Goal: Task Accomplishment & Management: Manage account settings

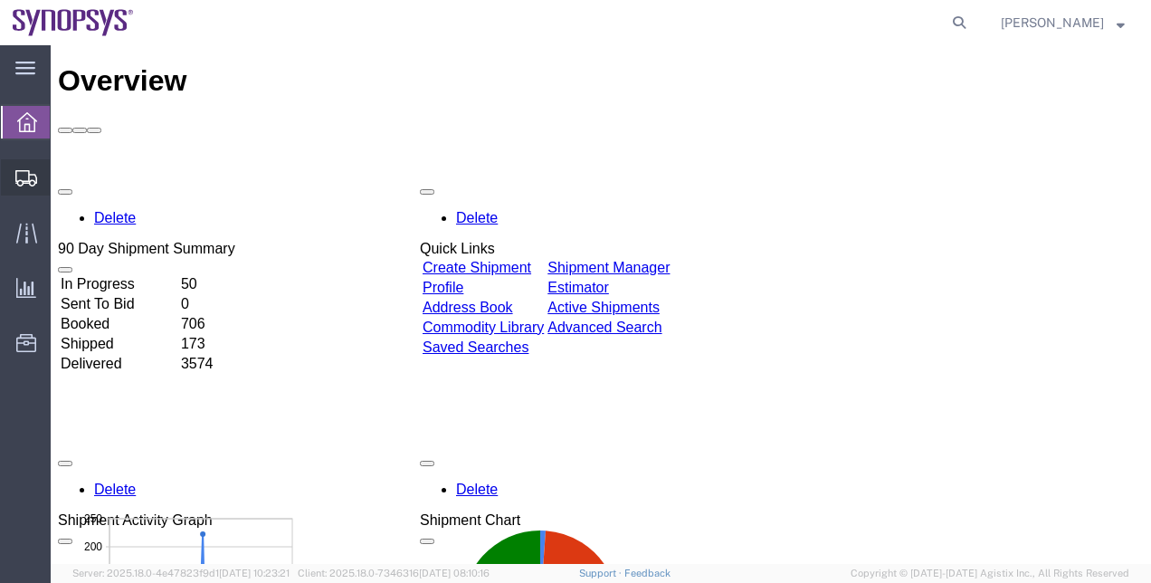
click at [0, 0] on span "Shipment Manager" at bounding box center [0, 0] width 0 height 0
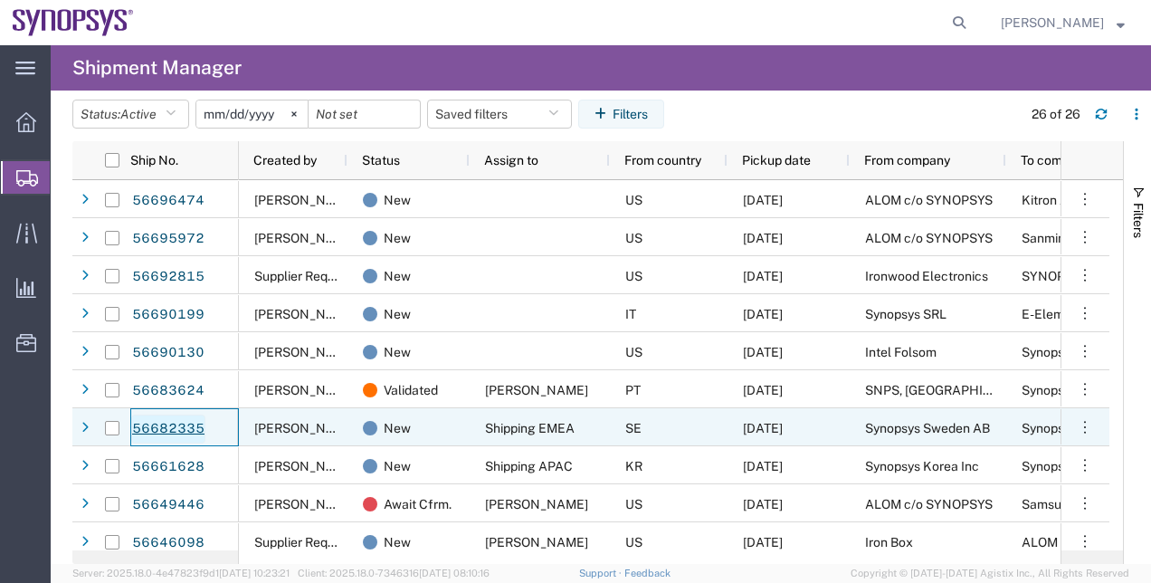
click at [155, 429] on link "56682335" at bounding box center [168, 428] width 74 height 29
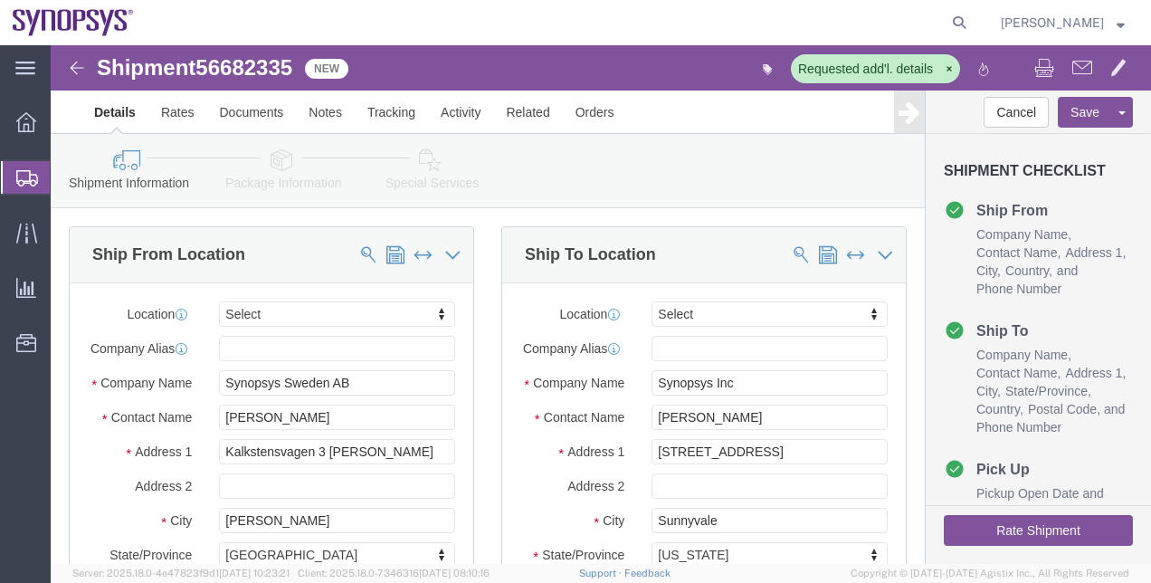
select select
click link "Package Information"
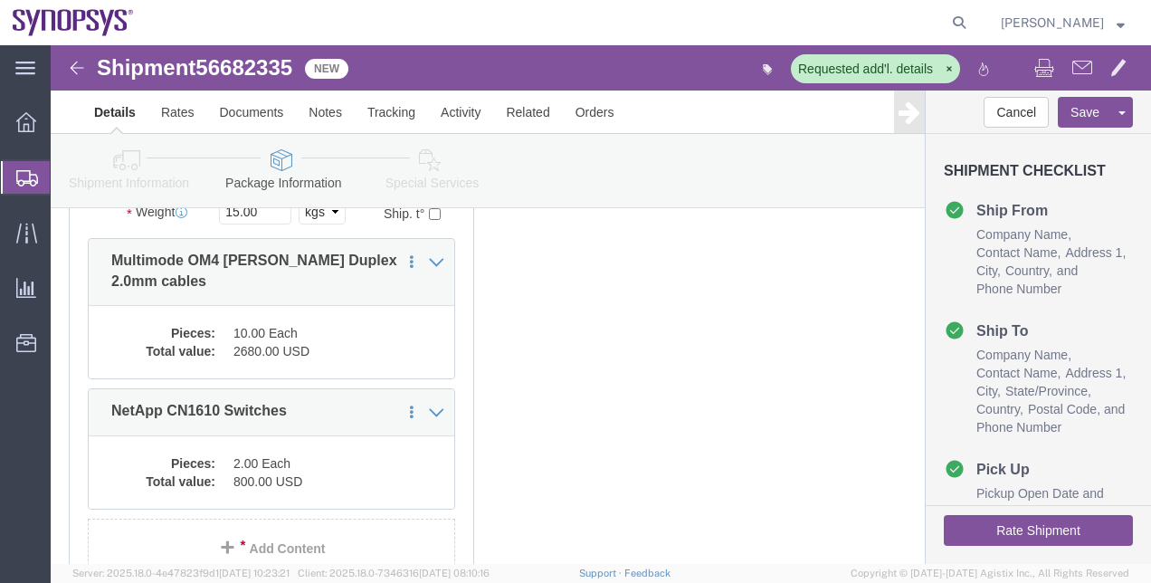
scroll to position [297, 0]
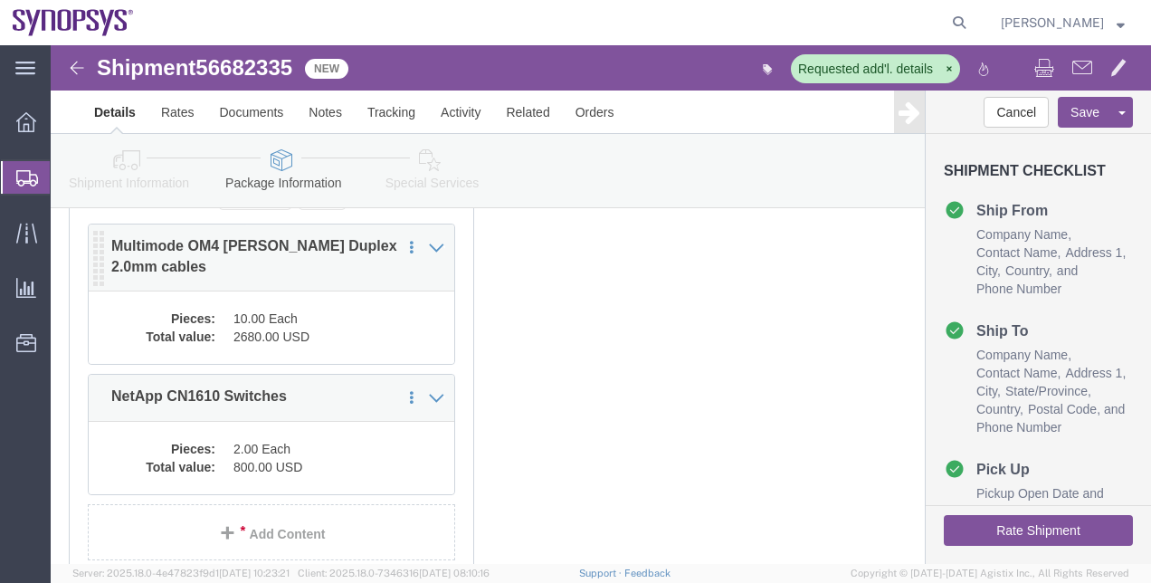
click dd "10.00 Each"
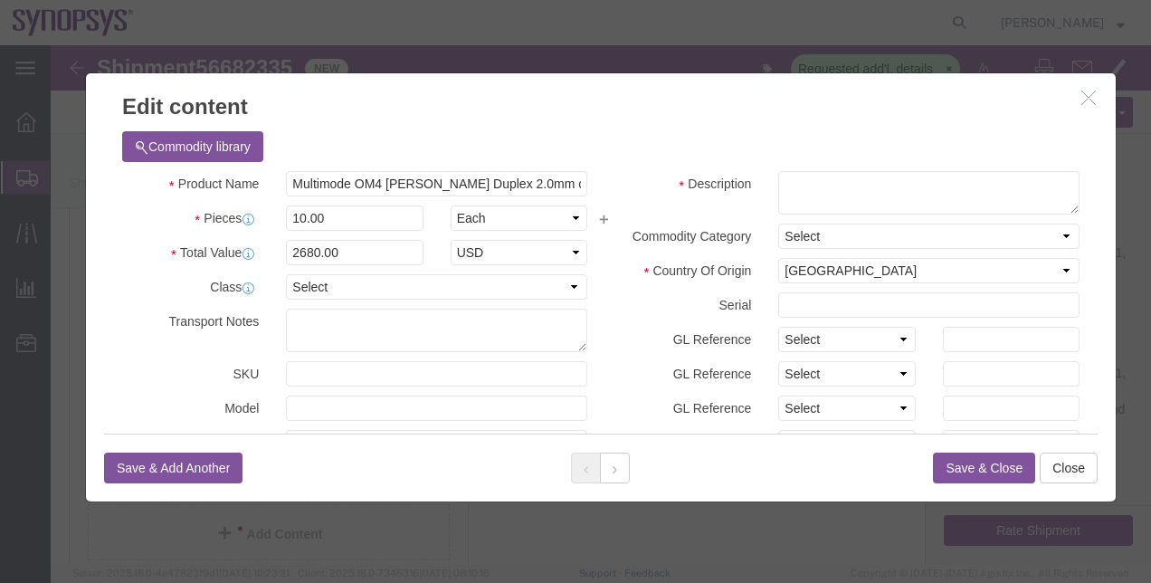
click button "button"
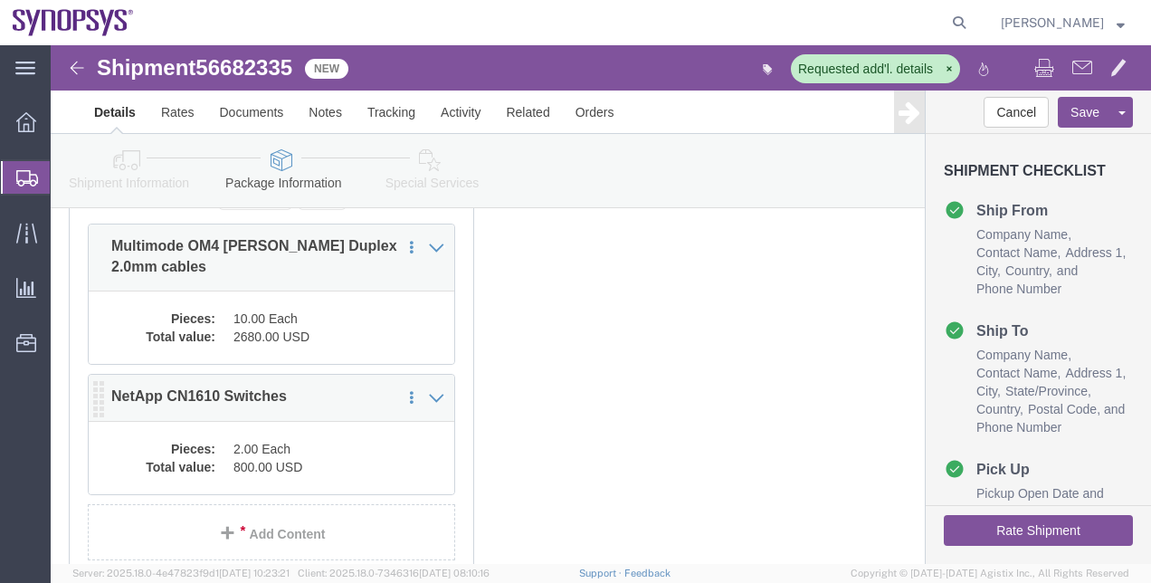
click dd "800.00 USD"
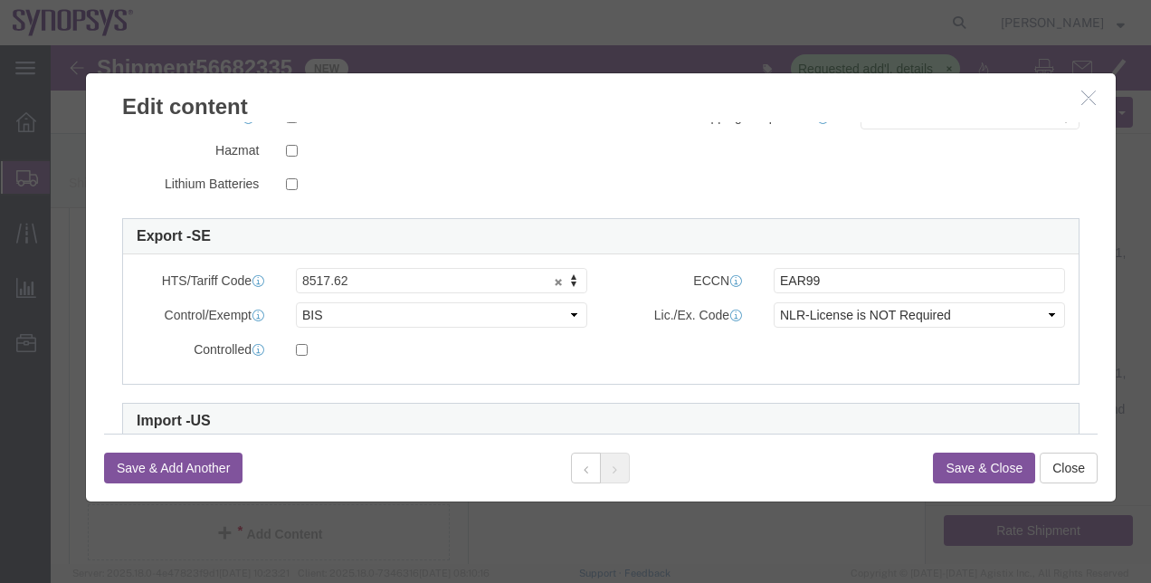
scroll to position [431, 0]
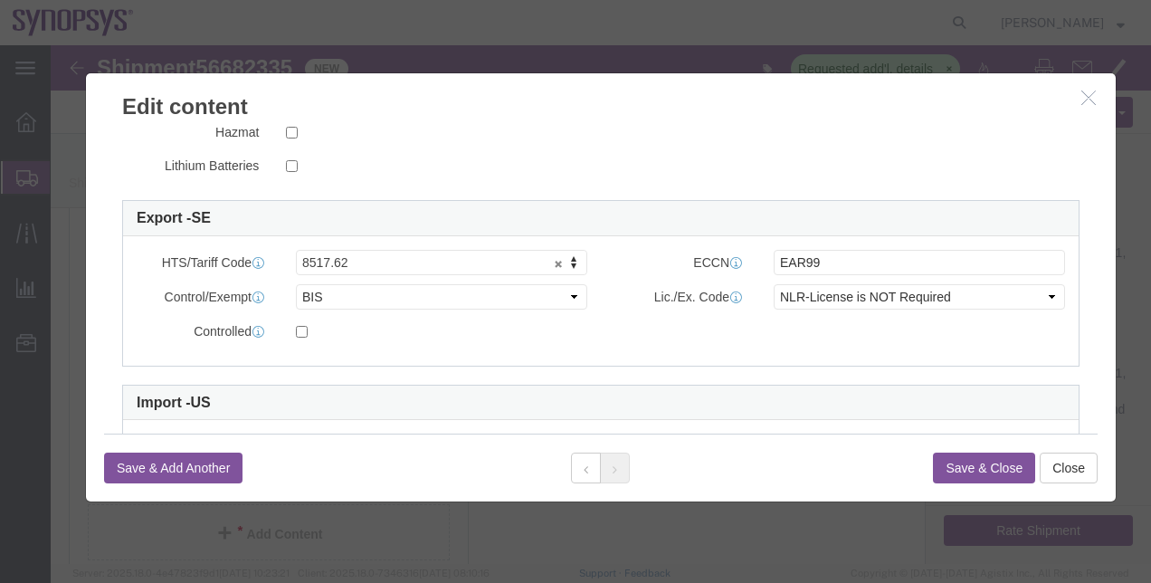
click icon "button"
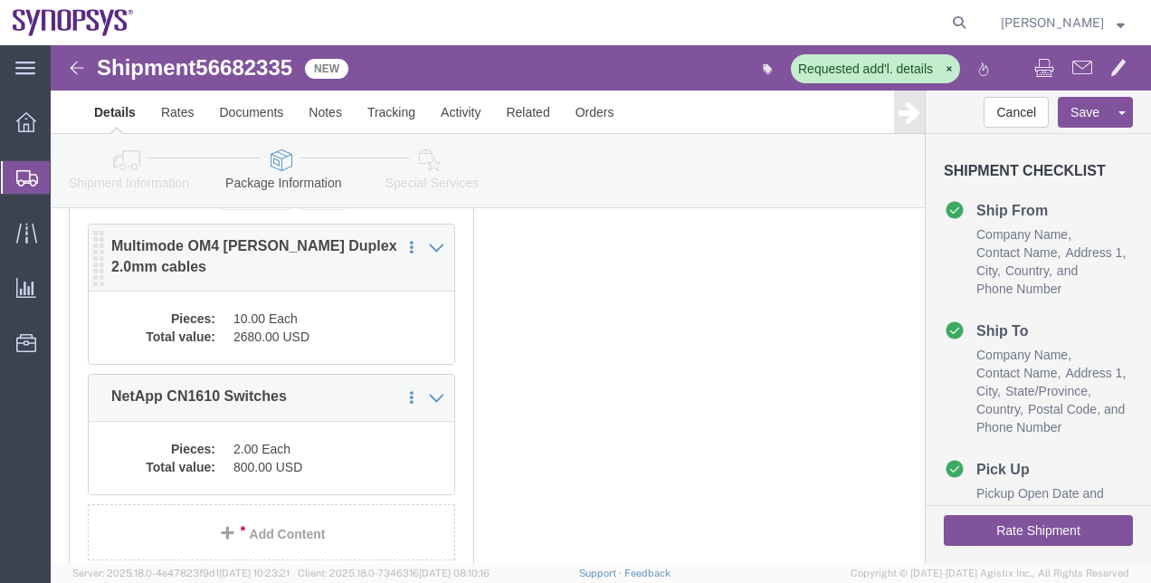
click dd "10.00 Each"
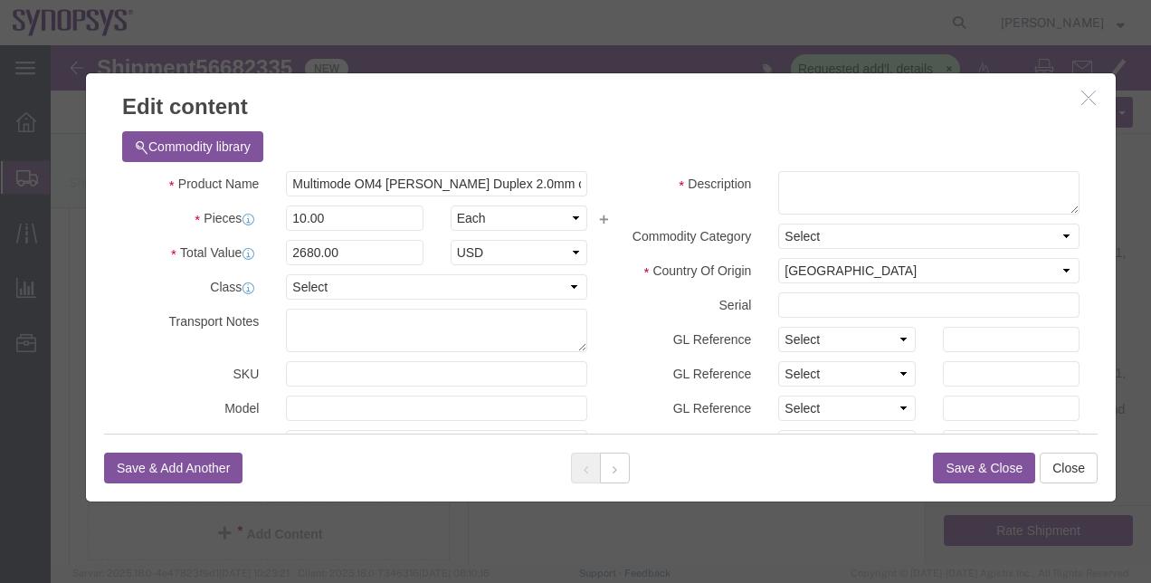
drag, startPoint x: 1060, startPoint y: 141, endPoint x: 1049, endPoint y: 158, distance: 20.3
click div "Edit content Commodity library Product Name Multimode OM4 [PERSON_NAME] Duplex …"
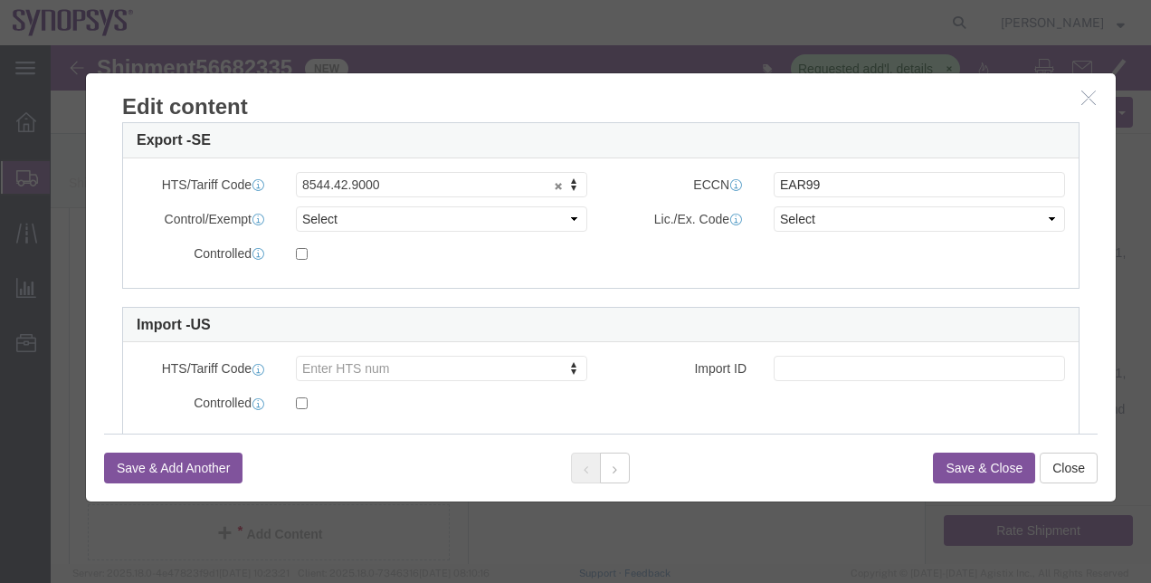
scroll to position [512, 0]
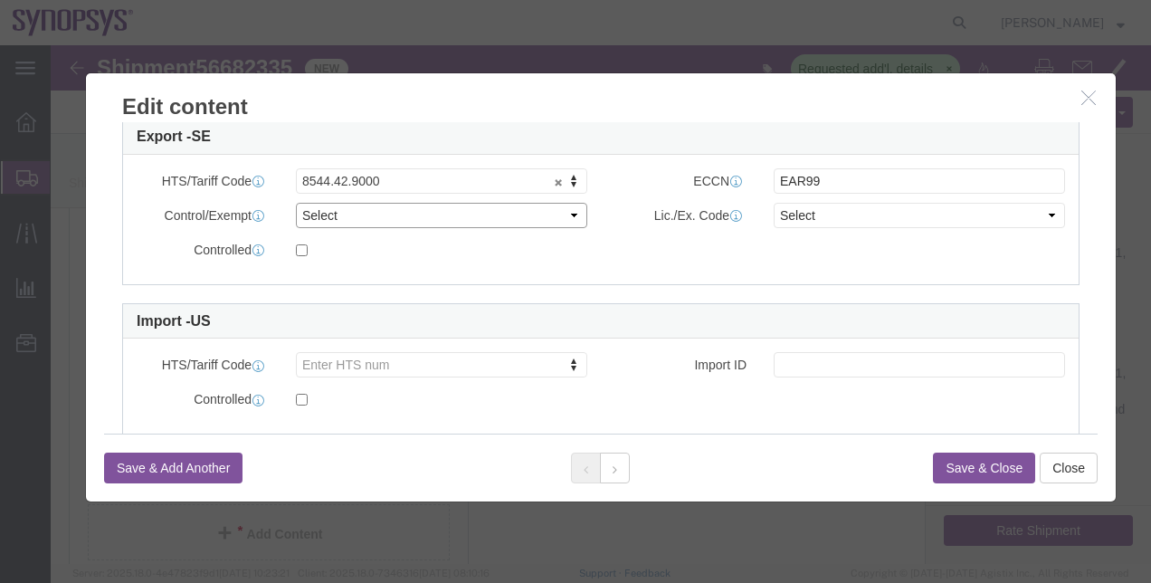
click select "Select ATF BIS DEA EPA FDA FTR ITAR OFAC Other (OPA)"
select select "BIS"
click select "Select ATF BIS DEA EPA FDA FTR ITAR OFAC Other (OPA)"
click select "Select AGR-Agricultural APP-Computers APR-Additional Permissive Exports AVS-Air…"
select select "NLR"
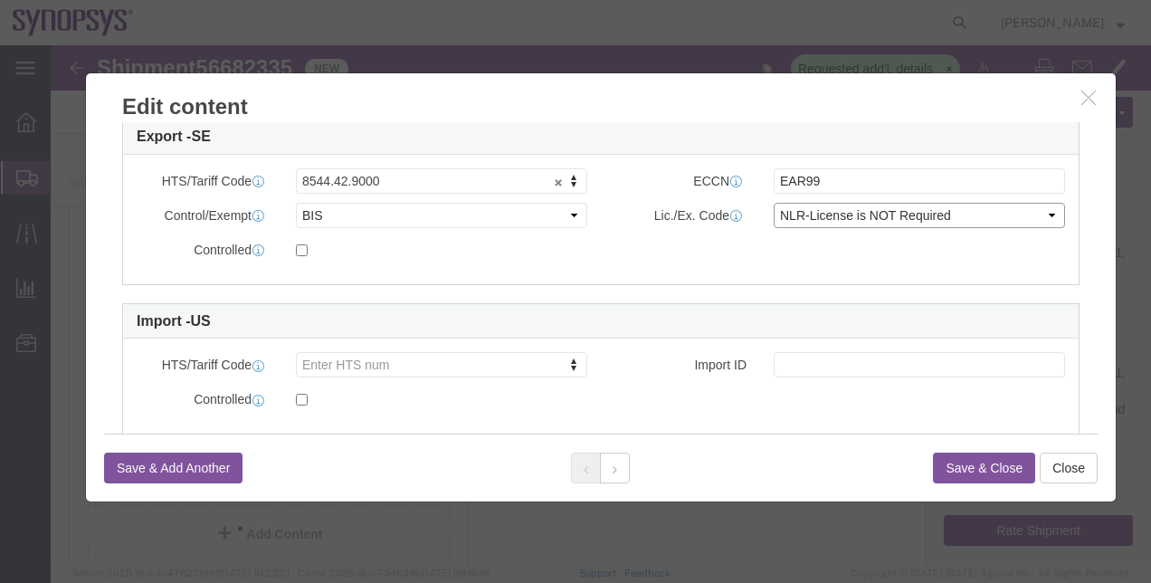
click select "Select AGR-Agricultural APP-Computers APR-Additional Permissive Exports AVS-Air…"
click button "Save & Close"
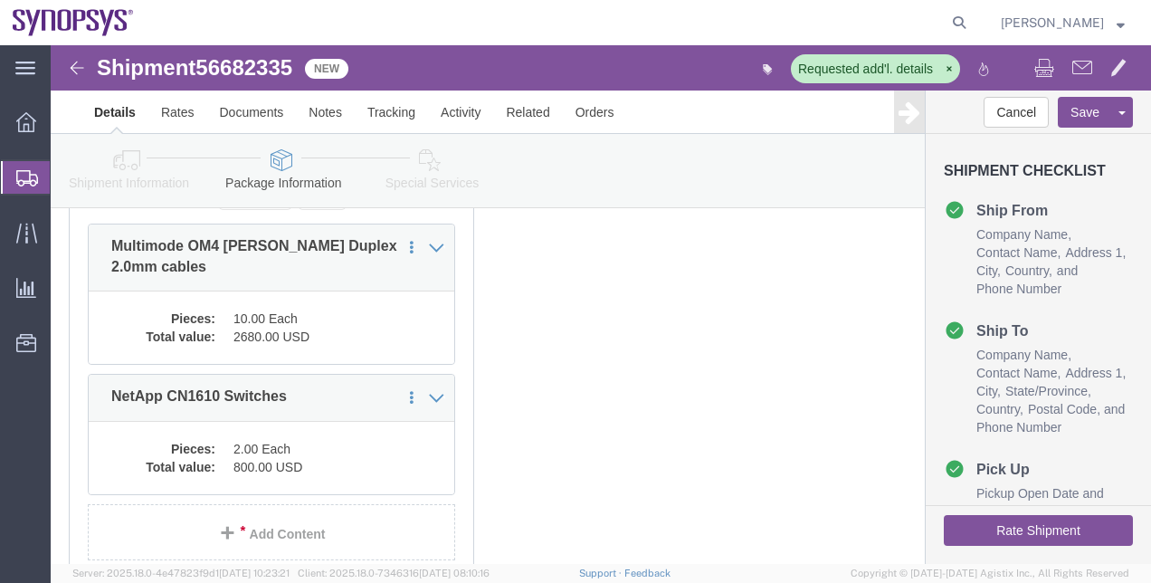
click link "Shipment Information"
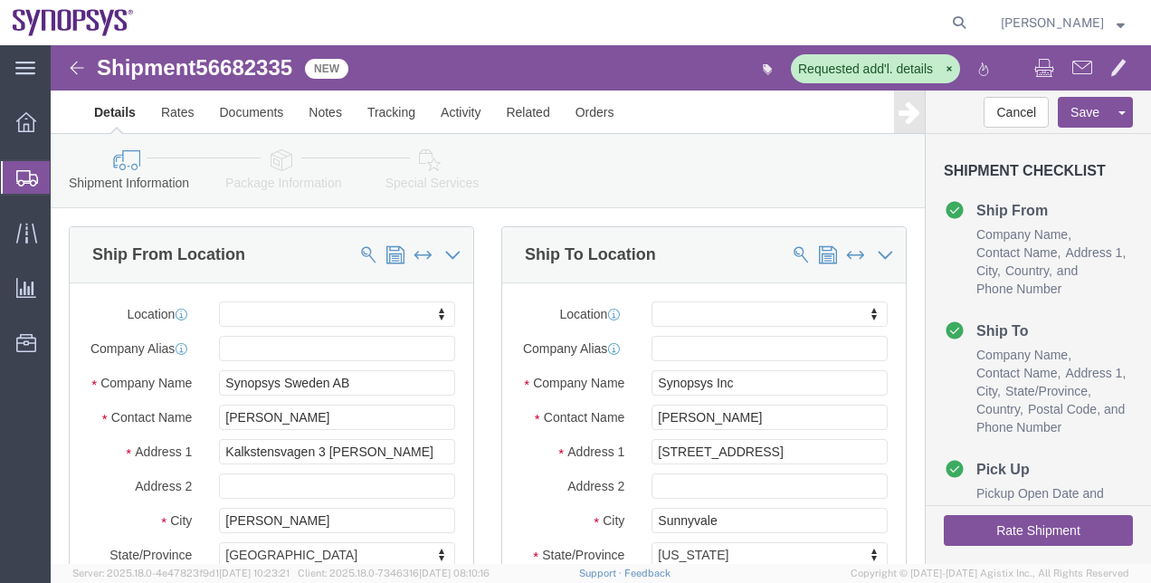
click link "Special Services"
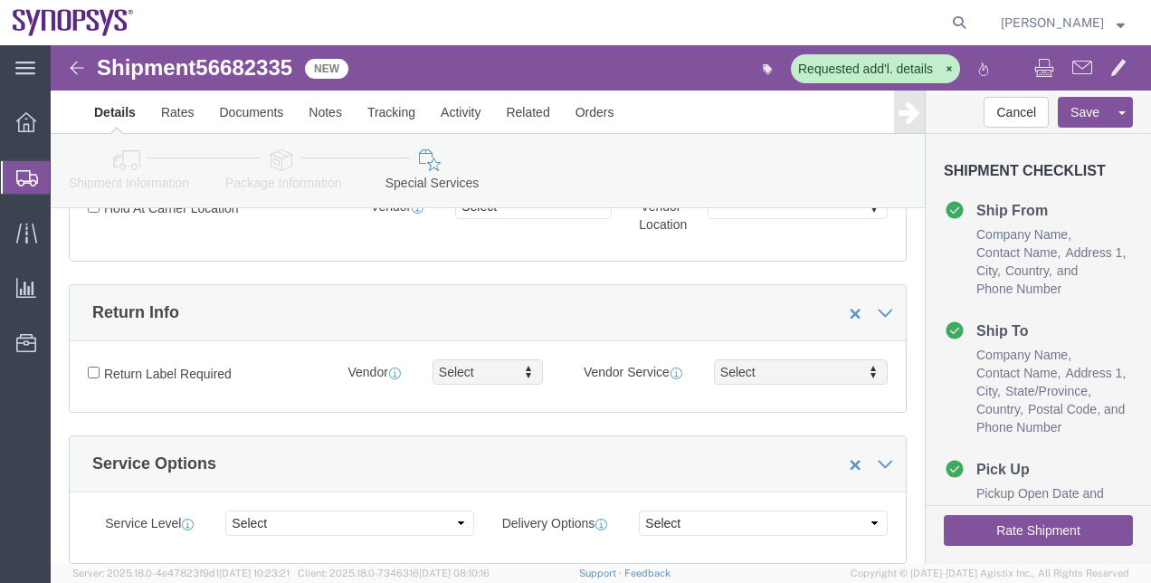
scroll to position [907, 0]
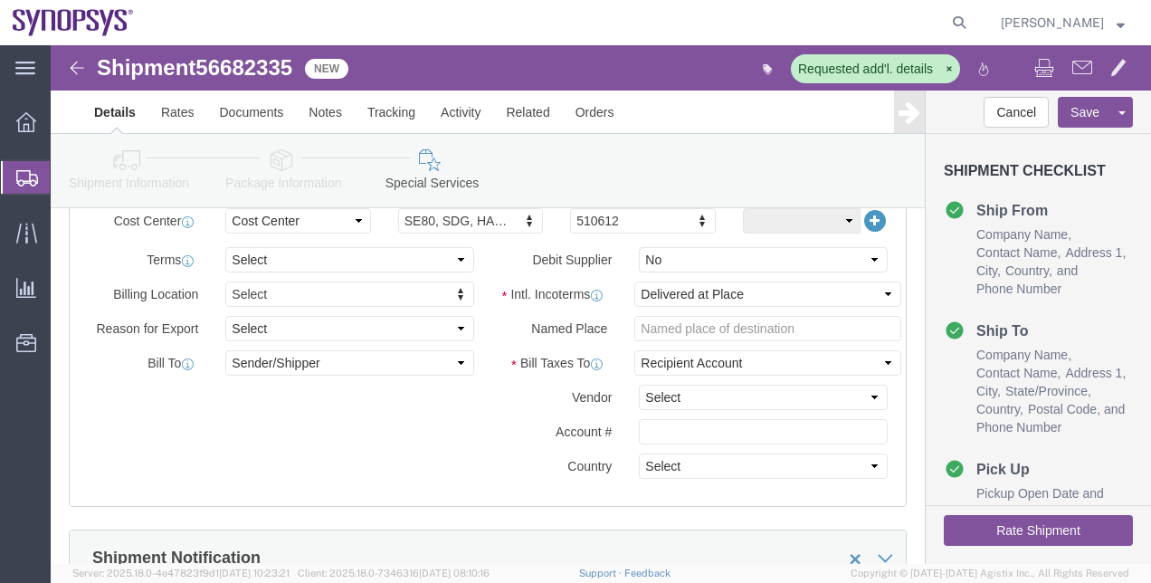
click button "Rate Shipment"
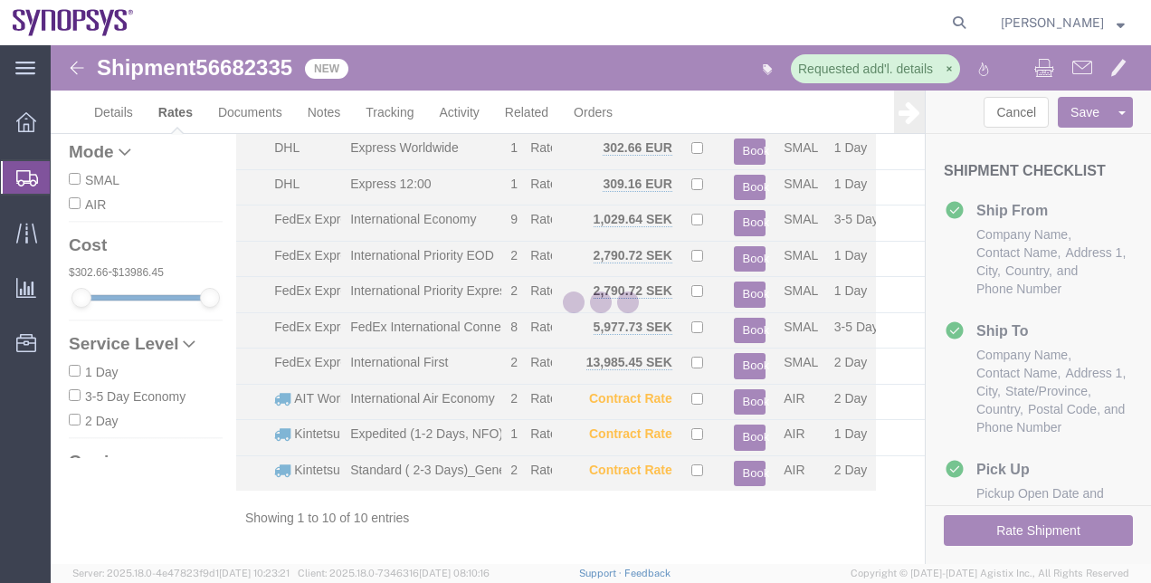
scroll to position [66, 0]
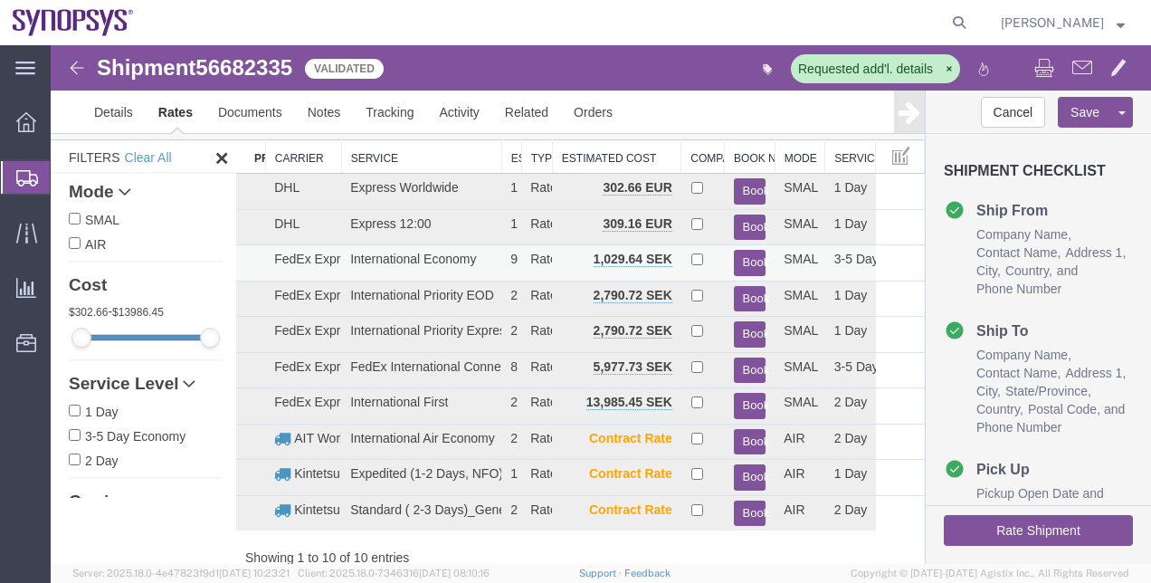
click at [744, 270] on button "Book" at bounding box center [750, 263] width 33 height 26
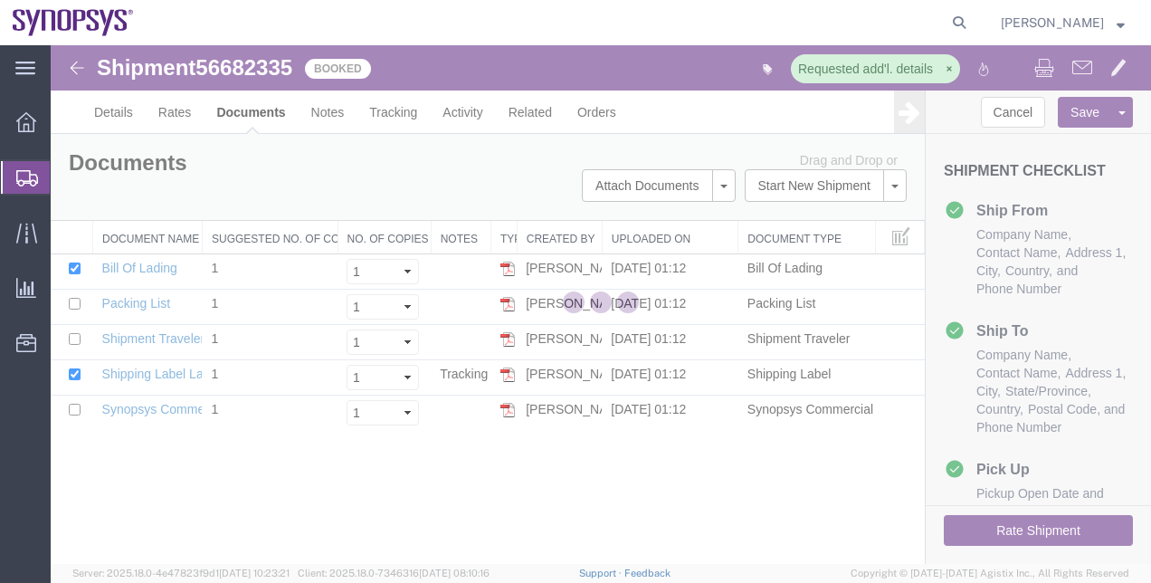
scroll to position [0, 0]
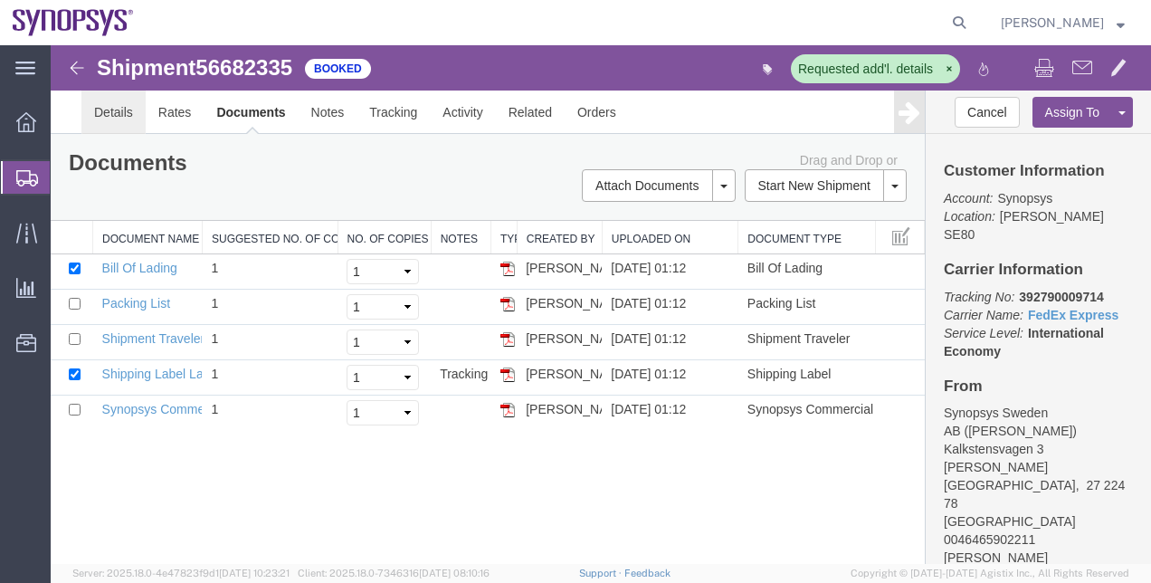
click at [136, 118] on link "Details" at bounding box center [113, 111] width 64 height 43
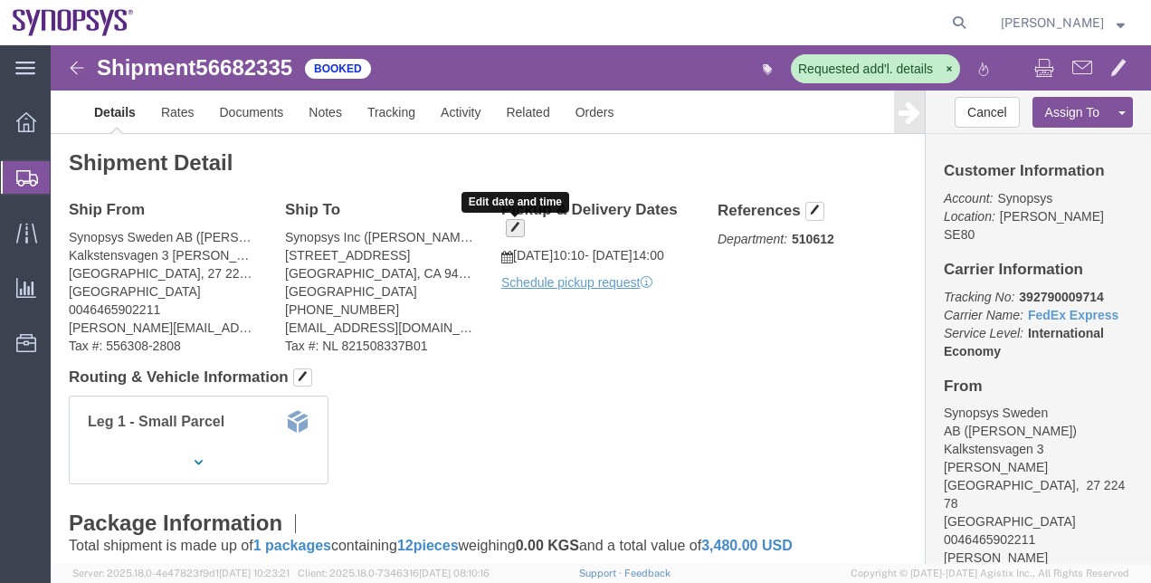
click span "button"
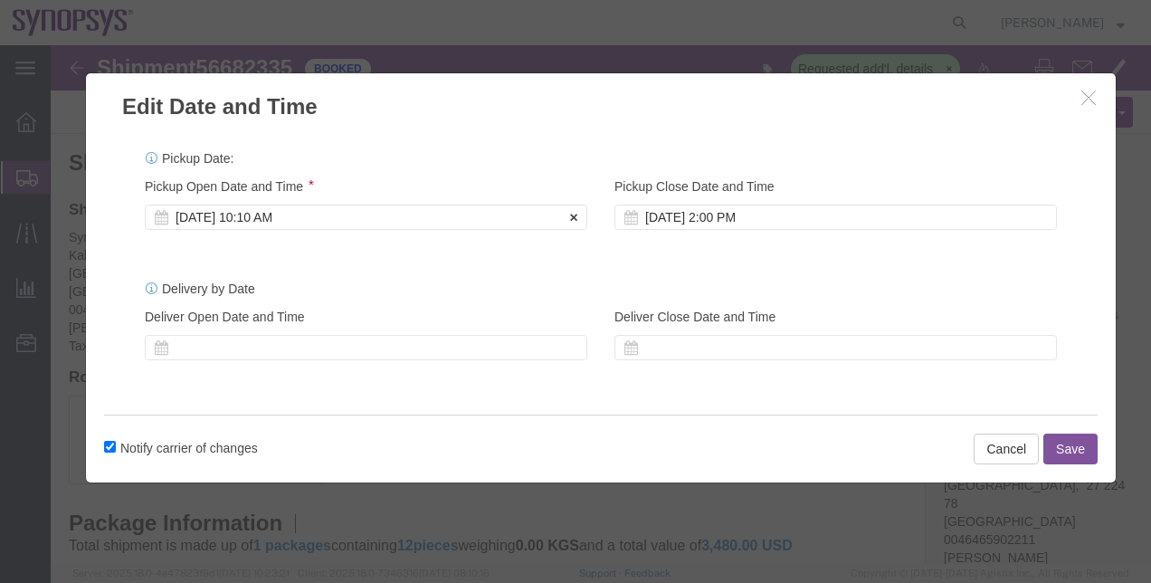
click div "[DATE] 10:10 AM"
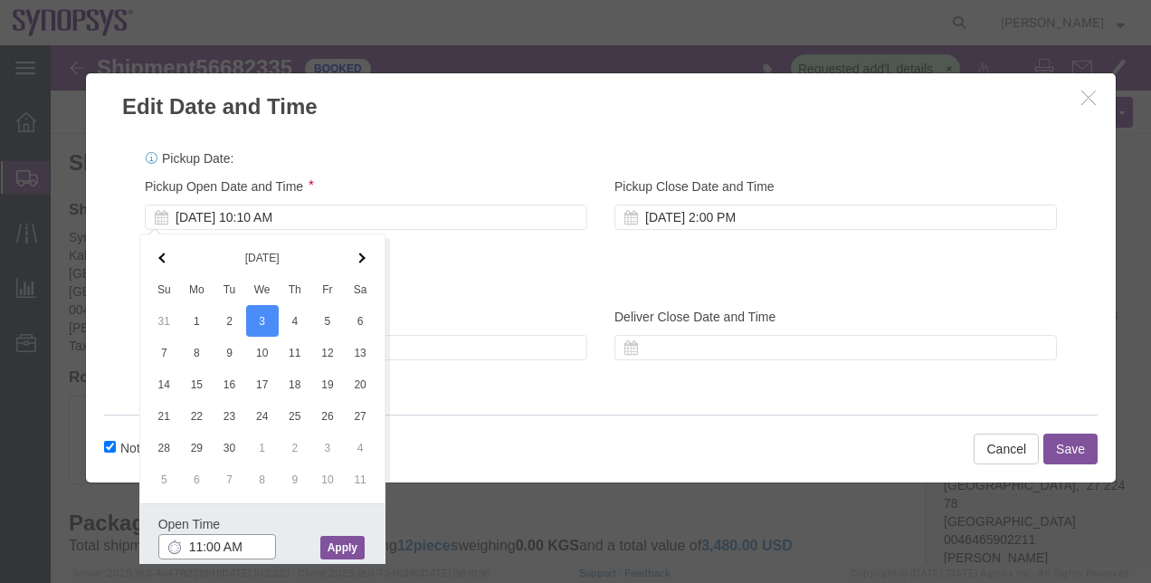
type input "11:00 AM"
click button "Apply"
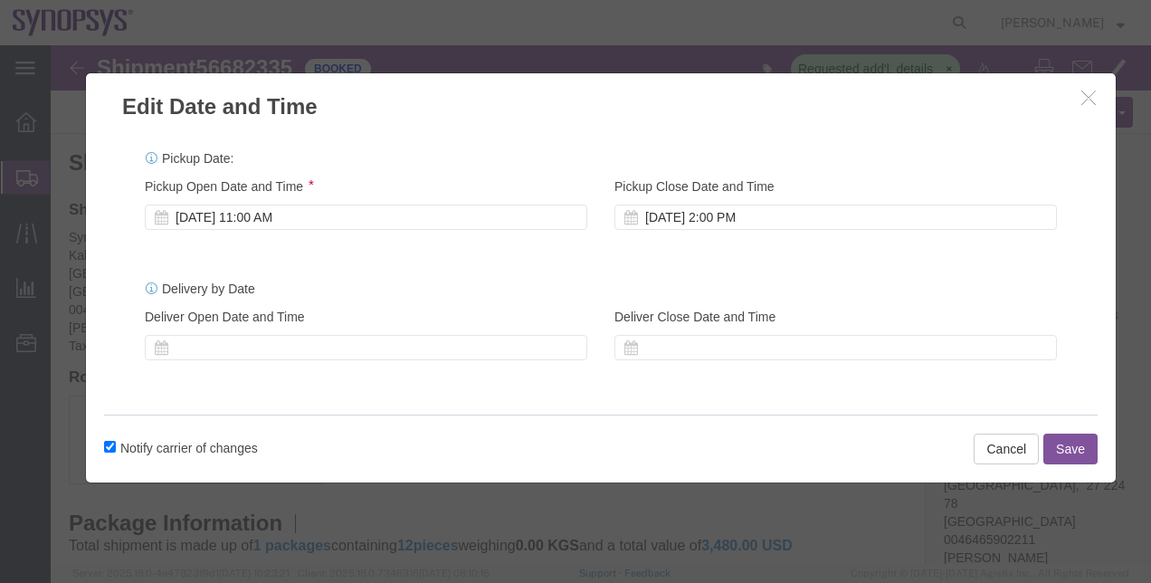
click button "Save"
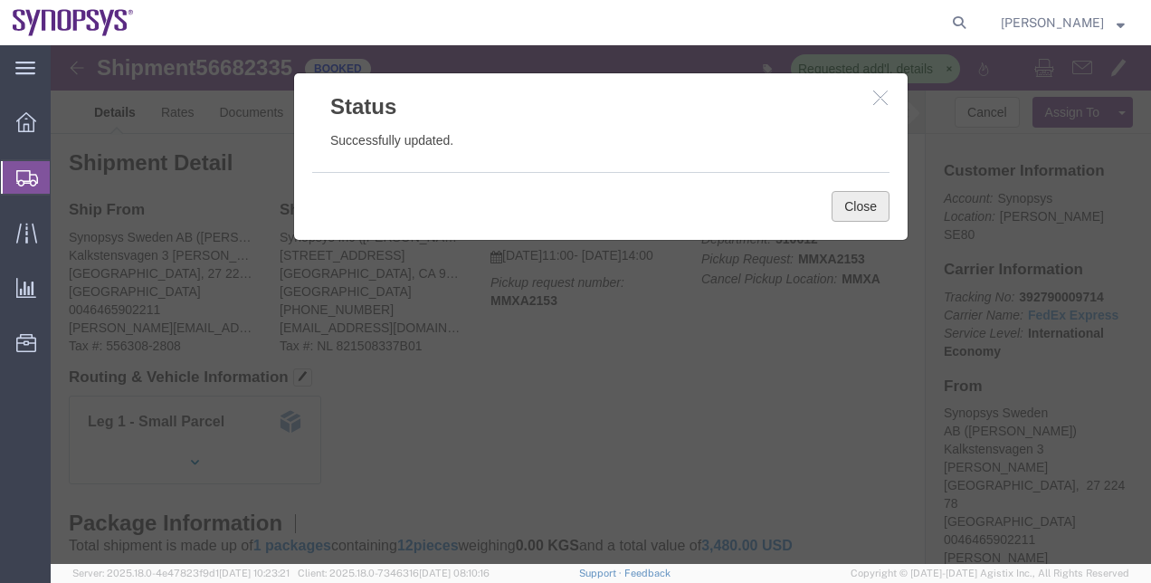
click button "Close"
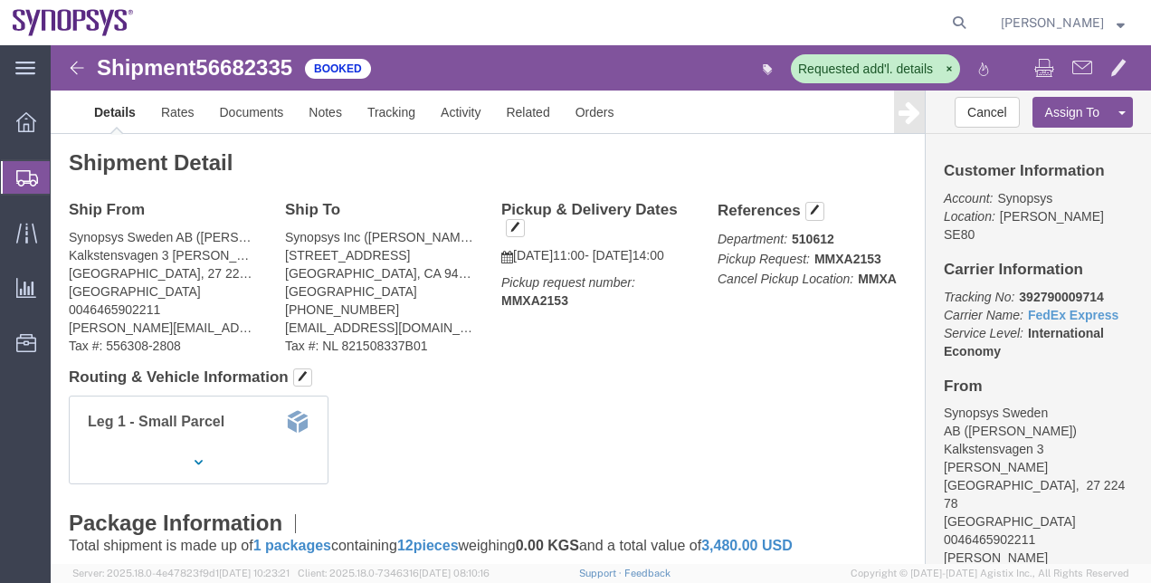
click at [0, 0] on span "Shipment Manager" at bounding box center [0, 0] width 0 height 0
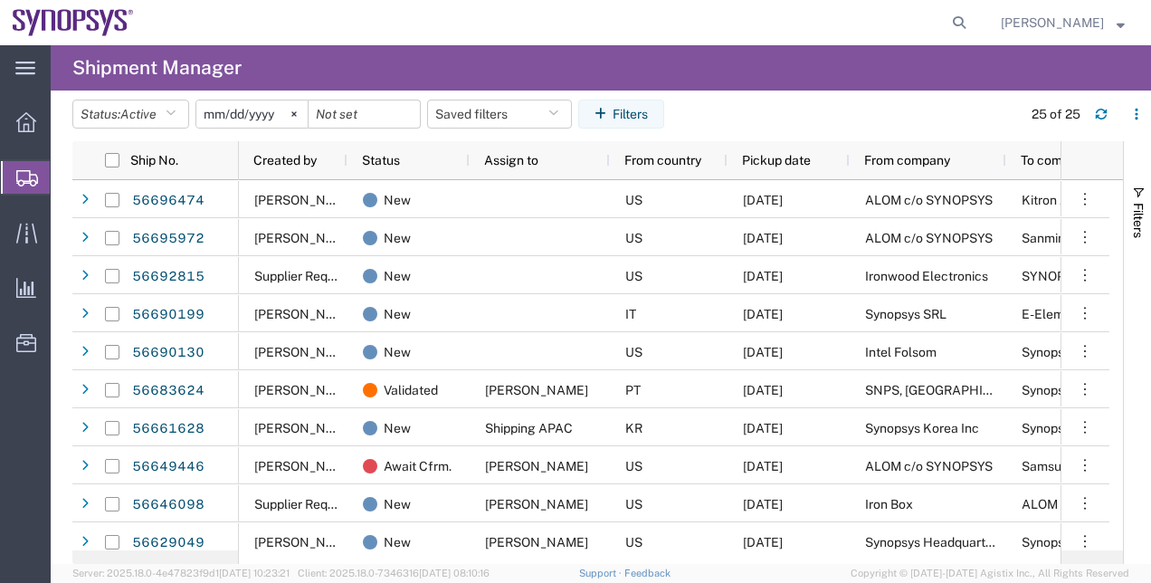
click at [758, 123] on agx-table-filter-chips "Status: Active Active All Approved Booked Canceled Delivered Denied New On Hold…" at bounding box center [542, 121] width 940 height 42
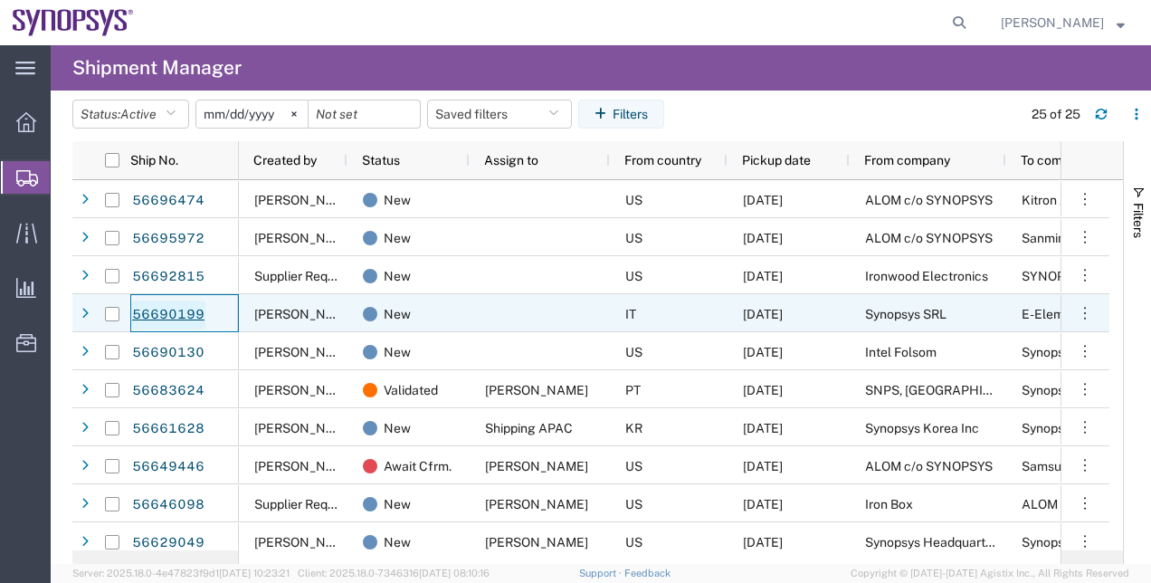
click at [186, 317] on link "56690199" at bounding box center [168, 314] width 74 height 29
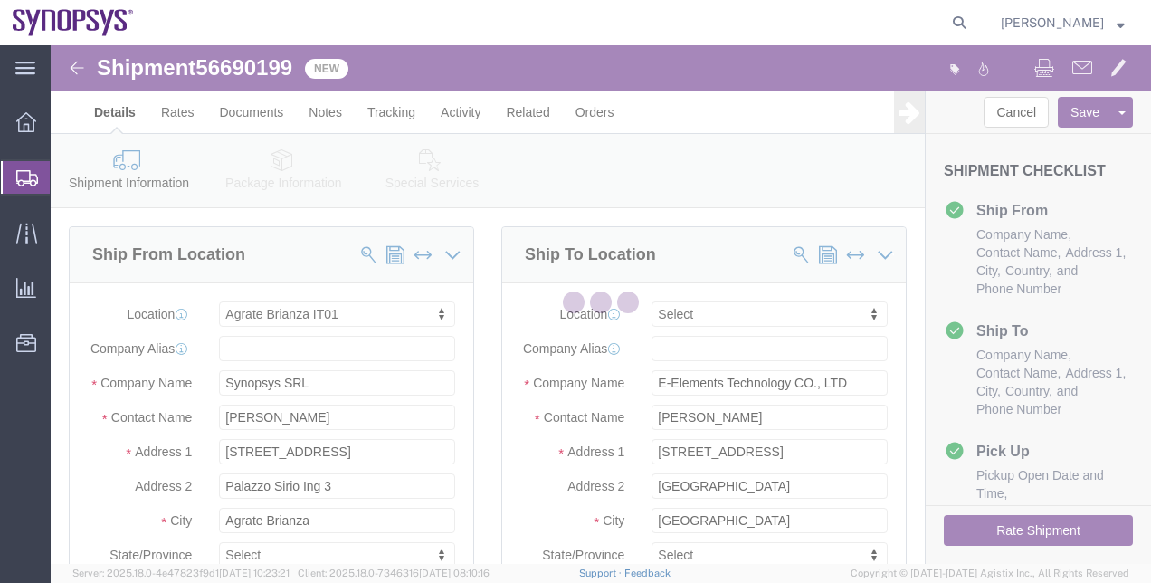
select select "63137"
select select
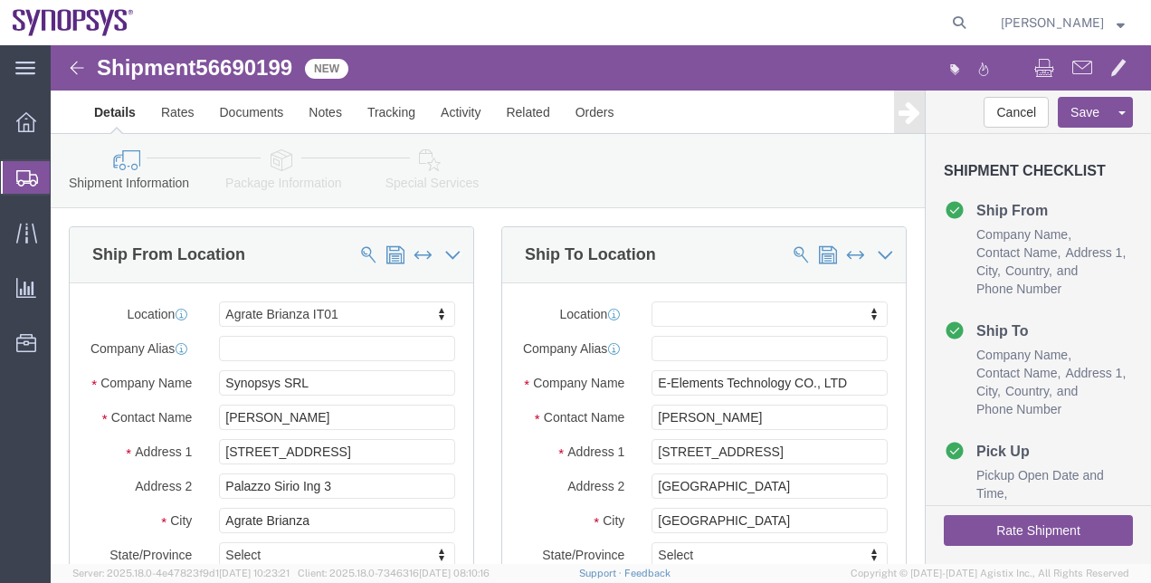
click link "Package Information"
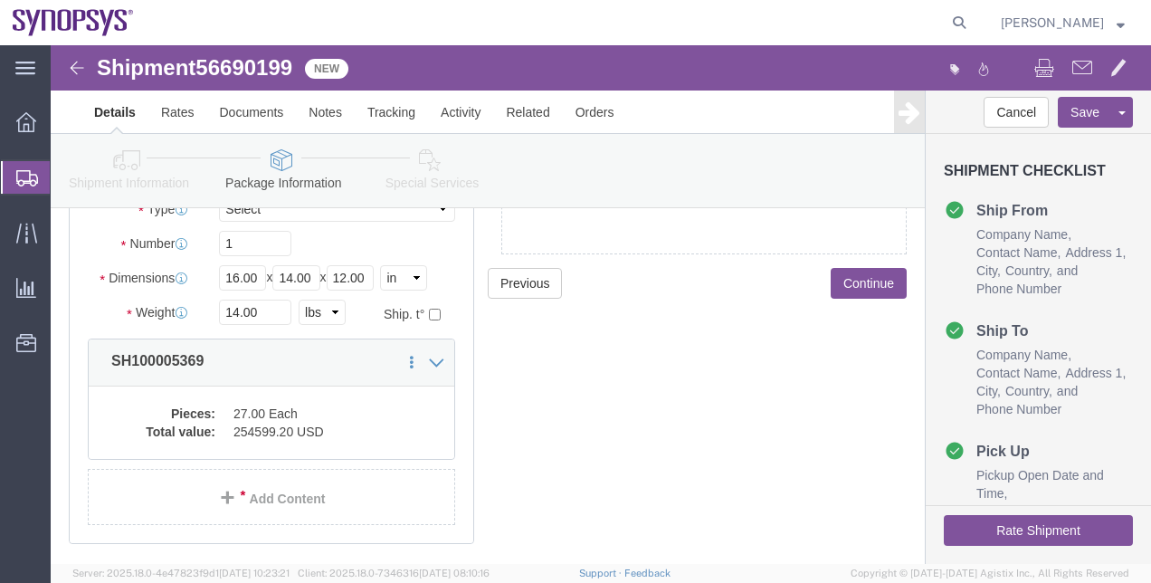
scroll to position [197, 0]
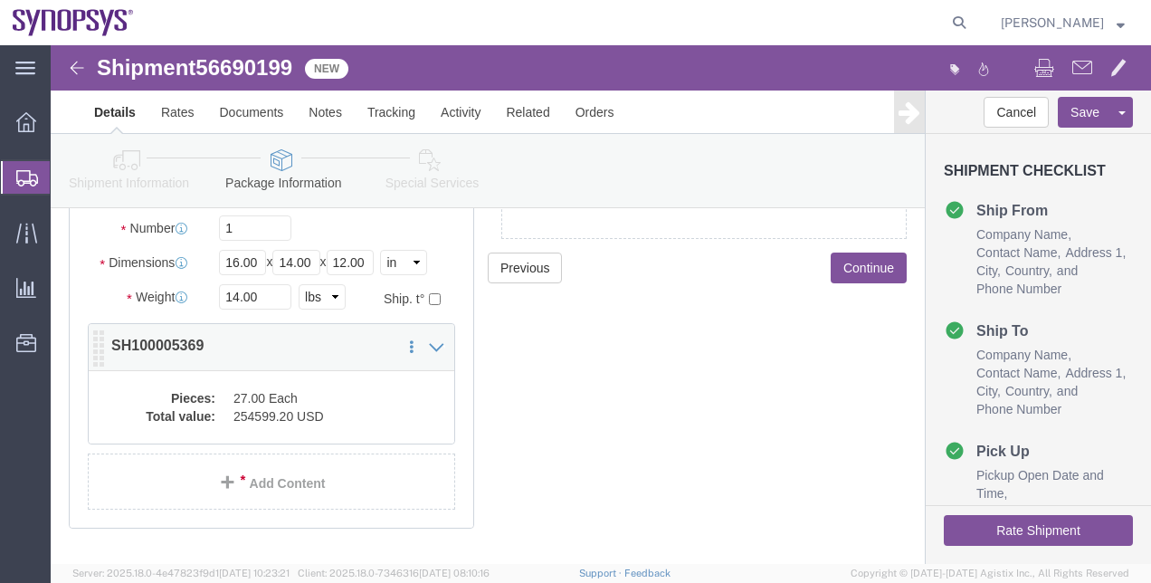
click dd "254599.20 USD"
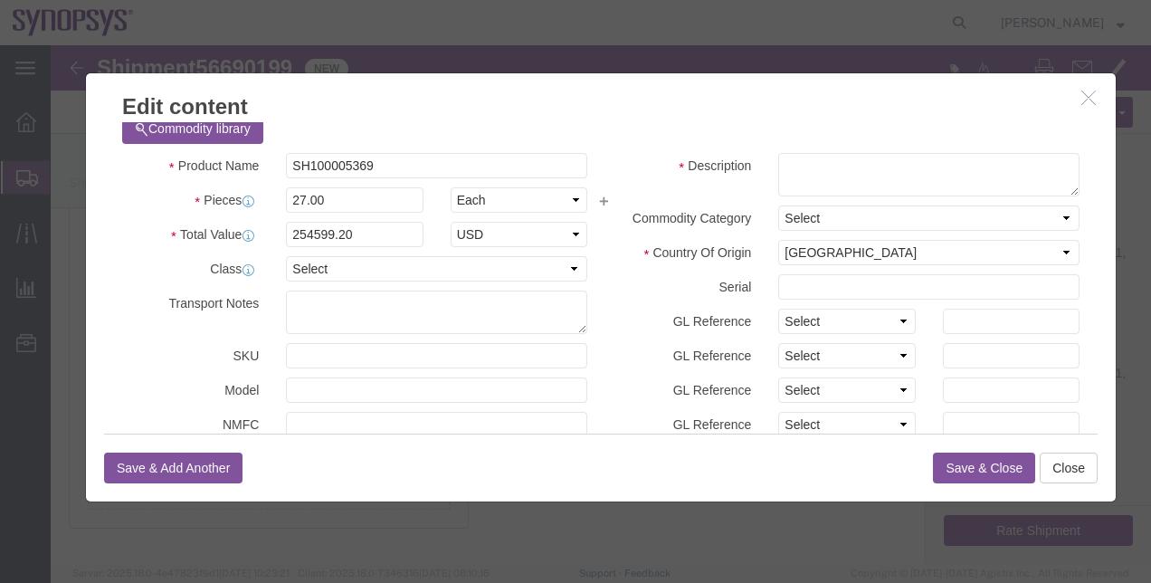
scroll to position [0, 0]
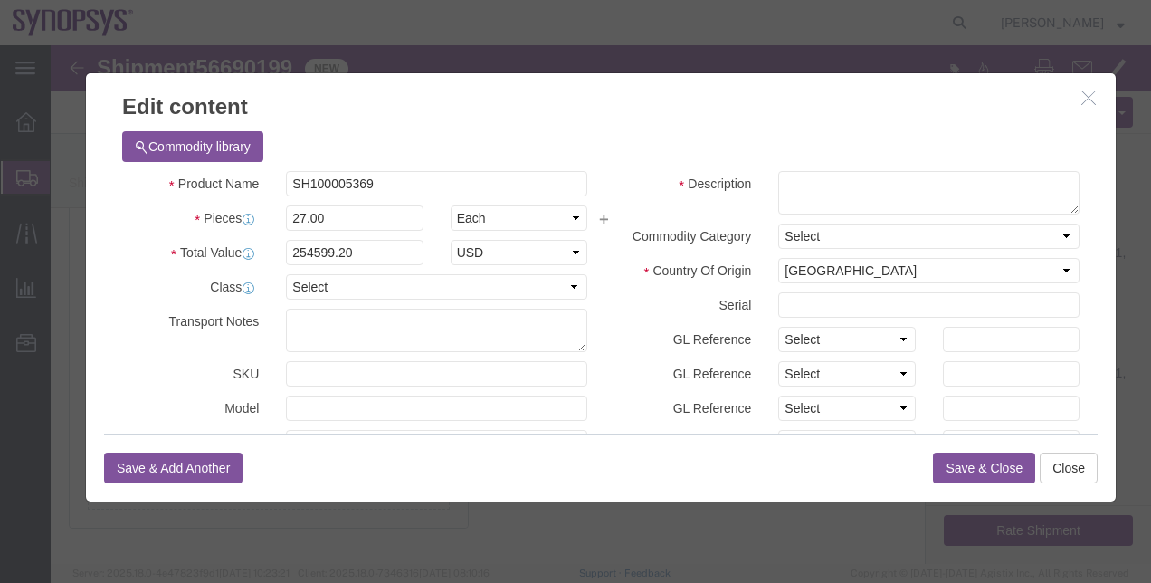
click button "button"
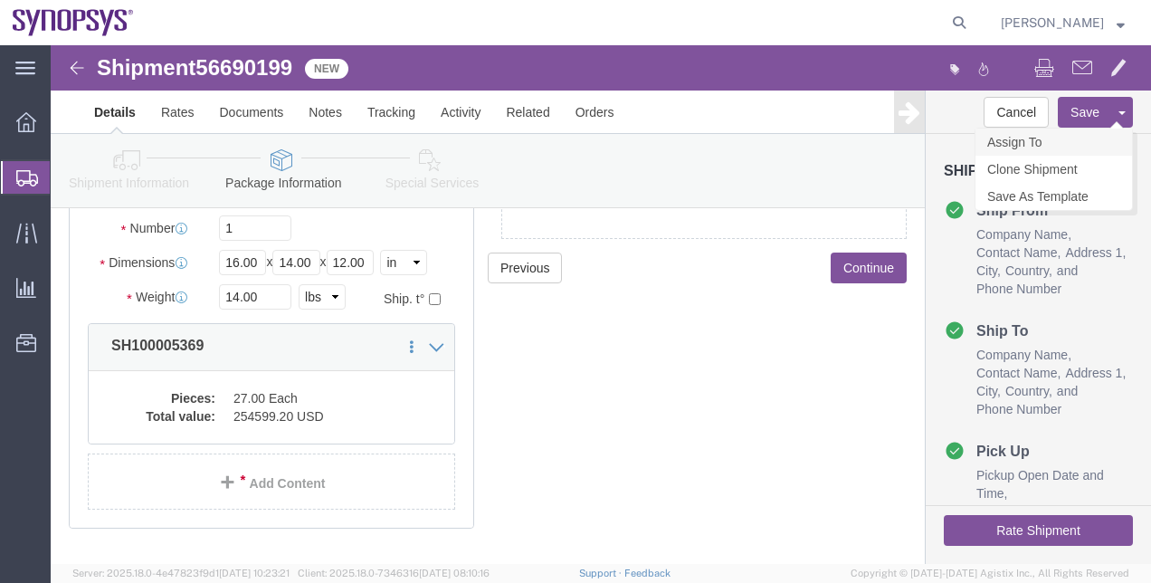
click link "Assign To"
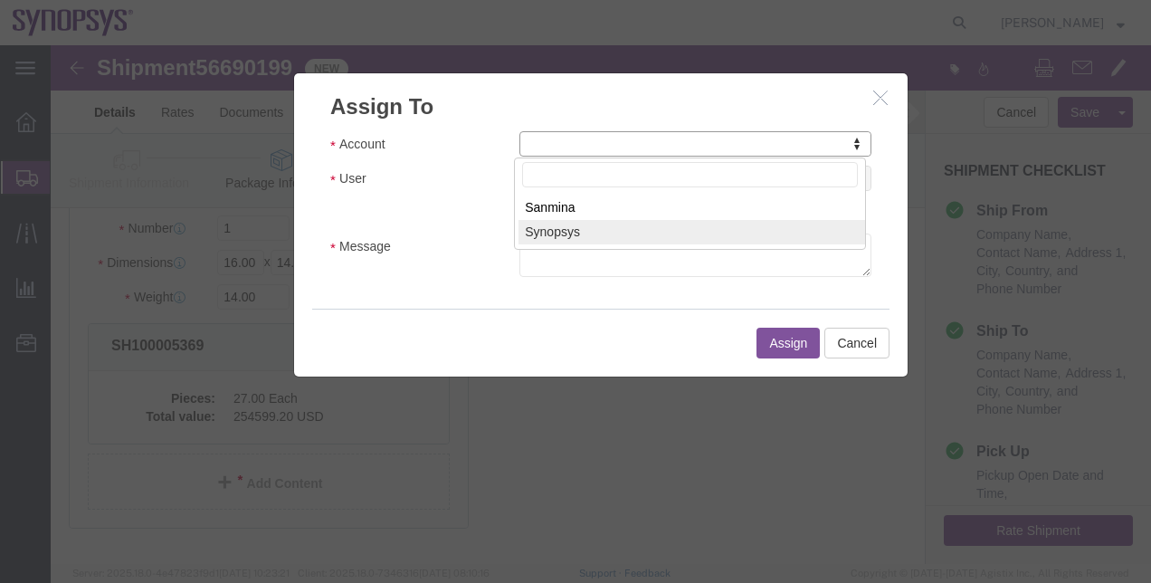
select select "117156"
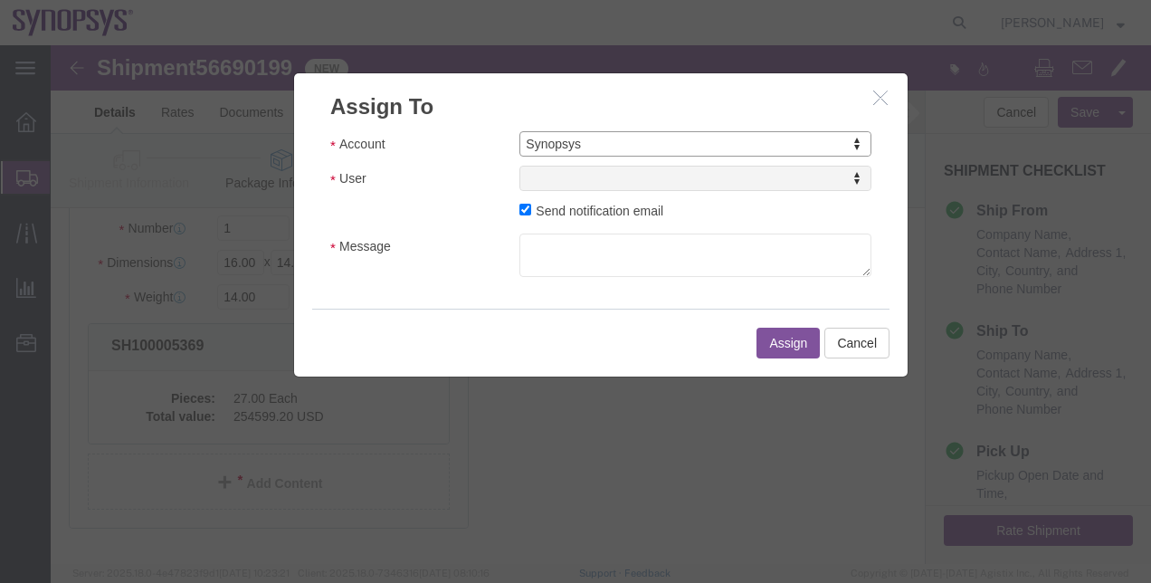
select select
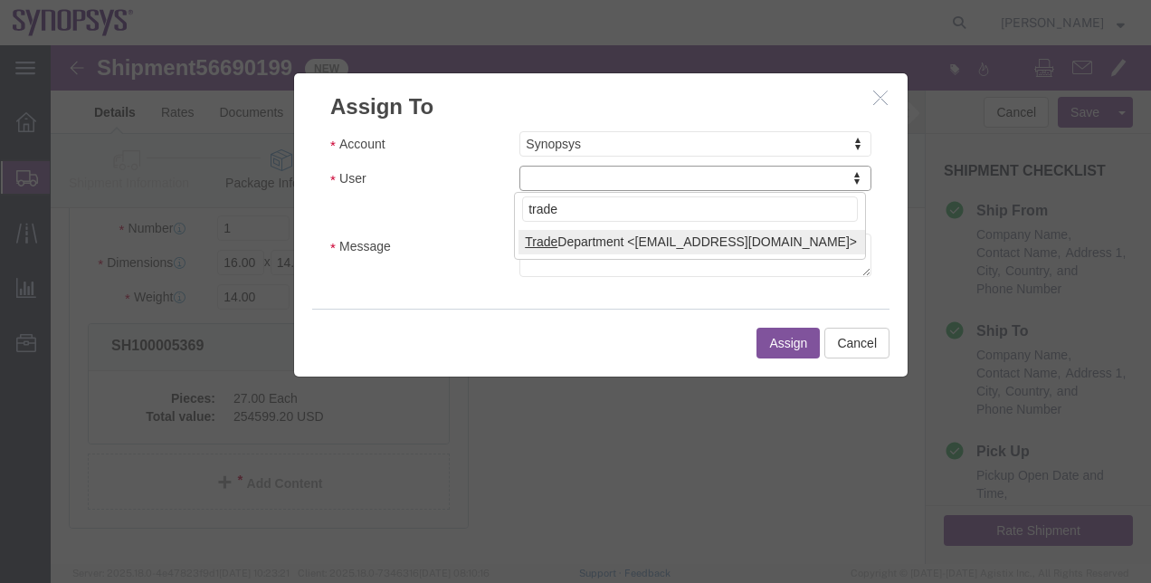
type input "trade"
select select "112062"
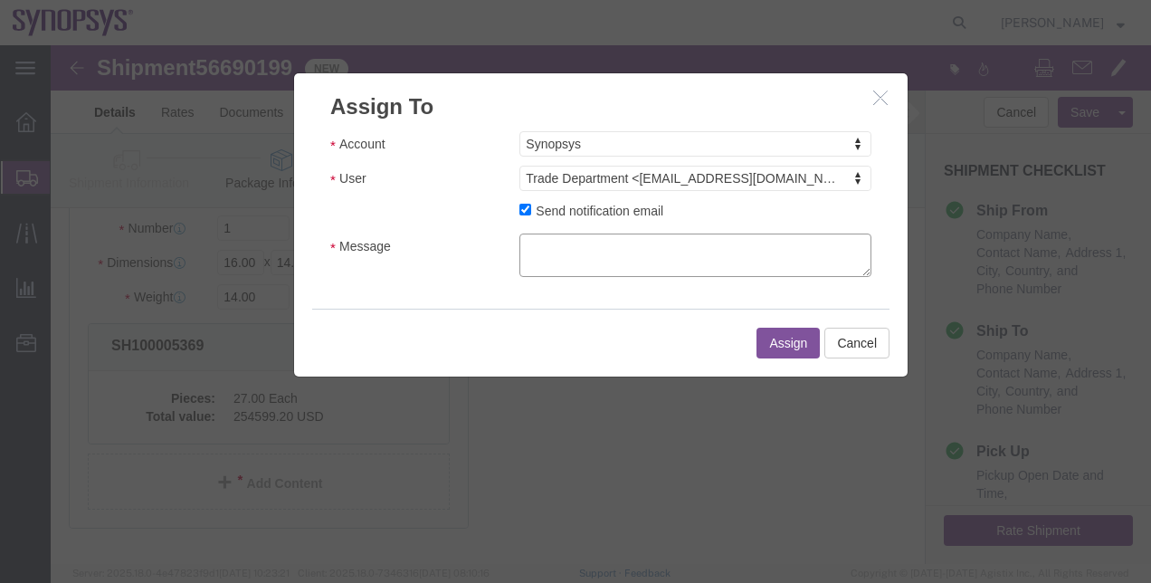
click textarea "Message"
type textarea "."
click button "Assign"
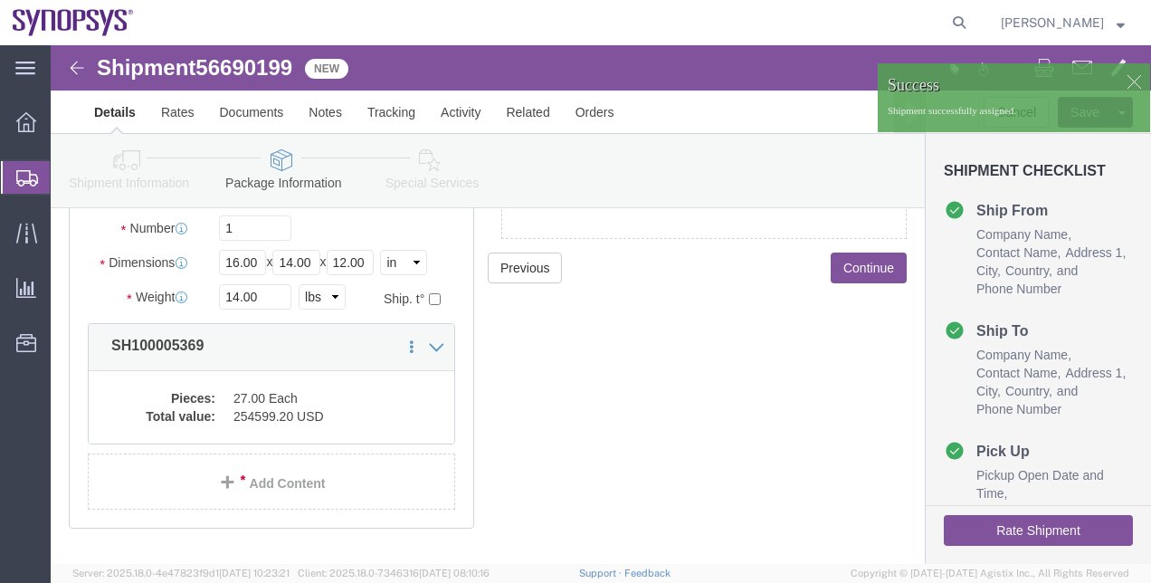
click at [0, 0] on span "Shipment Manager" at bounding box center [0, 0] width 0 height 0
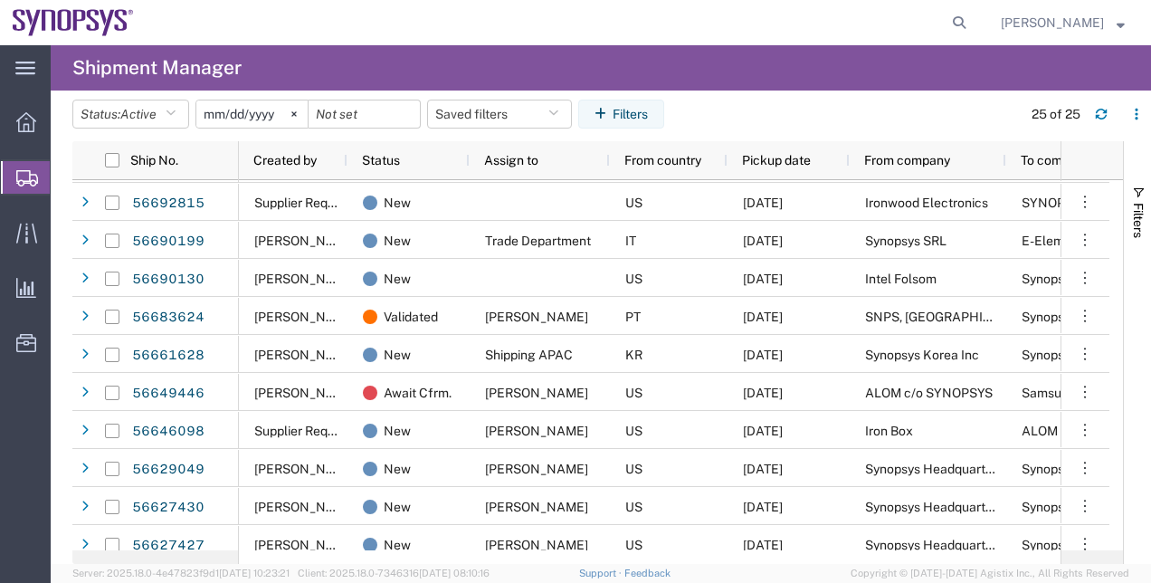
scroll to position [62, 0]
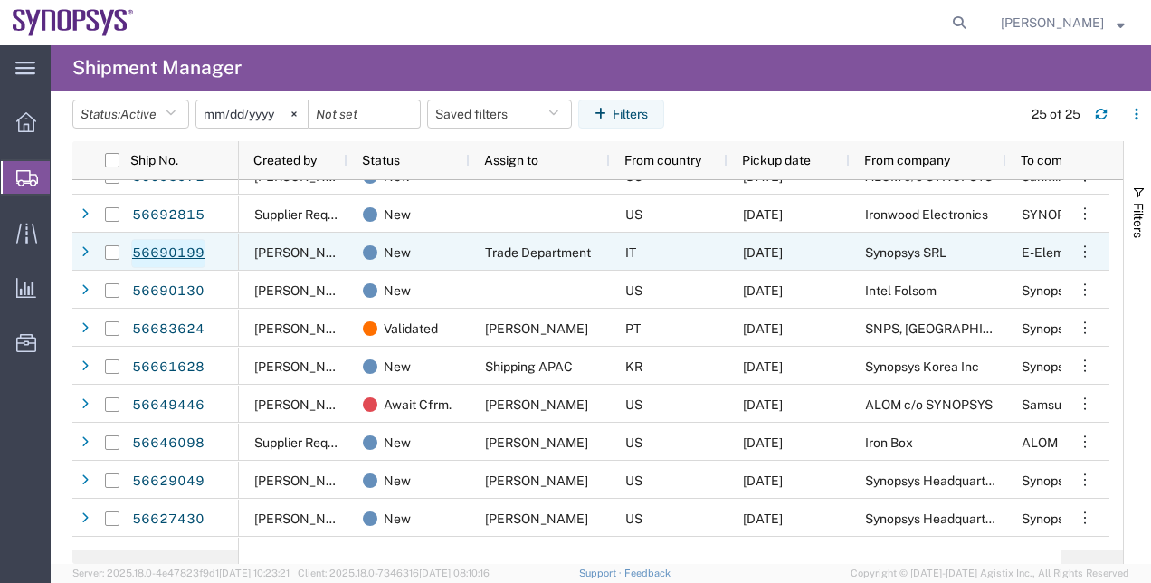
click at [177, 247] on link "56690199" at bounding box center [168, 253] width 74 height 29
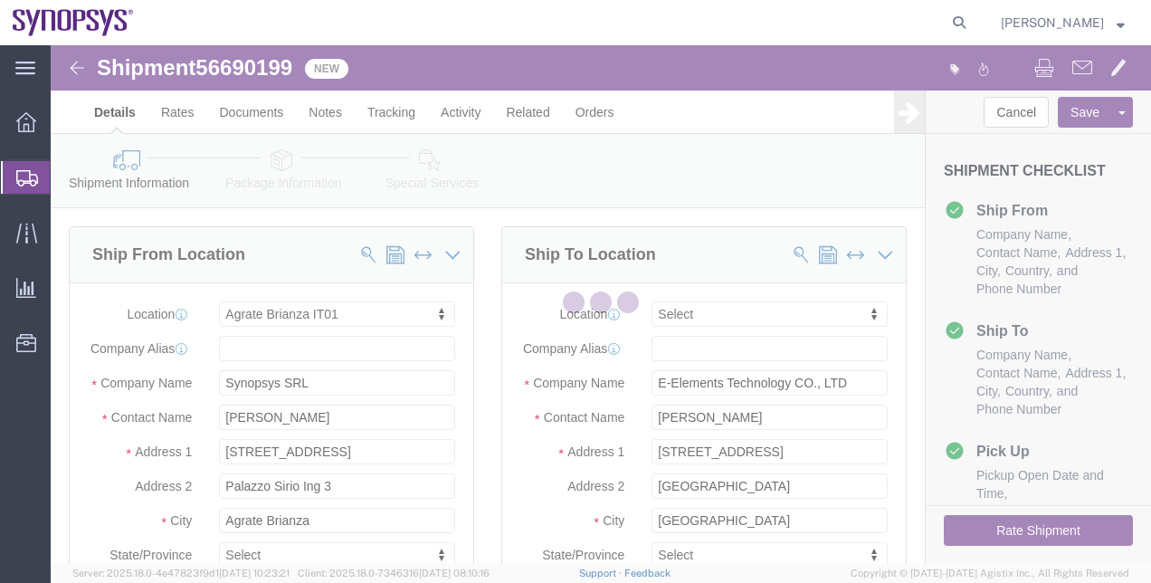
select select "63137"
select select
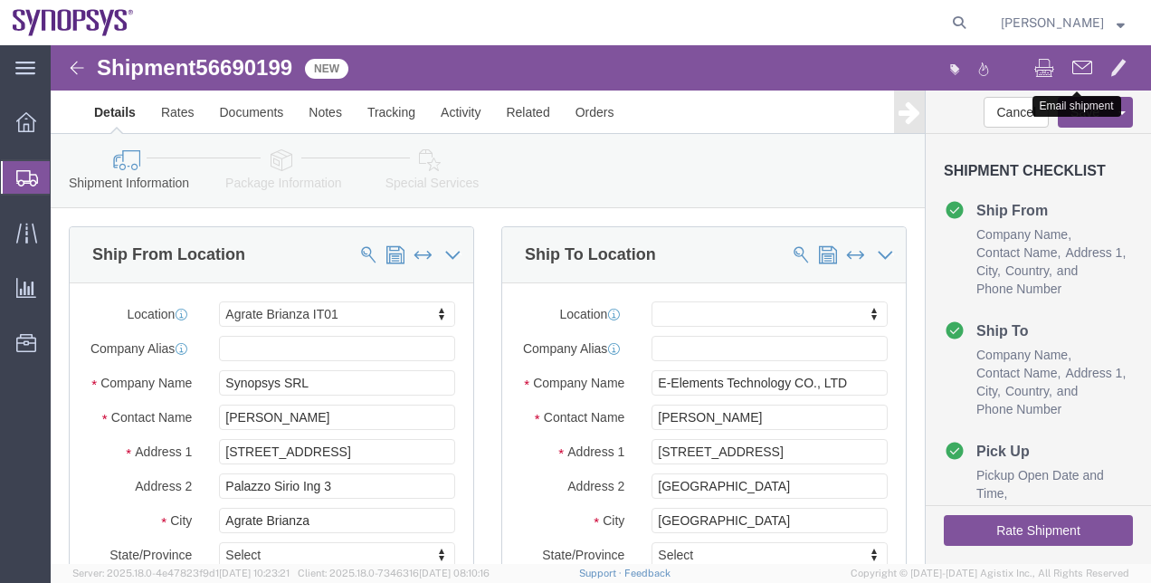
click span
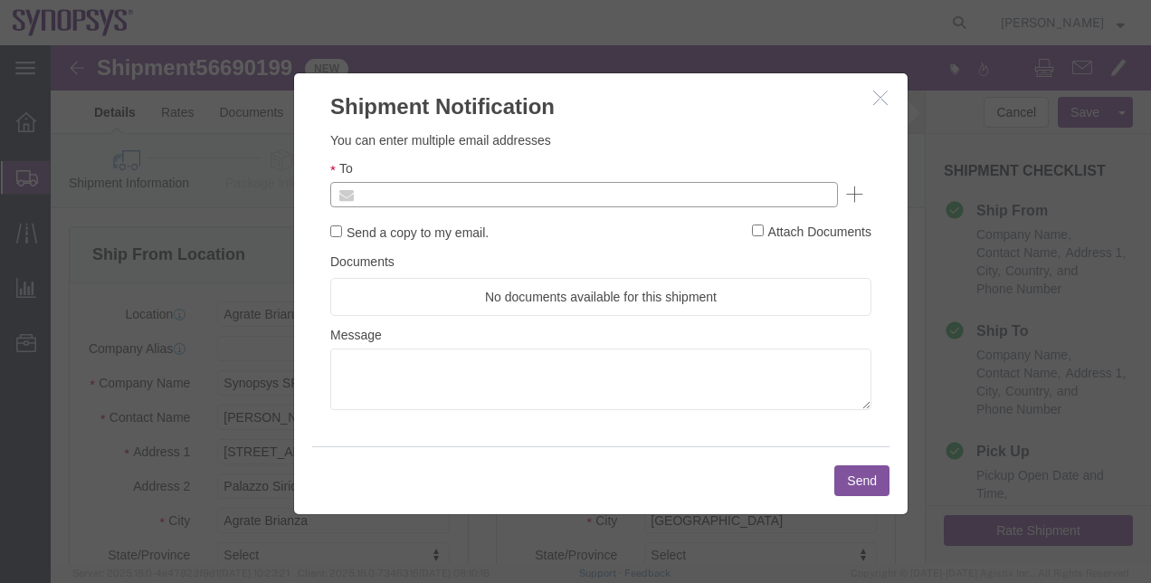
click input "text"
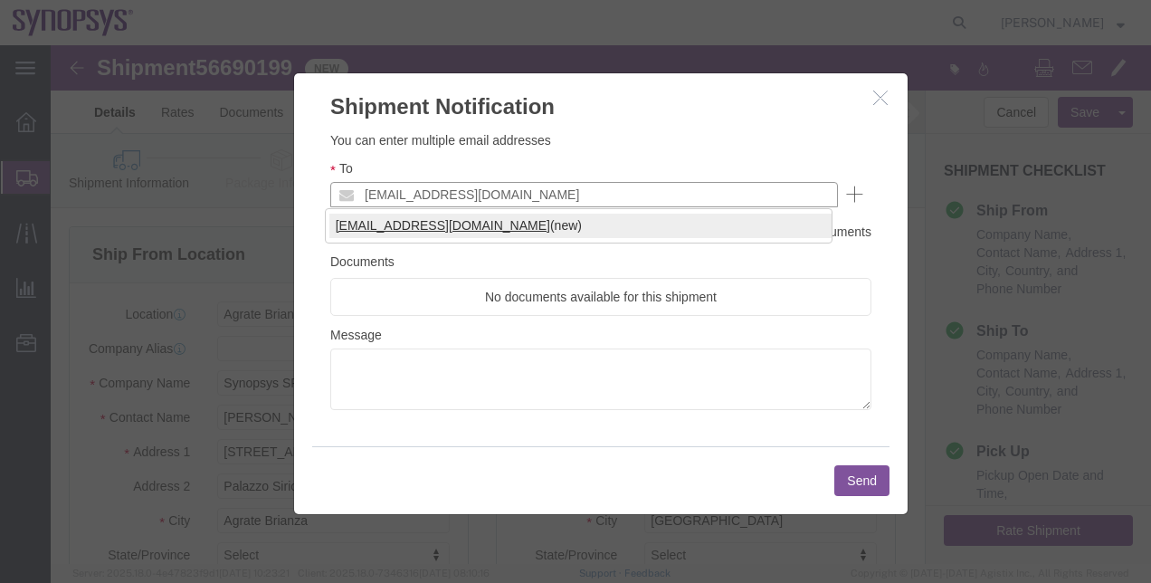
type input "[EMAIL_ADDRESS][DOMAIN_NAME]"
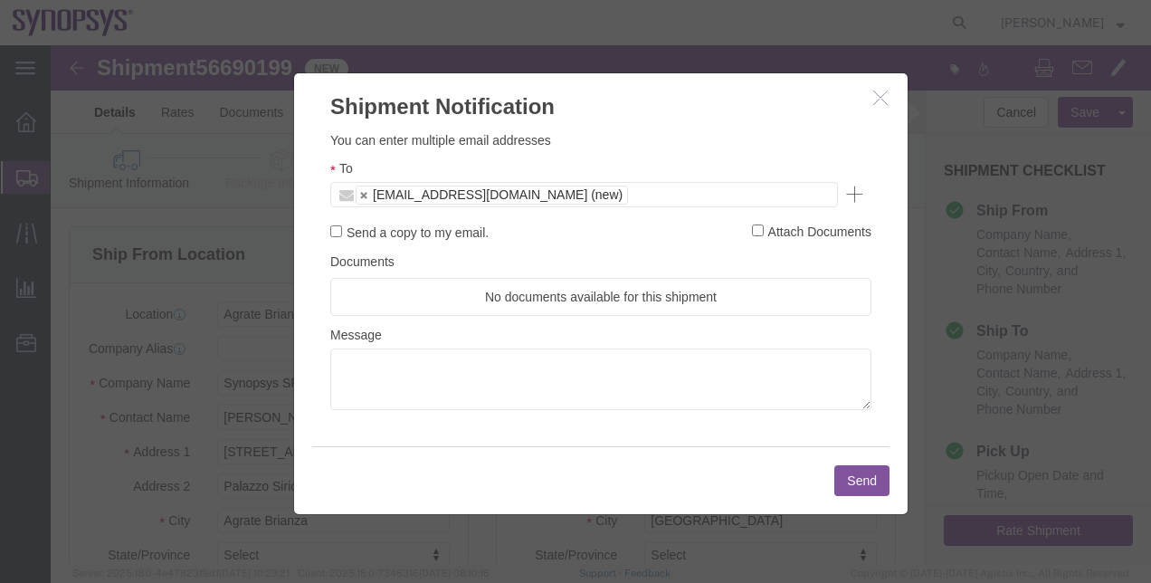
click button "Send"
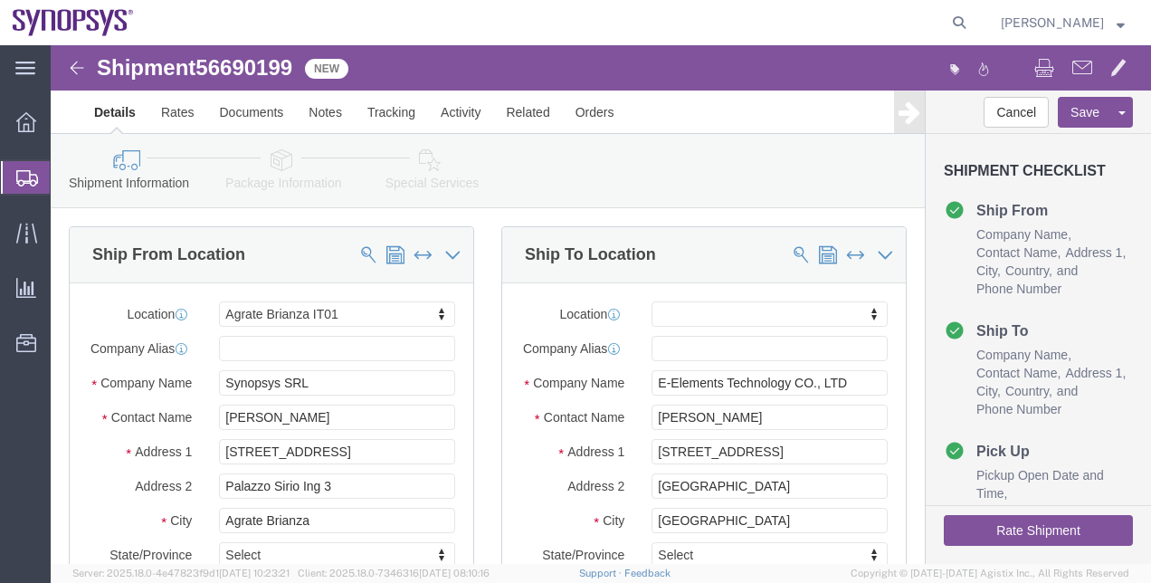
click link "Special Services"
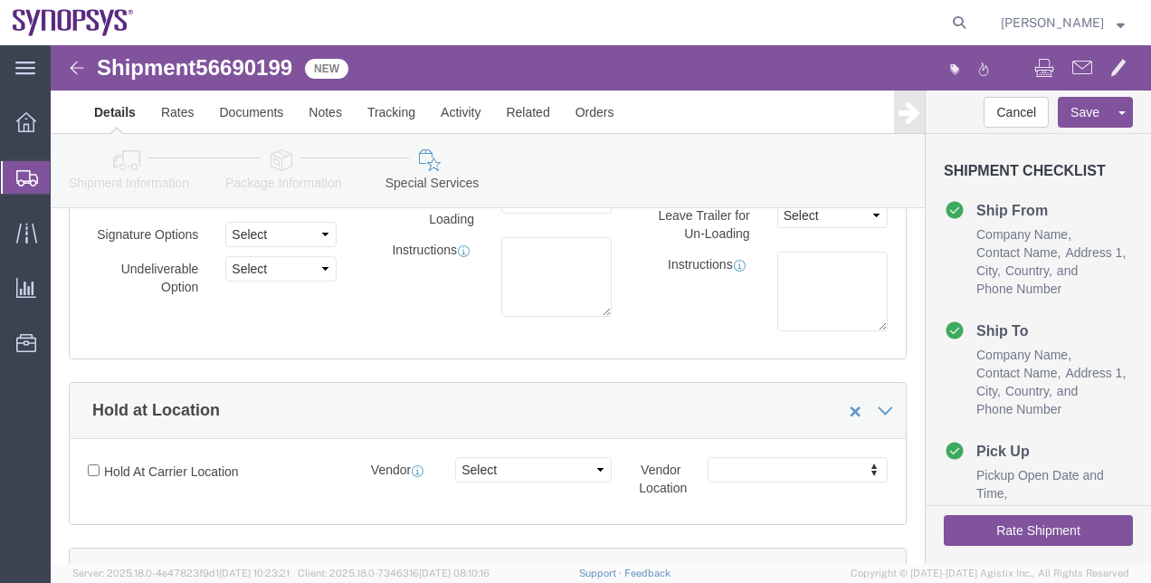
scroll to position [217, 0]
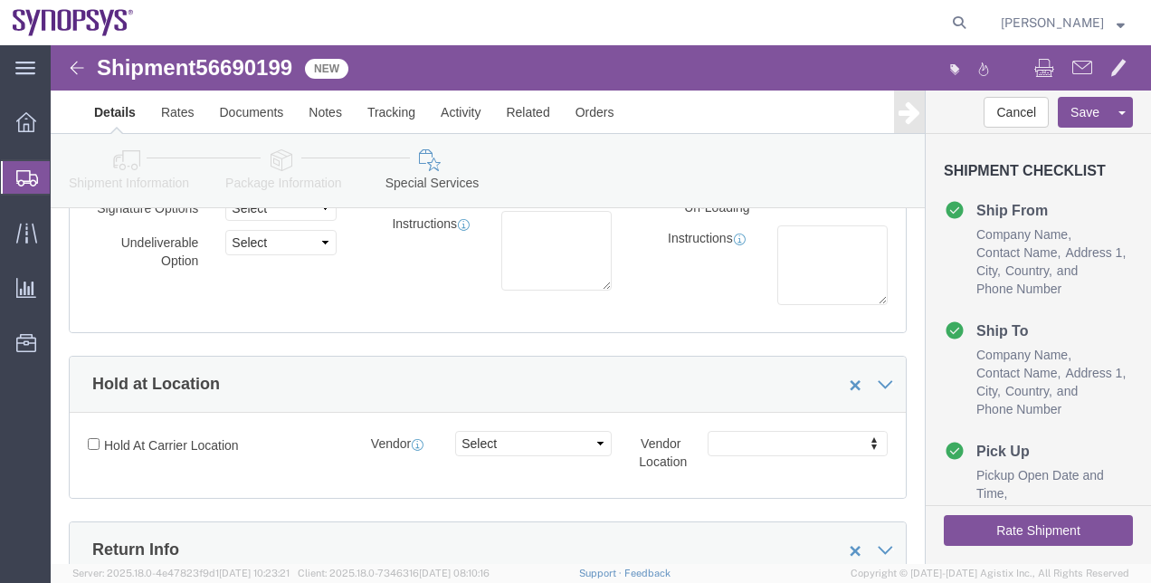
click icon
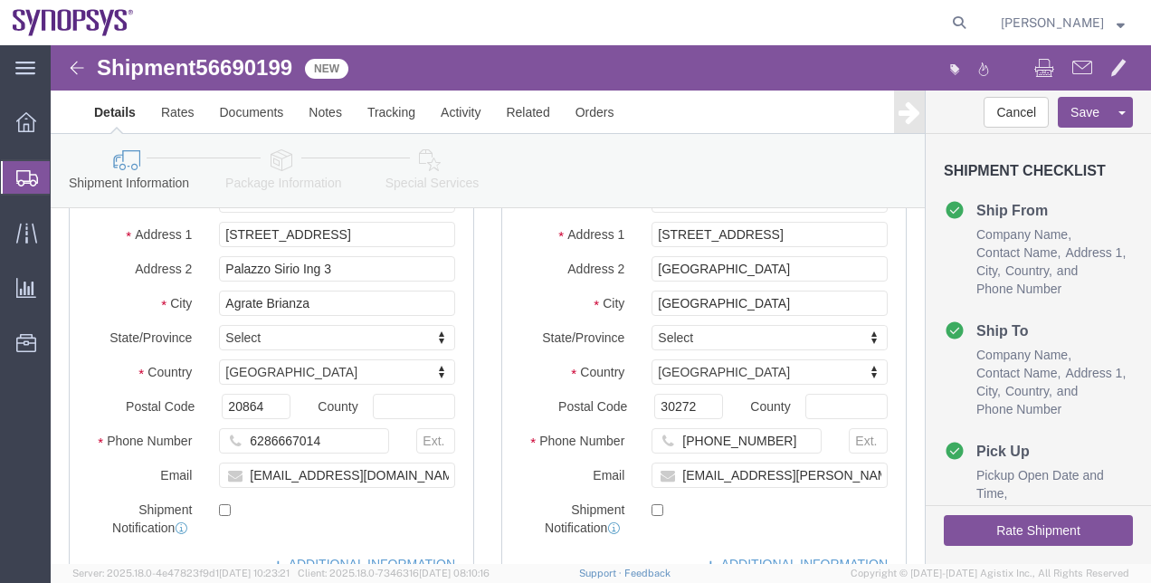
click icon
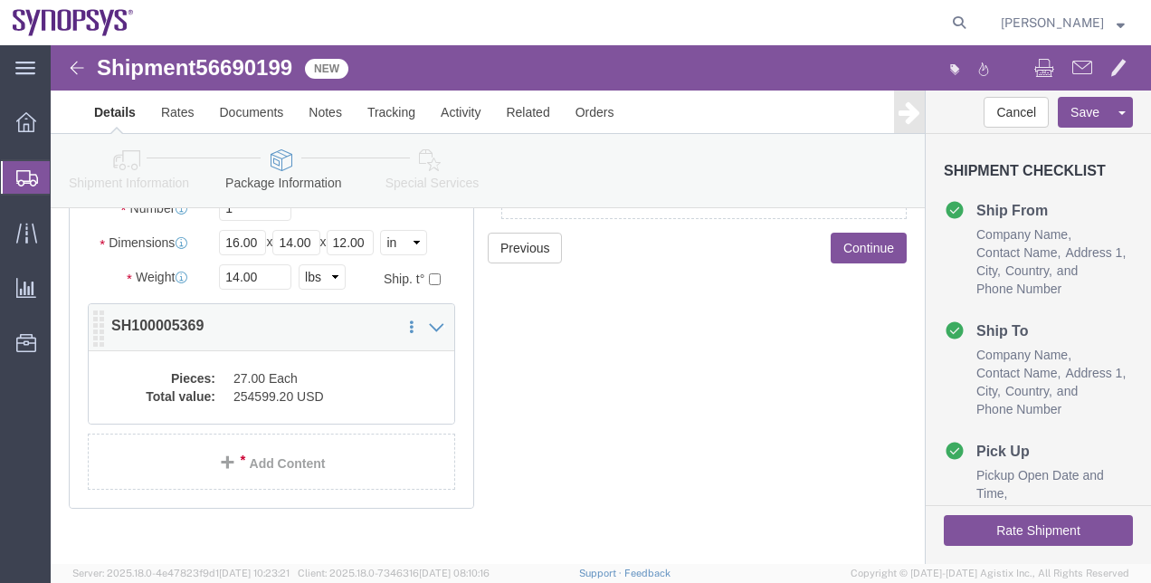
click dd "27.00 Each"
click div
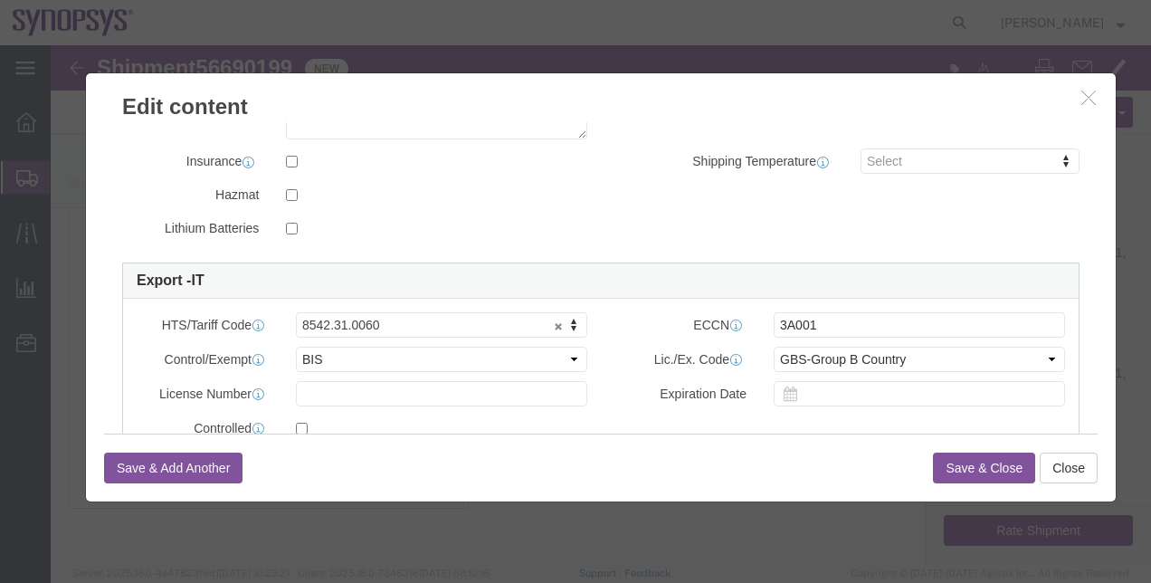
scroll to position [432, 0]
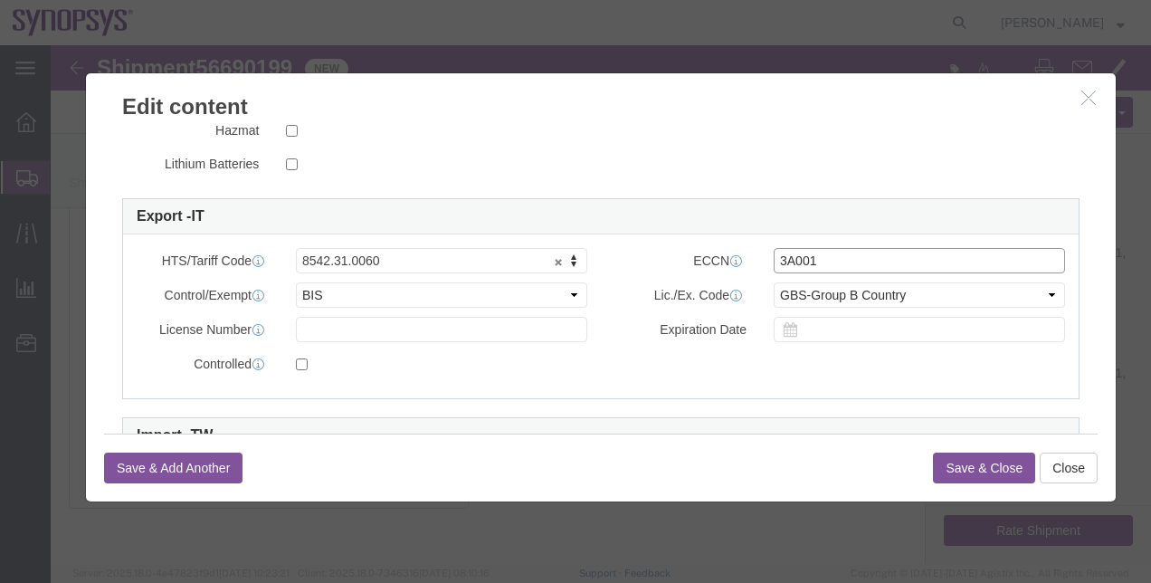
drag, startPoint x: 758, startPoint y: 213, endPoint x: 655, endPoint y: 204, distance: 103.6
click div "ECCN 3A001"
click button "button"
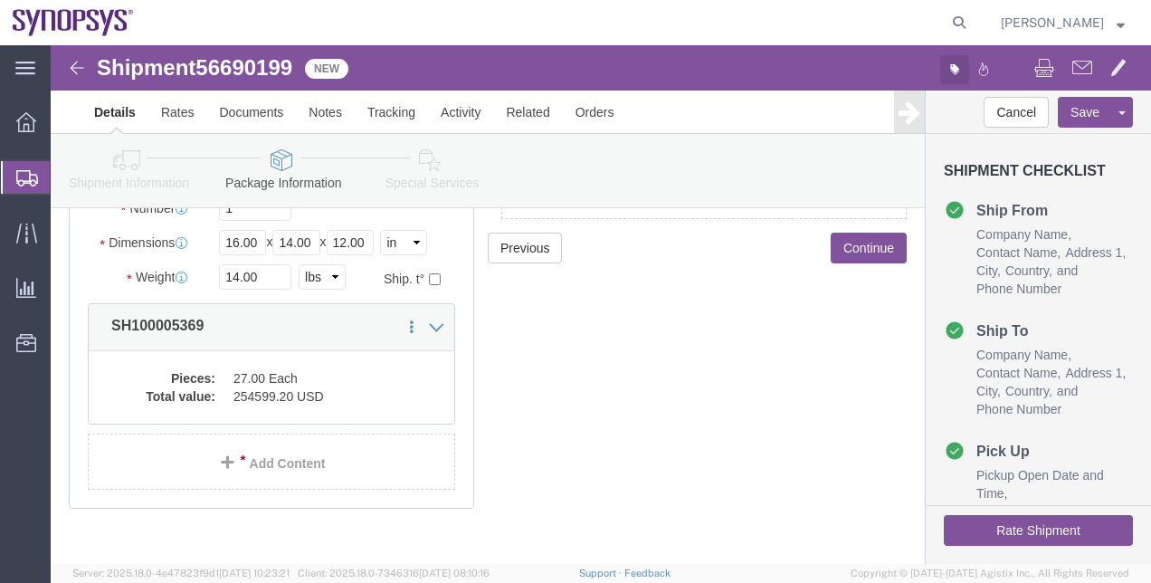
click button "button"
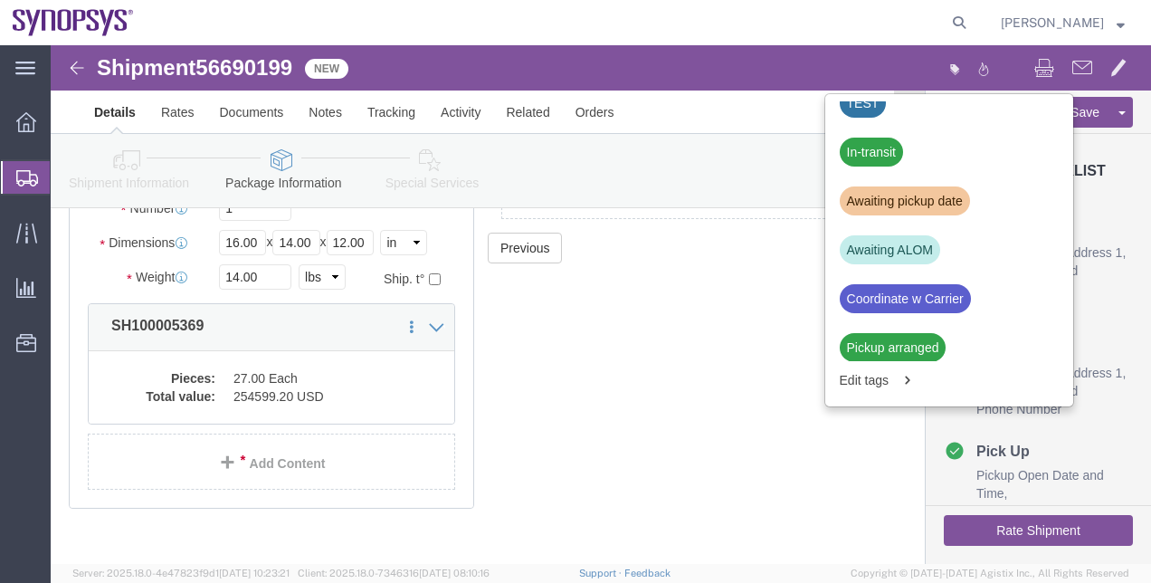
scroll to position [962, 0]
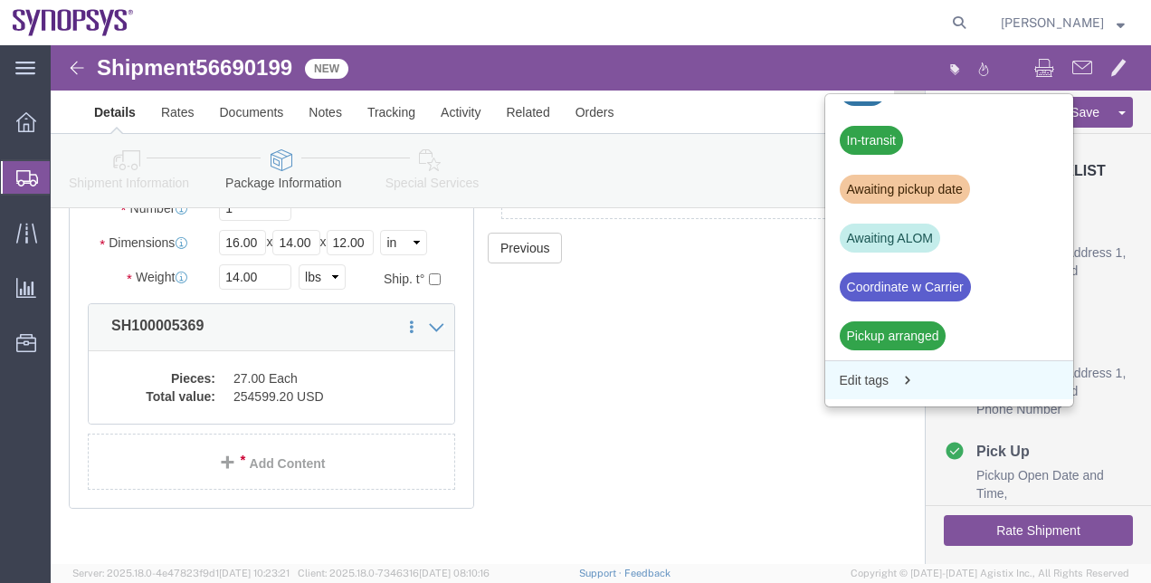
click div "Edit tags"
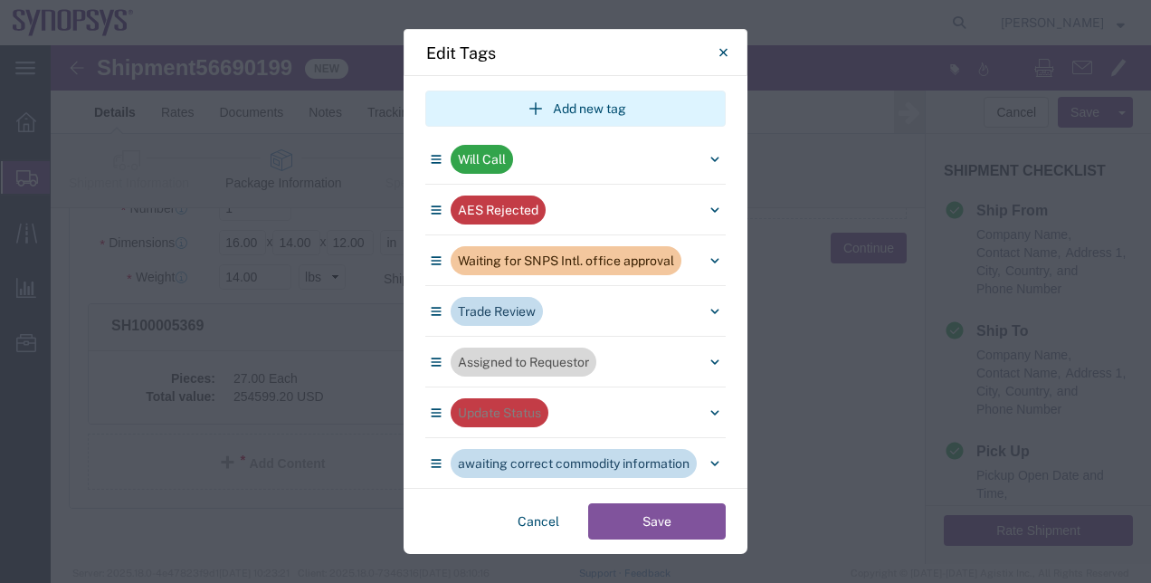
click at [555, 110] on button "Add new tag" at bounding box center [575, 108] width 300 height 36
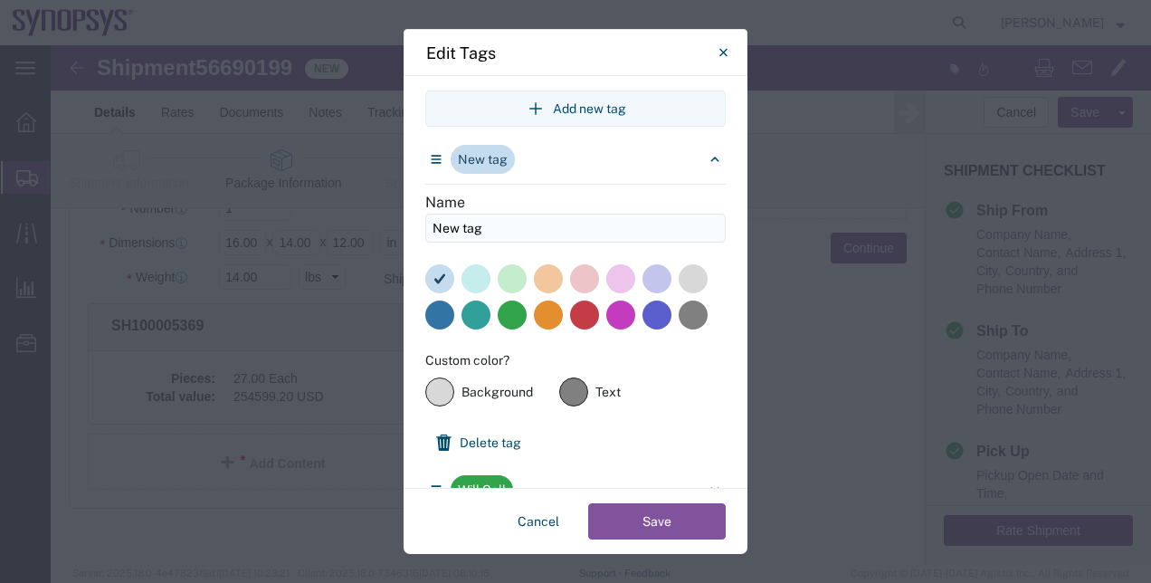
click at [495, 233] on input "New tag" at bounding box center [575, 227] width 300 height 29
drag, startPoint x: 495, startPoint y: 233, endPoint x: 396, endPoint y: 206, distance: 102.3
click at [396, 206] on div "Edit Tags Add new tag New tag Name New tag Custom color? #d8d8d8 Background #80…" at bounding box center [575, 291] width 1151 height 583
type input "R"
click at [716, 43] on button "Close" at bounding box center [723, 52] width 36 height 36
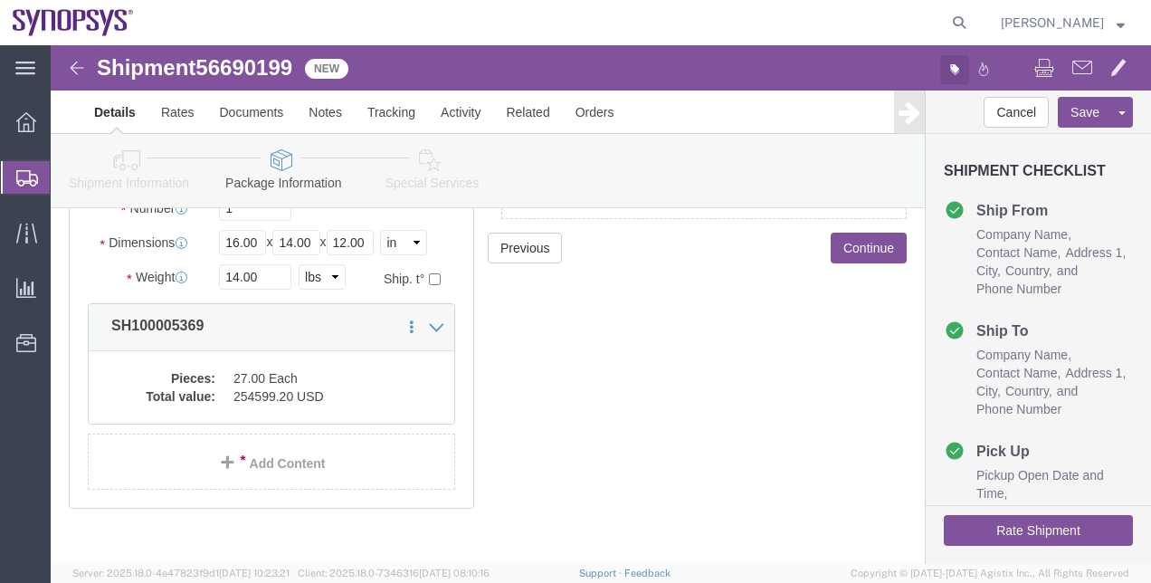
click button "button"
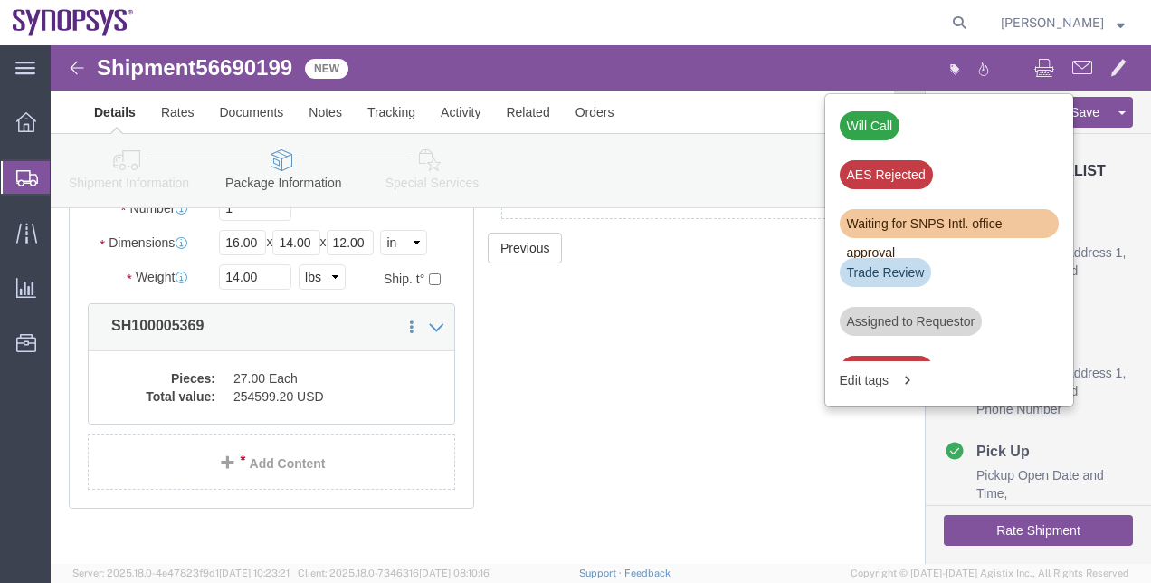
scroll to position [48, 0]
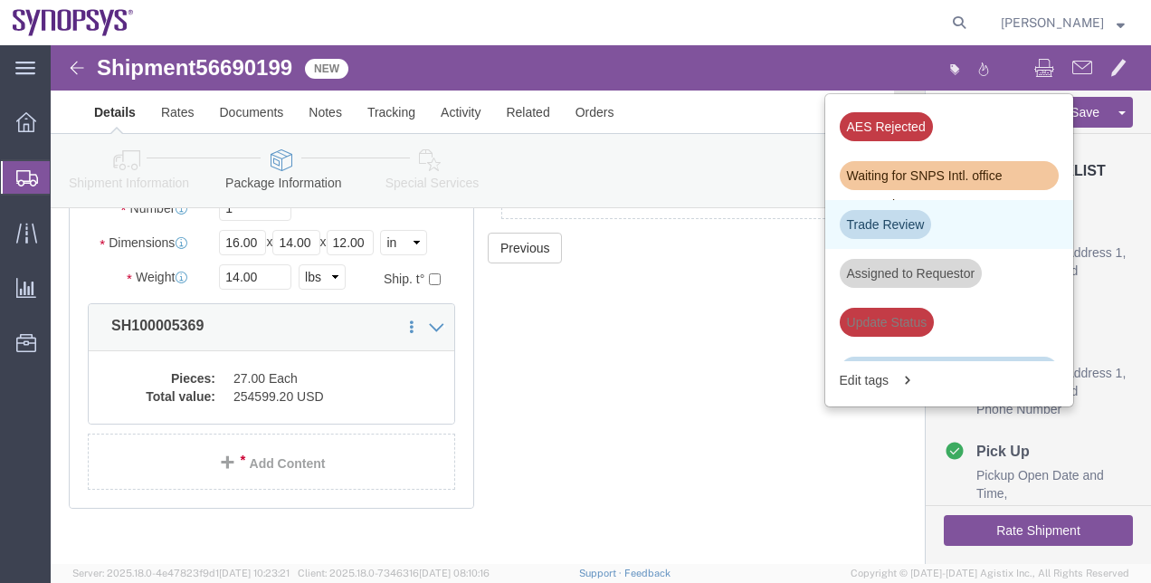
click div "Trade Review"
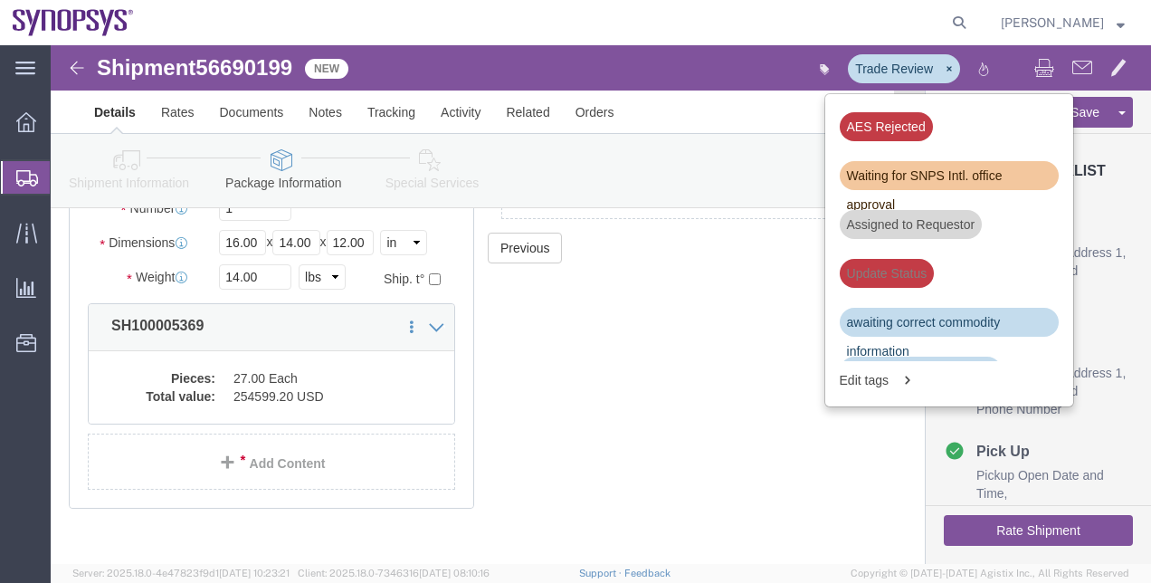
click at [0, 0] on span "Shipment Manager" at bounding box center [0, 0] width 0 height 0
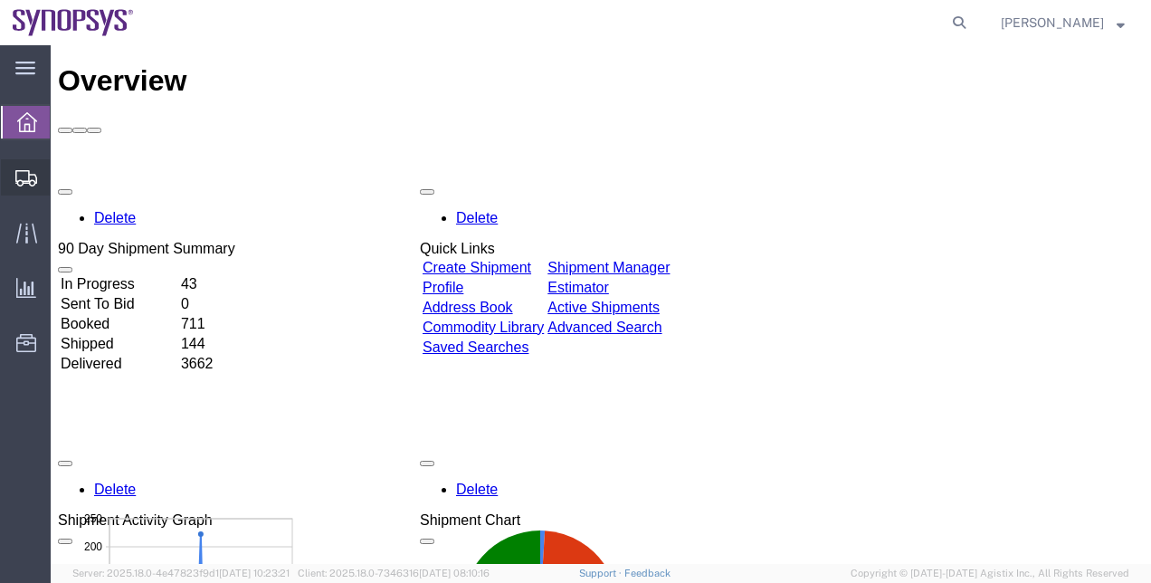
click at [0, 0] on span "Shipment Manager" at bounding box center [0, 0] width 0 height 0
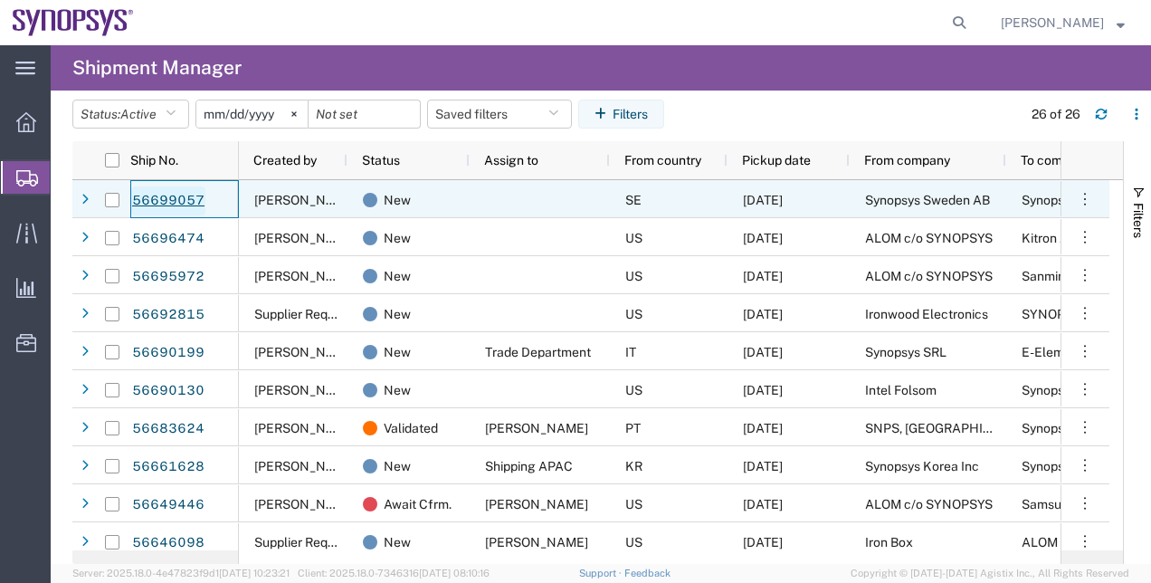
click at [162, 205] on link "56699057" at bounding box center [168, 200] width 74 height 29
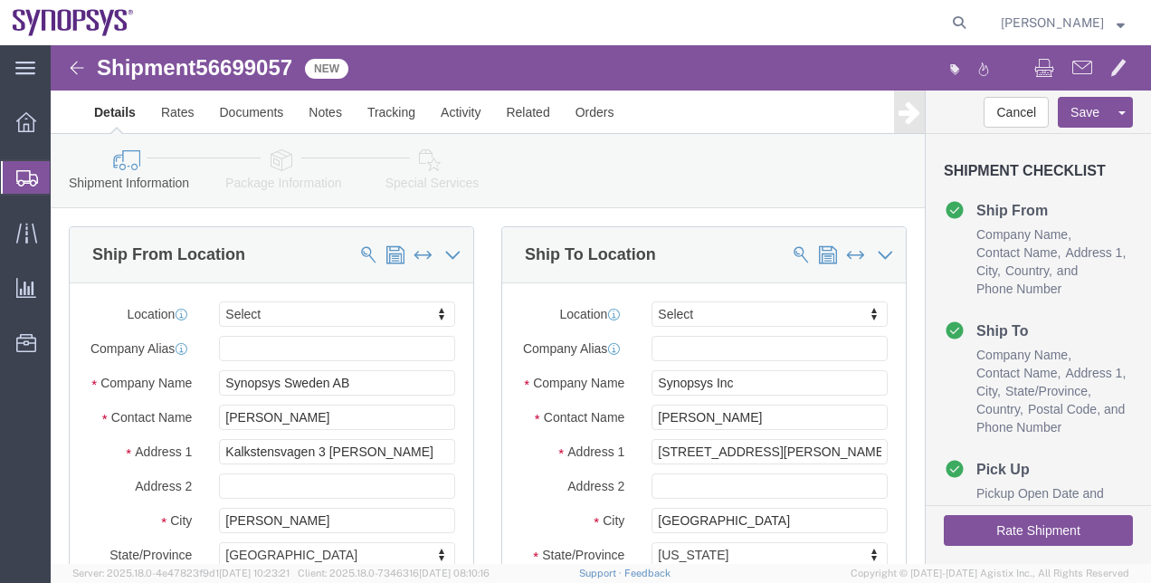
select select
click icon
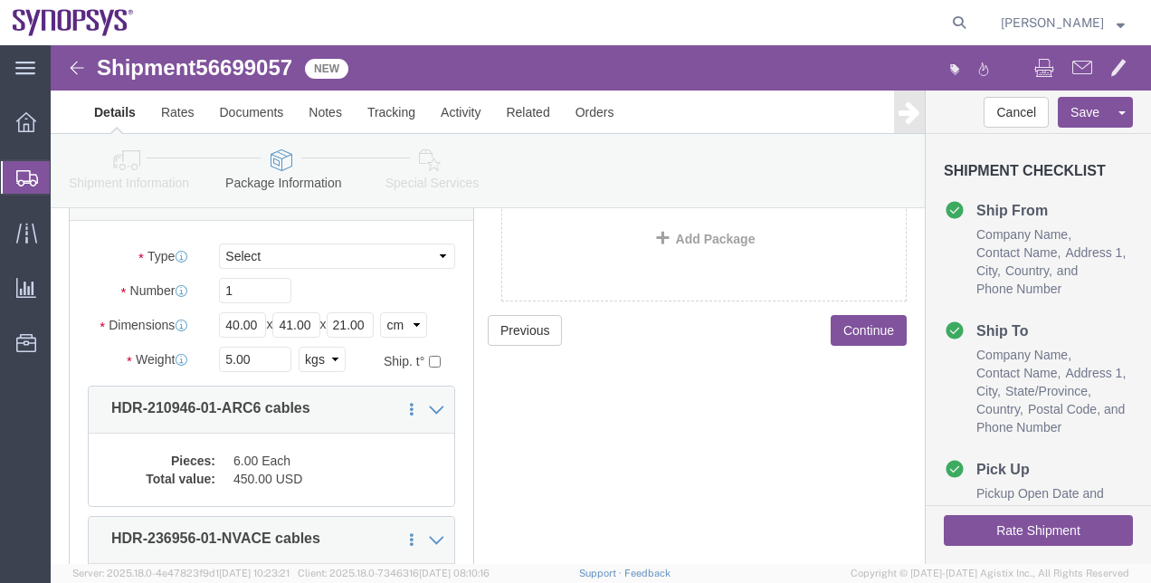
scroll to position [62, 0]
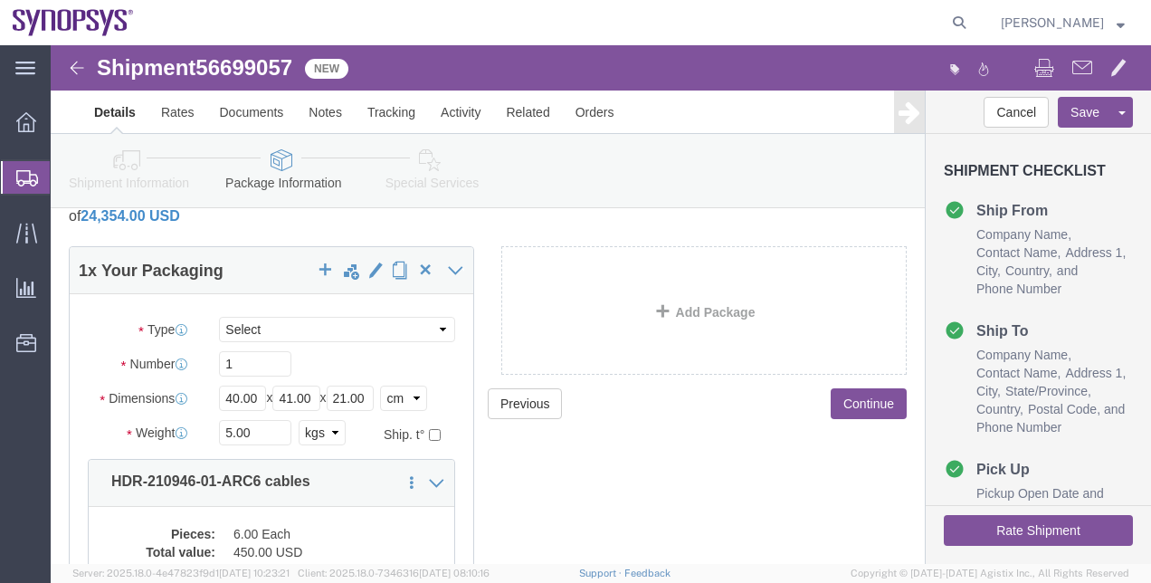
click link "Shipment Information"
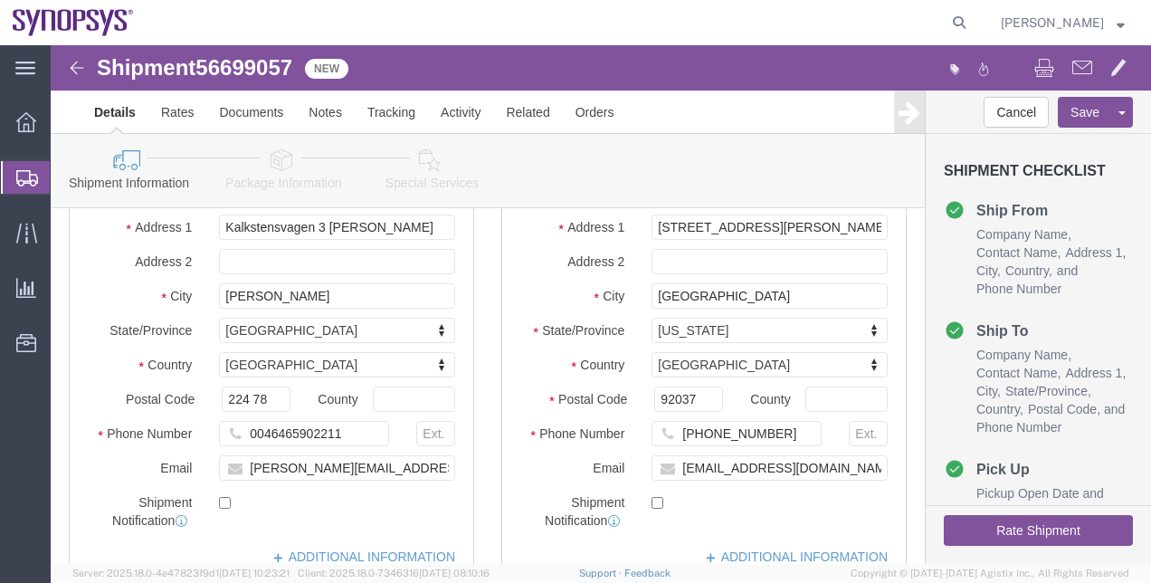
scroll to position [251, 0]
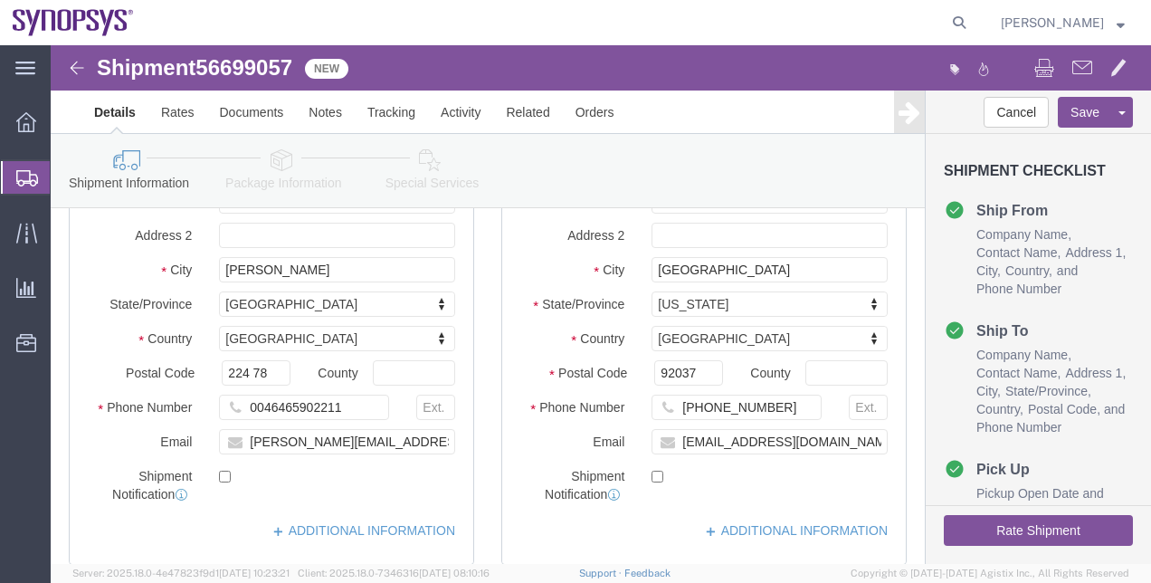
click link "Package Information"
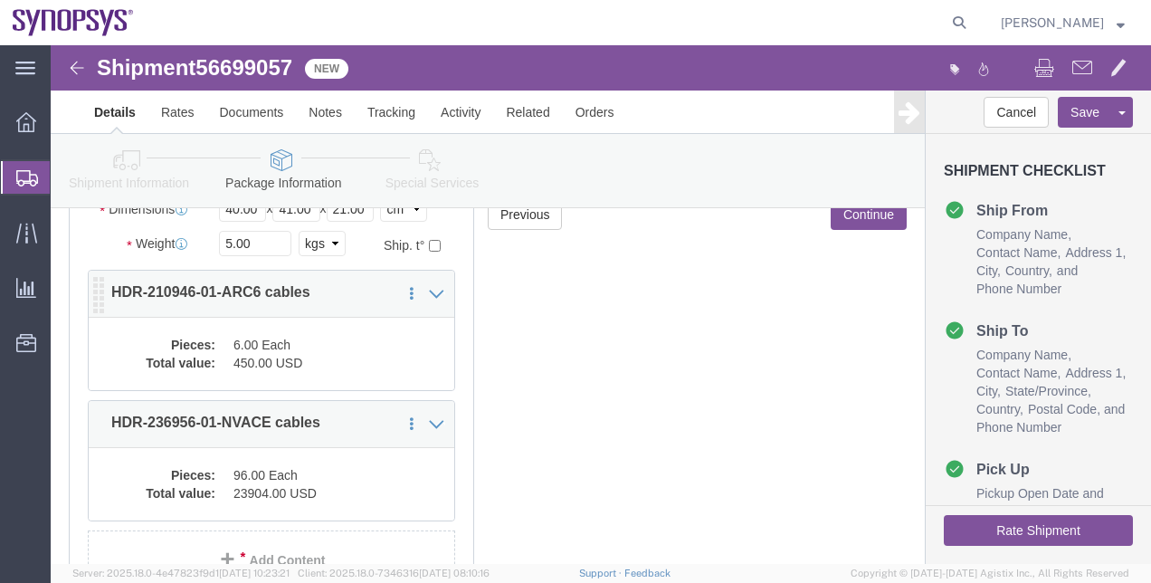
click dd "6.00 Each"
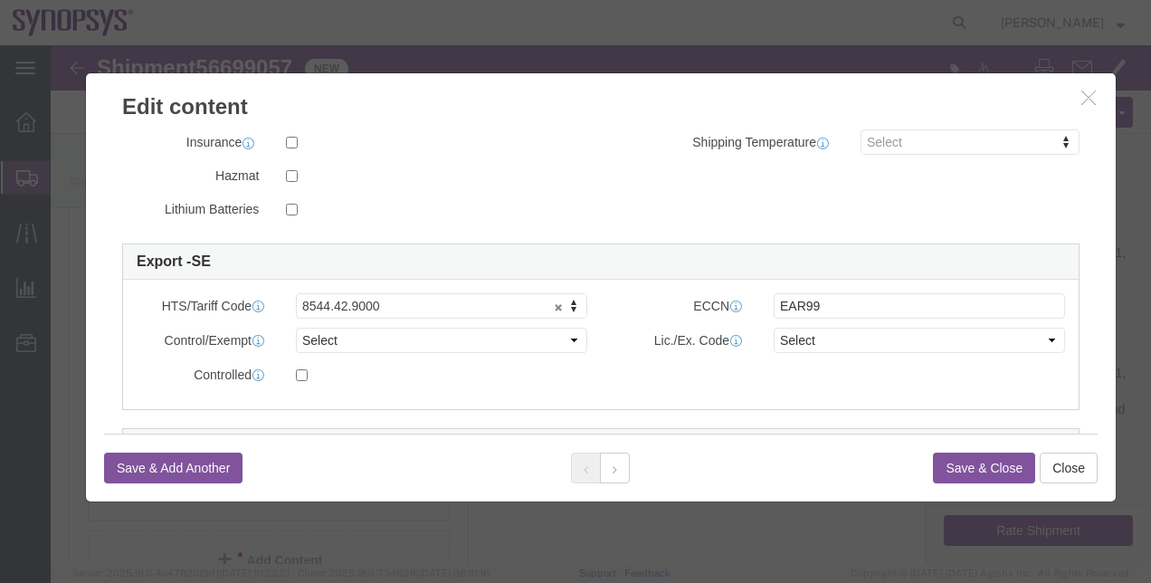
scroll to position [394, 0]
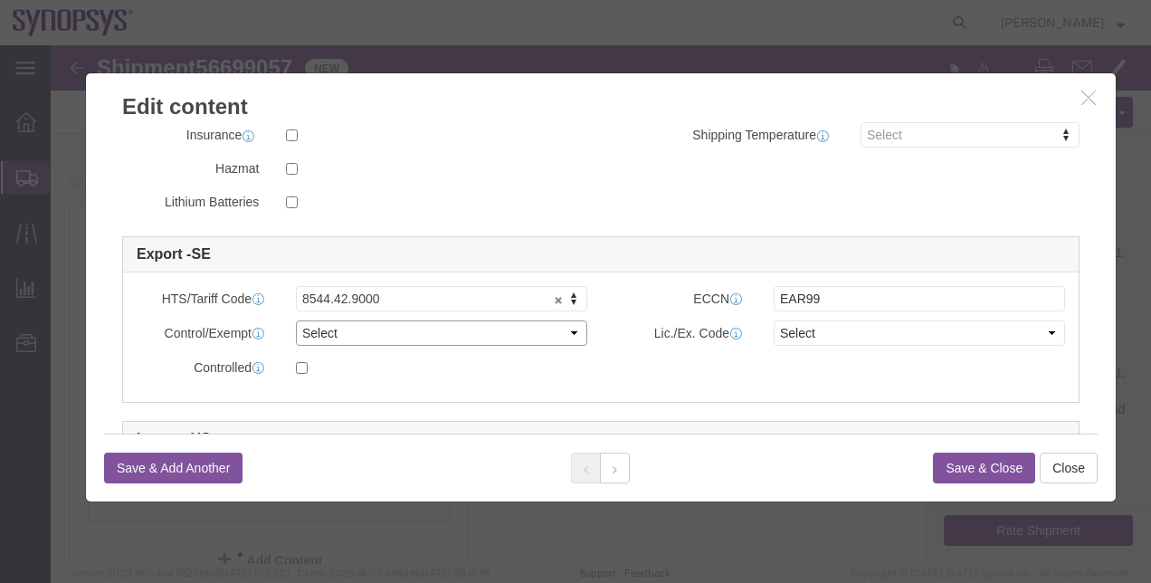
click select "Select ATF BIS DEA EPA FDA FTR ITAR OFAC Other (OPA)"
select select "BIS"
click select "Select ATF BIS DEA EPA FDA FTR ITAR OFAC Other (OPA)"
click select "Select AGR-Agricultural APP-Computers APR-Additional Permissive Exports AVS-Air…"
select select "NLR"
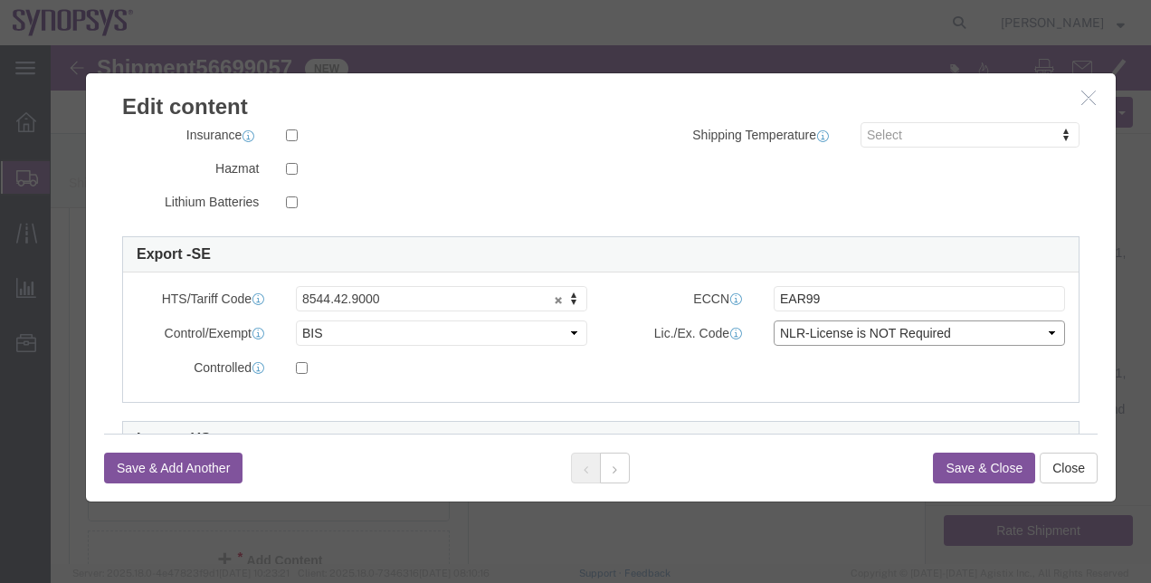
click select "Select AGR-Agricultural APP-Computers APR-Additional Permissive Exports AVS-Air…"
click button "Save & Close"
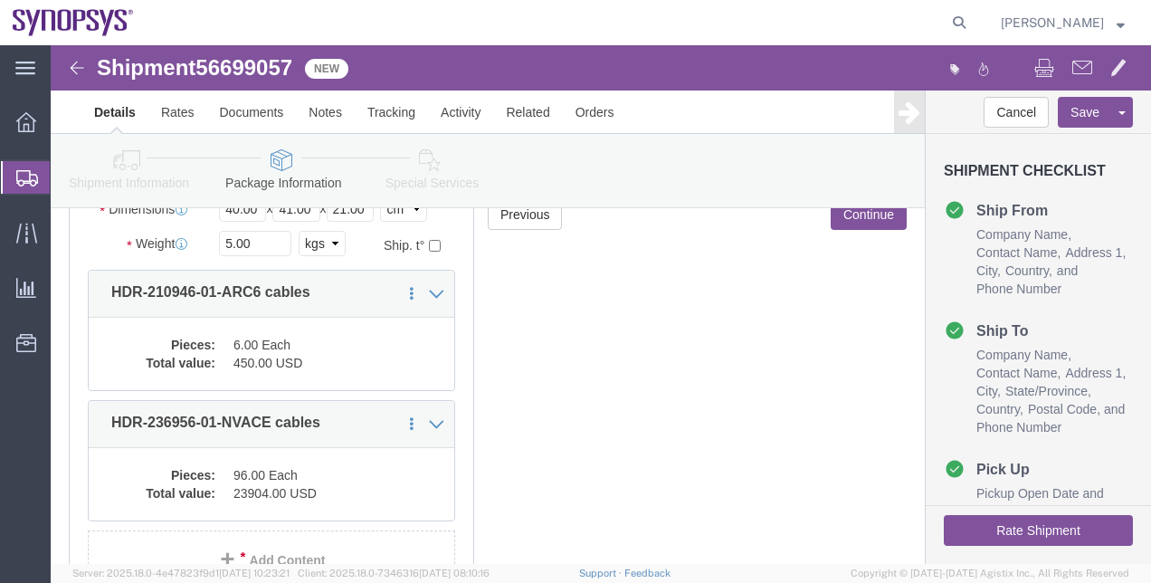
scroll to position [294, 0]
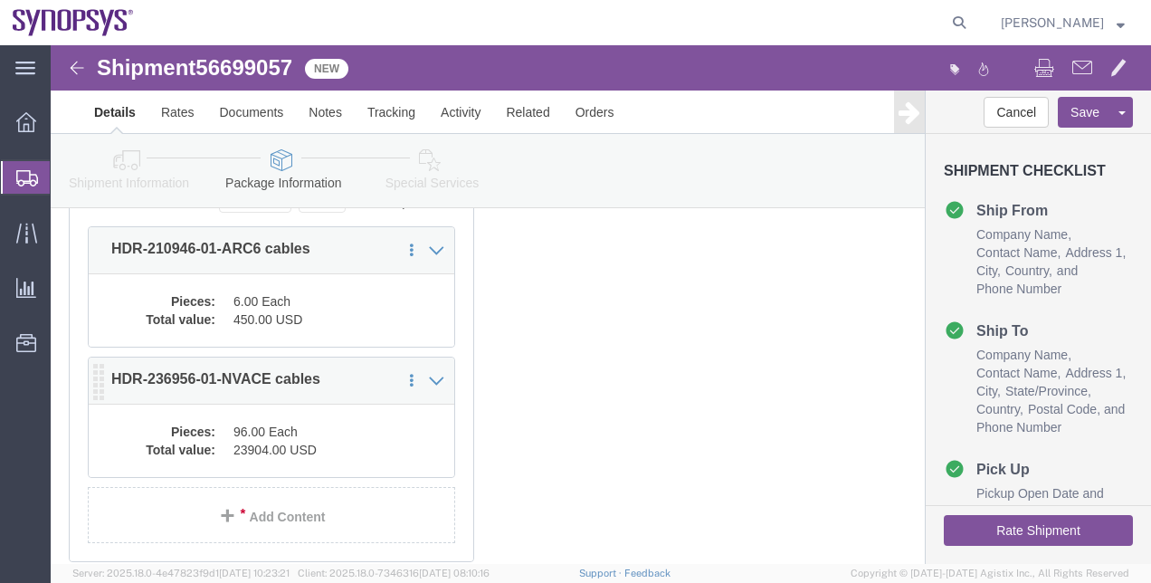
click div "Pieces: 96.00 Each Total value: 23904.00 USD"
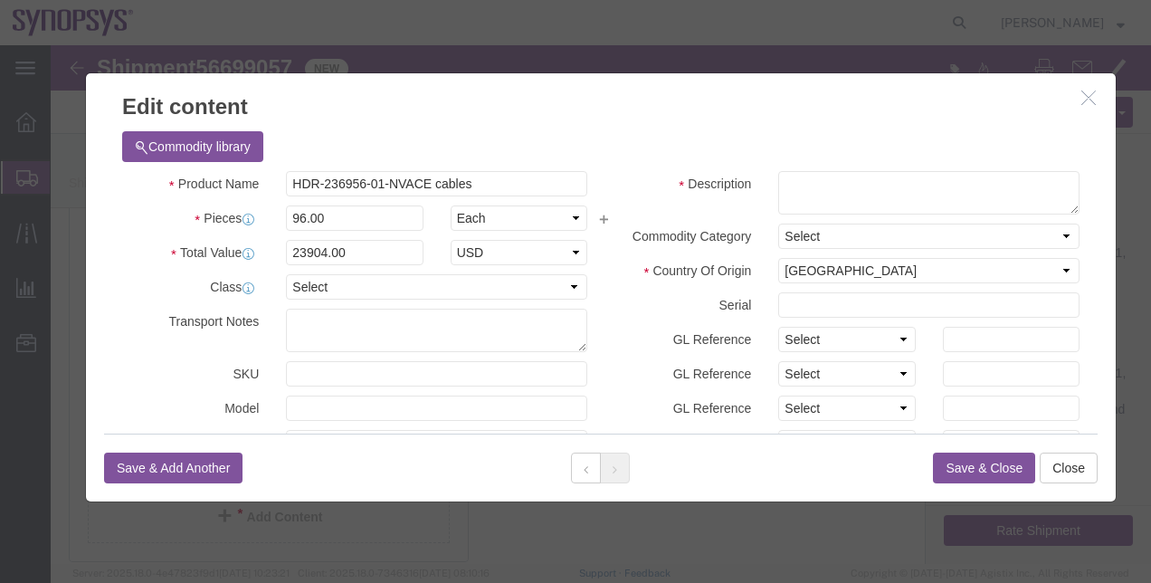
scroll to position [550, 0]
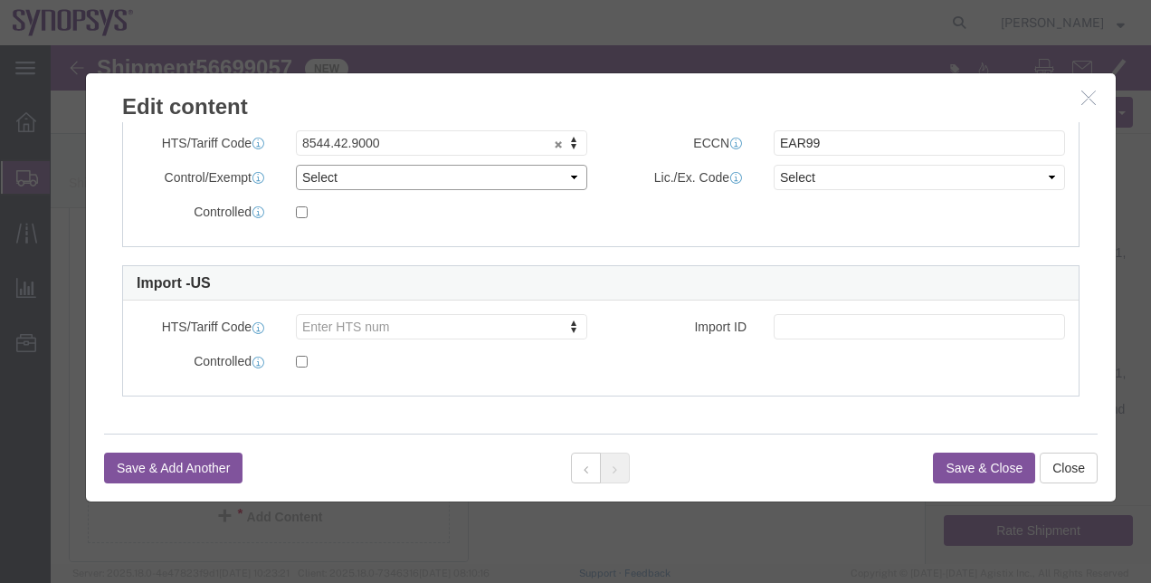
click select "Select ATF BIS DEA EPA FDA FTR ITAR OFAC Other (OPA)"
select select "BIS"
click select "Select ATF BIS DEA EPA FDA FTR ITAR OFAC Other (OPA)"
click select "Select AGR-Agricultural APP-Computers APR-Additional Permissive Exports AVS-Air…"
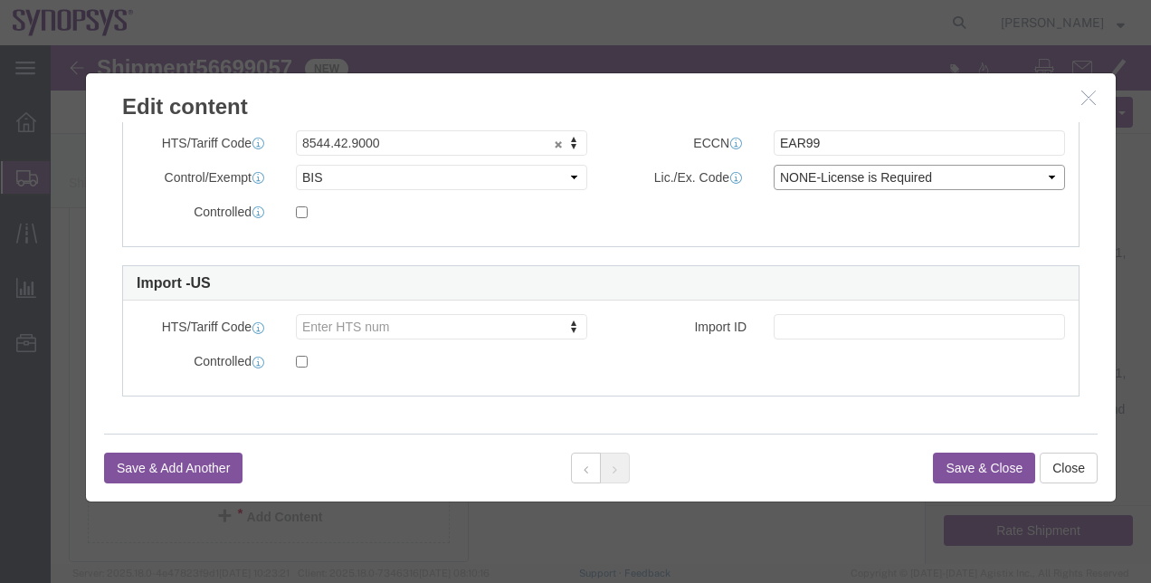
click select "Select AGR-Agricultural APP-Computers APR-Additional Permissive Exports AVS-Air…"
select select "NLR"
click select "Select AGR-Agricultural APP-Computers APR-Additional Permissive Exports AVS-Air…"
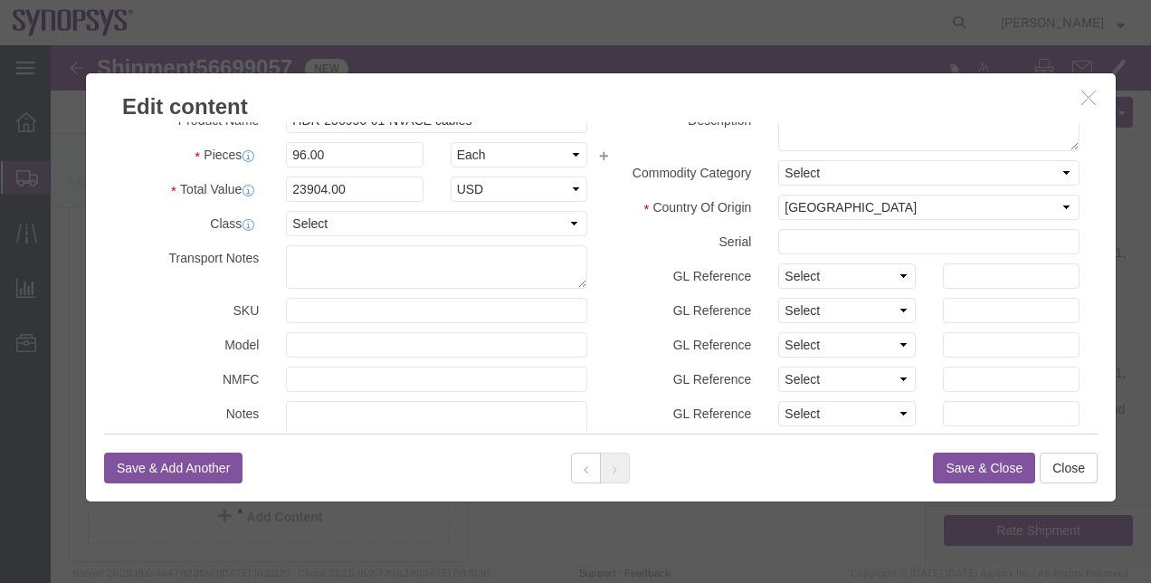
scroll to position [0, 0]
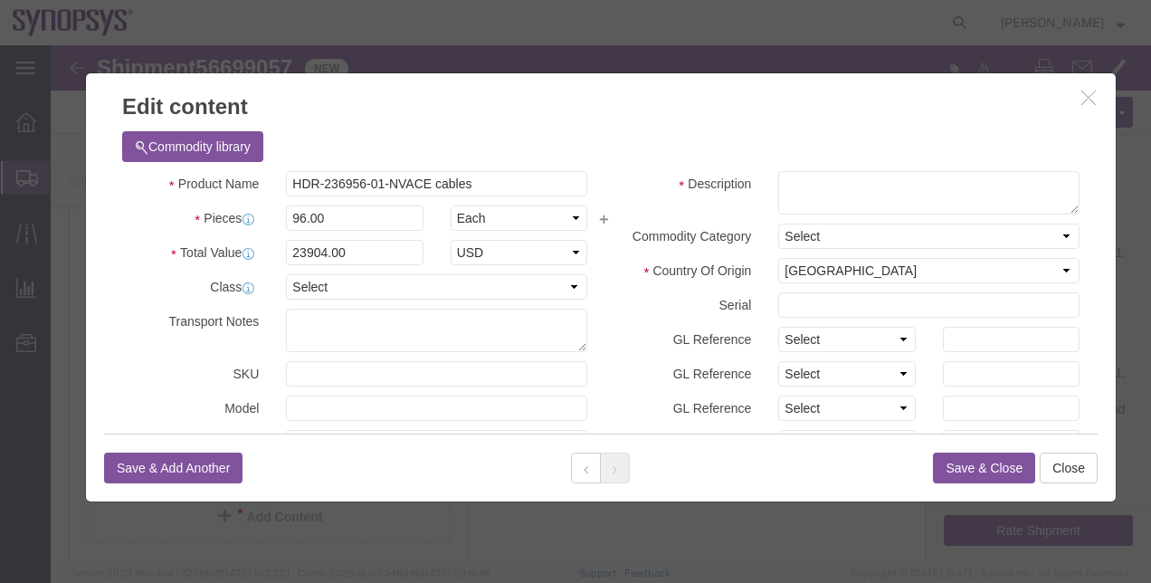
click button "Save & Close"
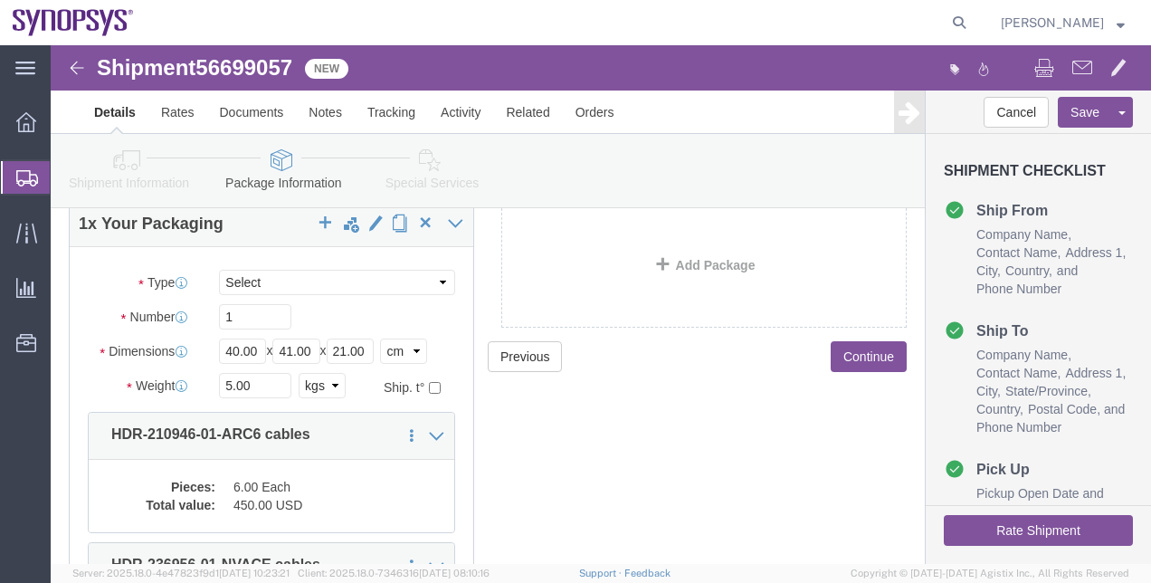
scroll to position [82, 0]
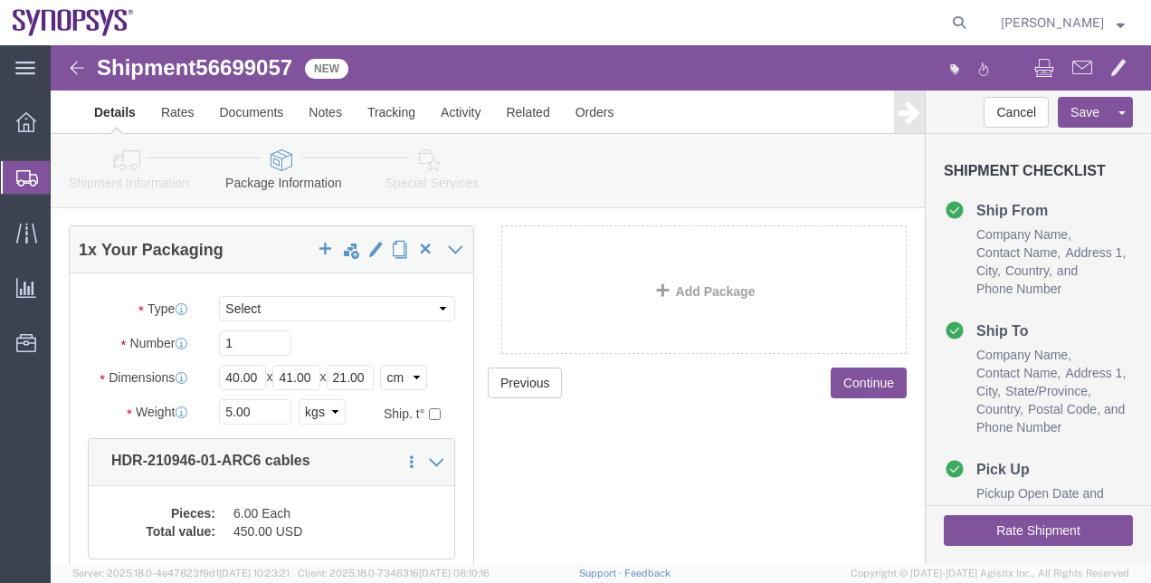
click div "Shipment Information Package Information Special Services"
click link "Shipment Information"
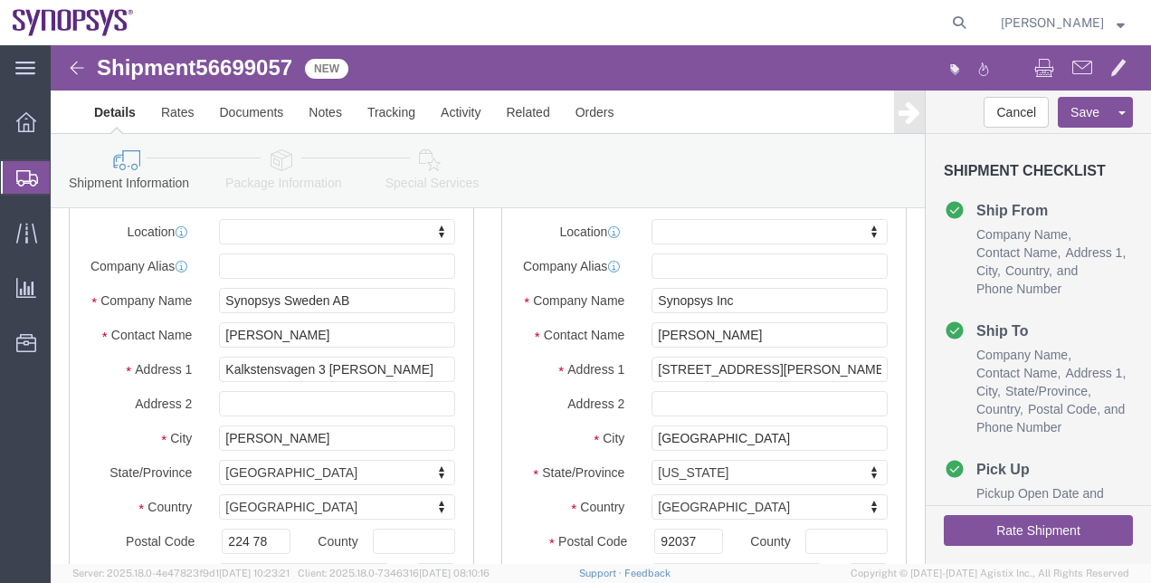
click link "Special Services"
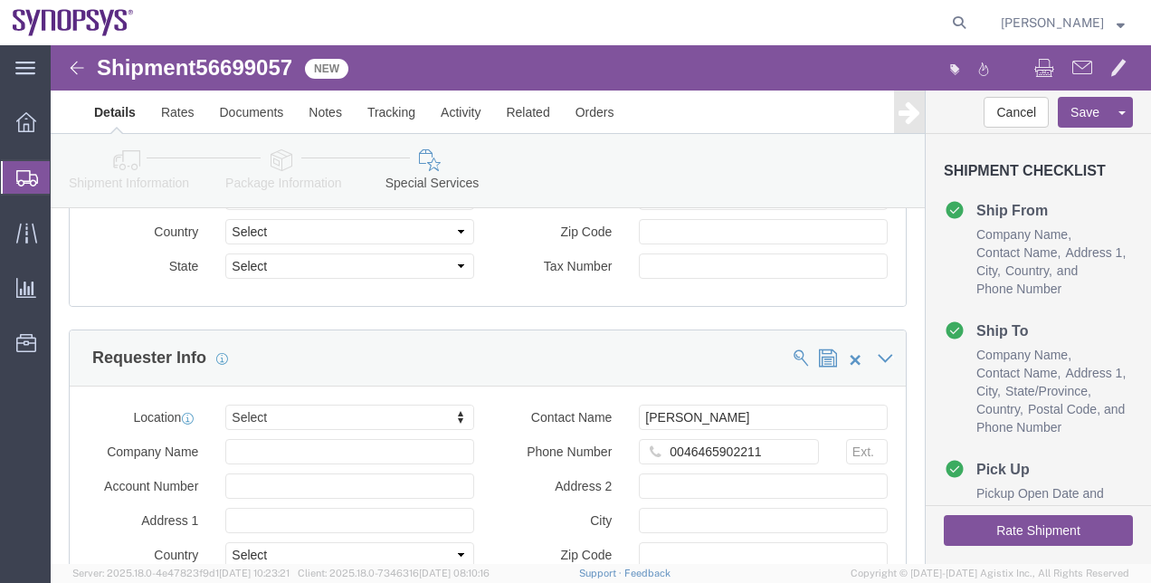
scroll to position [1903, 0]
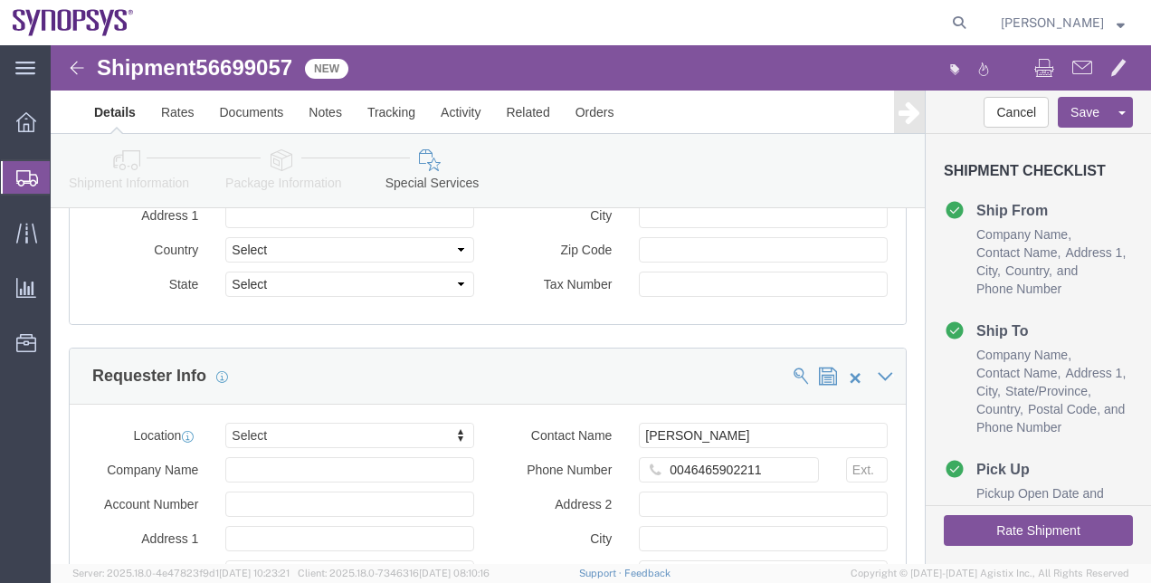
click button "Rate Shipment"
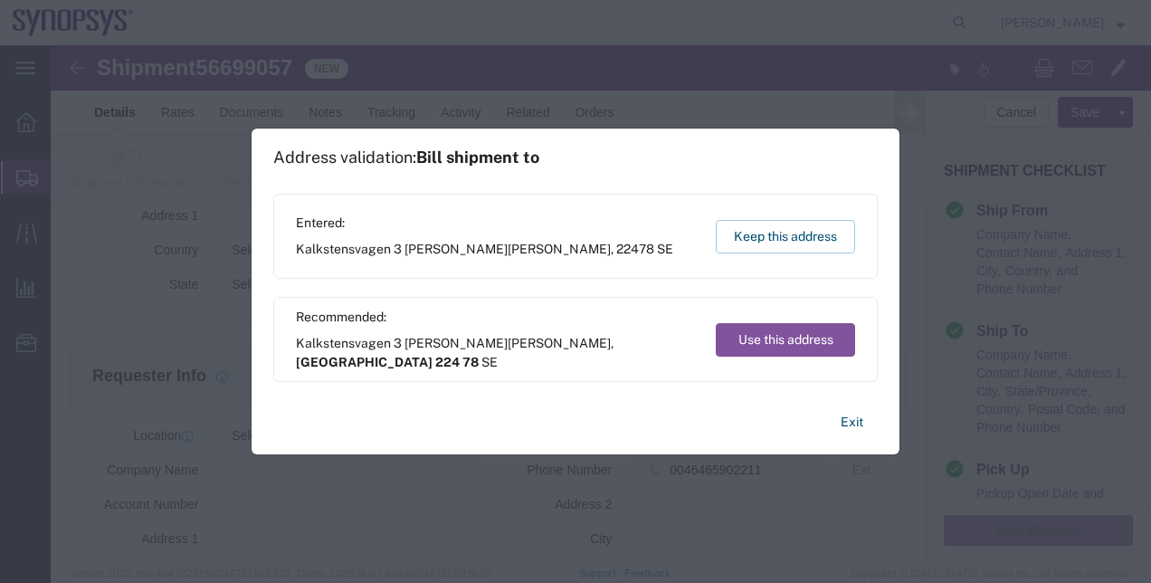
click at [1074, 524] on div "Address validation: Bill shipment to Entered: Kalkstensvagen 3 Lund Lund , 2247…" at bounding box center [575, 291] width 1151 height 583
click at [823, 242] on button "Keep this address" at bounding box center [785, 236] width 139 height 33
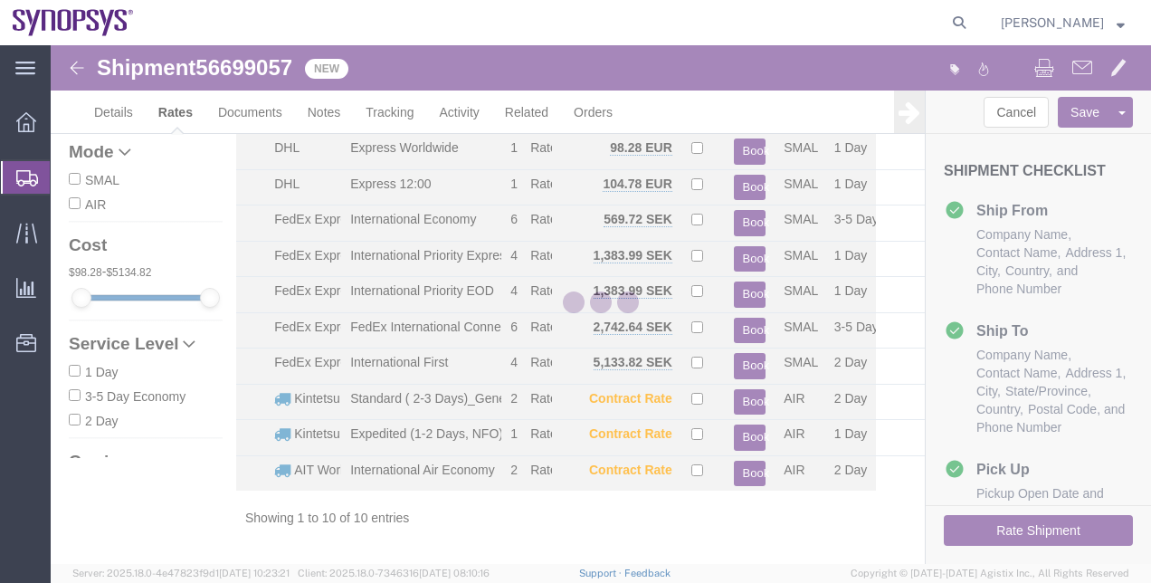
scroll to position [66, 0]
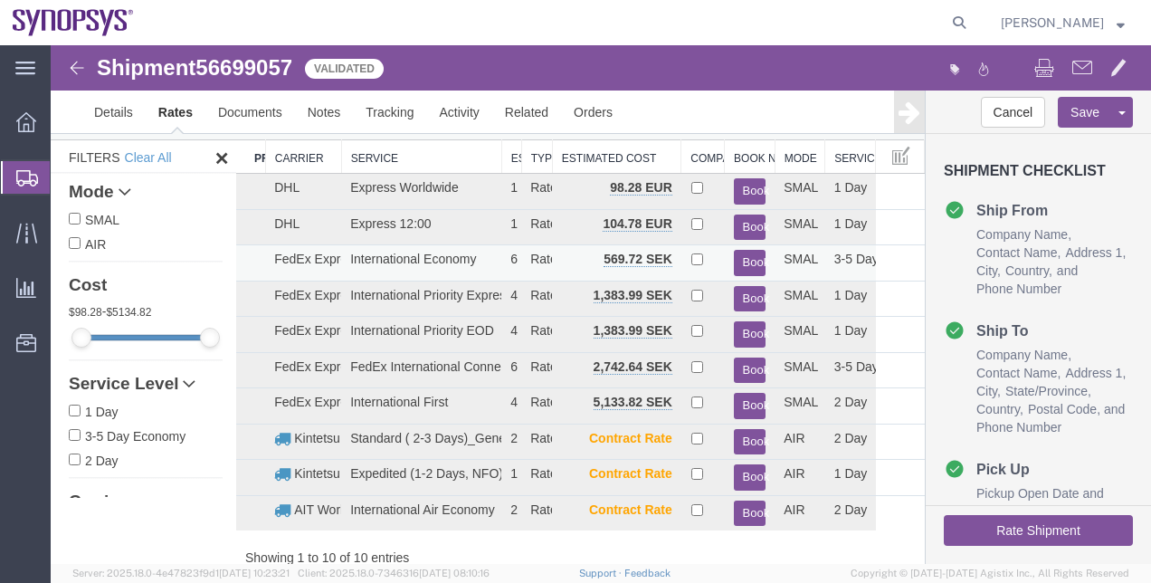
click at [734, 255] on button "Book" at bounding box center [750, 263] width 33 height 26
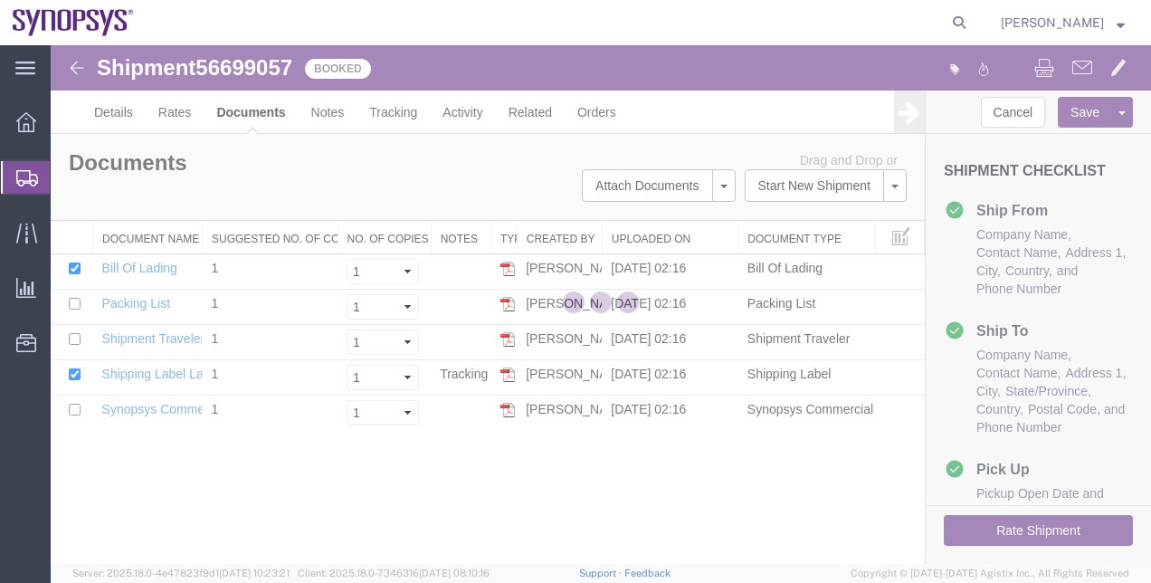
scroll to position [0, 0]
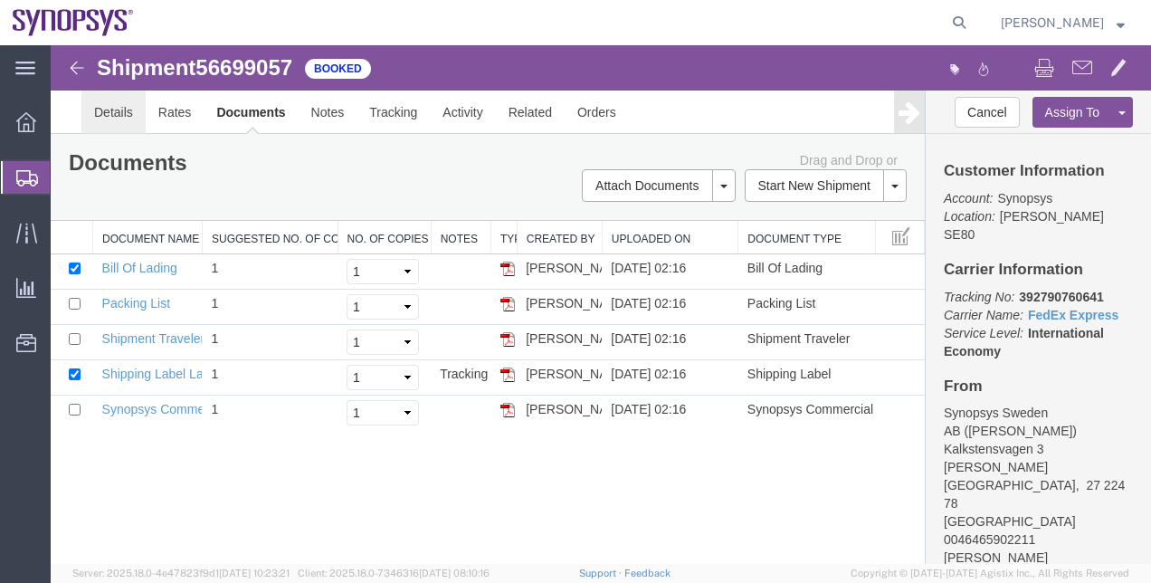
drag, startPoint x: 175, startPoint y: 155, endPoint x: 124, endPoint y: 109, distance: 67.9
click at [124, 109] on link "Details" at bounding box center [113, 111] width 64 height 43
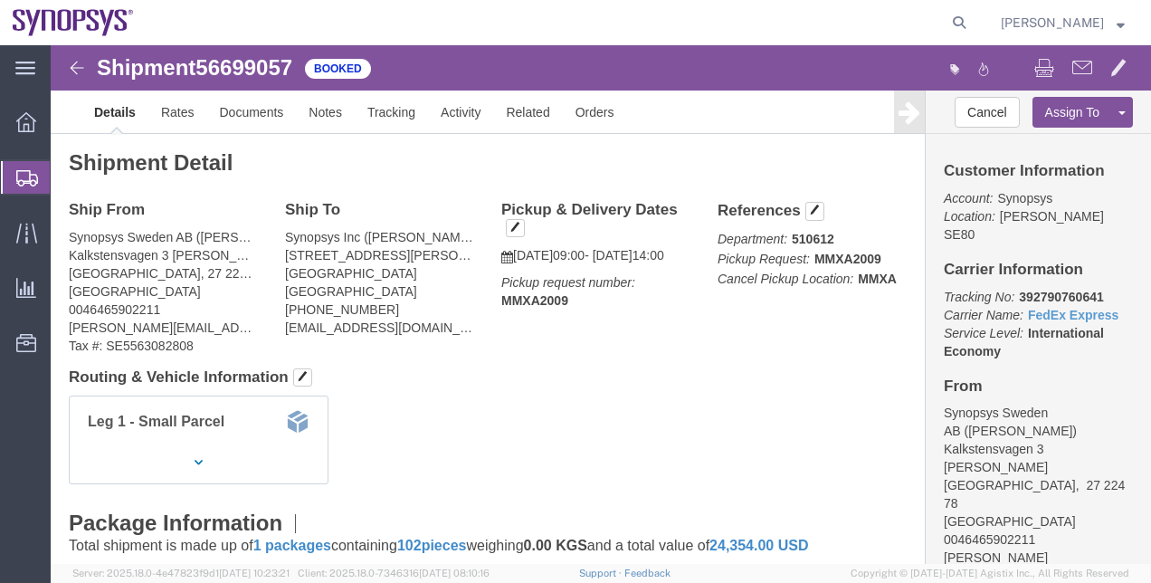
click at [0, 0] on span "Shipment Manager" at bounding box center [0, 0] width 0 height 0
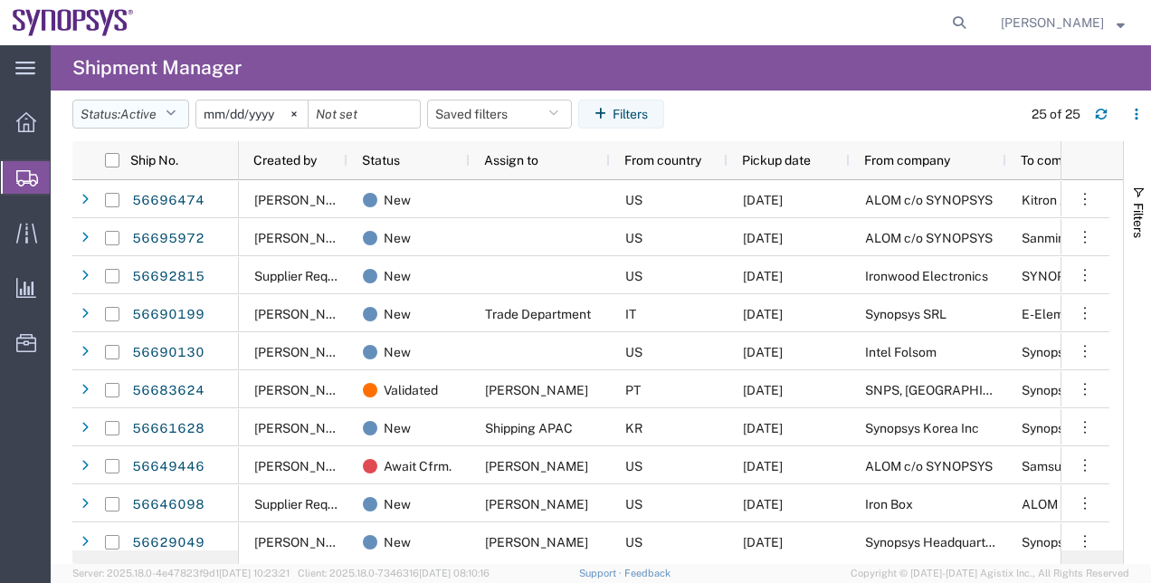
click at [156, 110] on span "Active" at bounding box center [138, 114] width 36 height 14
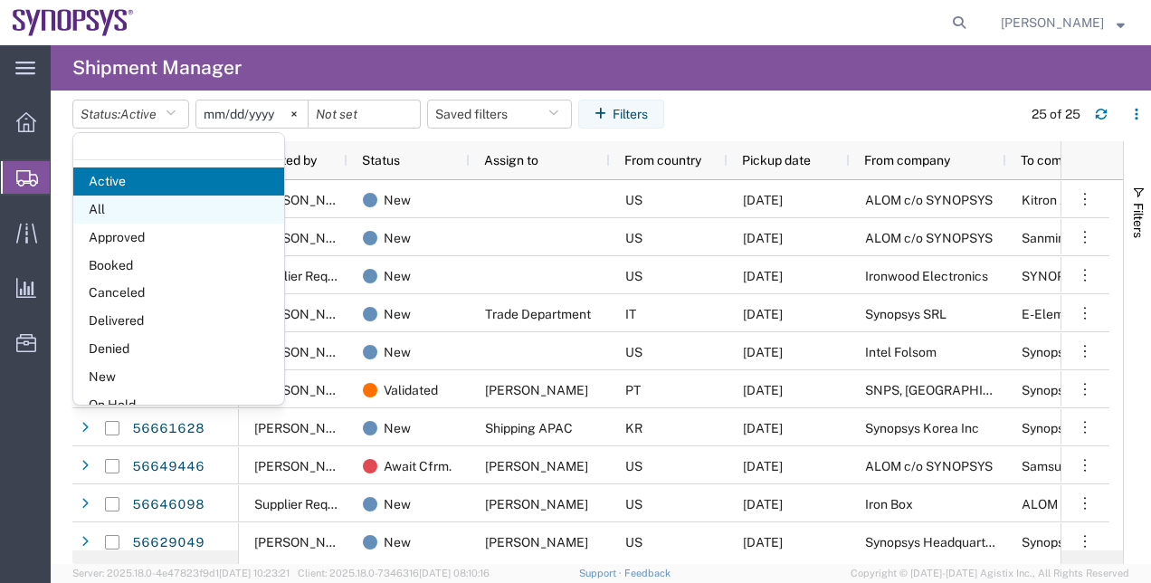
click at [188, 210] on span "All" at bounding box center [178, 209] width 211 height 28
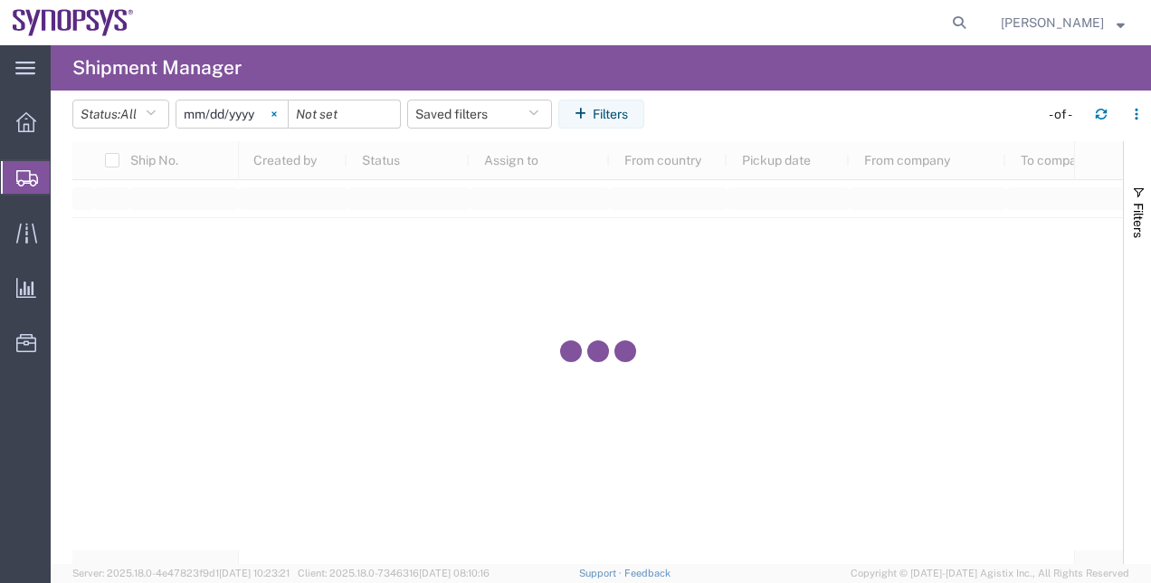
click at [277, 118] on svg-icon at bounding box center [274, 113] width 27 height 27
click at [578, 111] on button "Filters" at bounding box center [601, 114] width 86 height 29
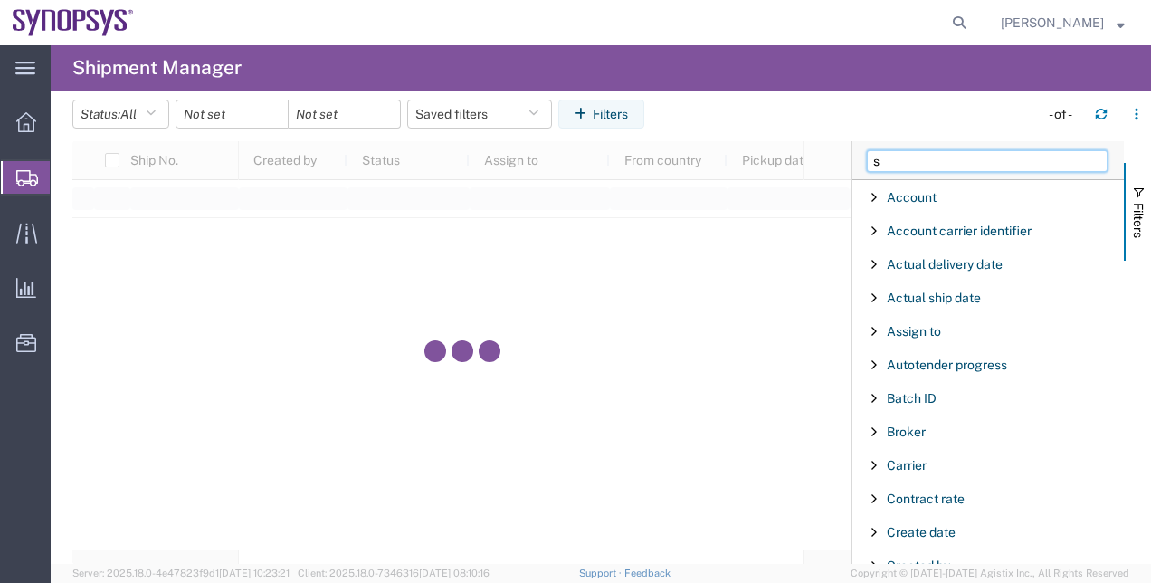
click at [888, 159] on input "s" at bounding box center [987, 161] width 241 height 22
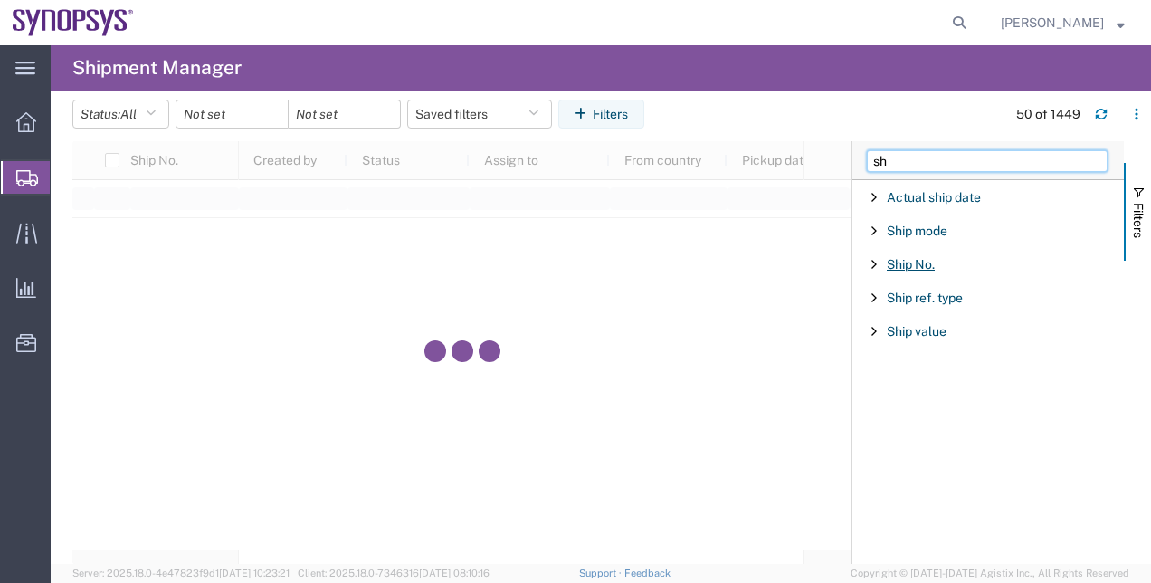
type input "sh"
click at [903, 259] on span "Ship No." at bounding box center [910, 264] width 48 height 14
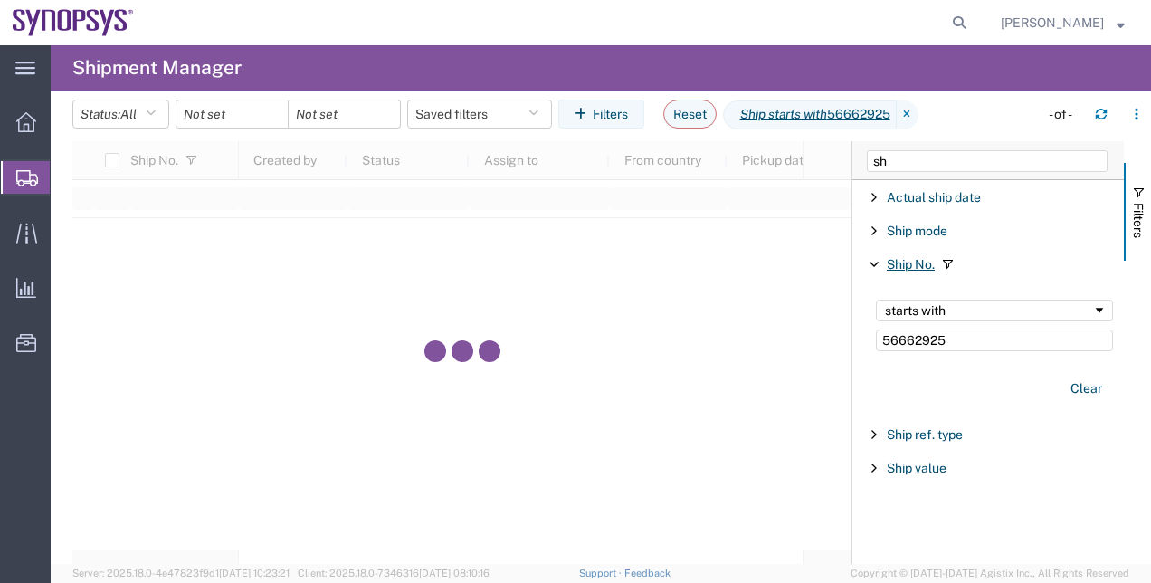
type input "56662925"
type input "s"
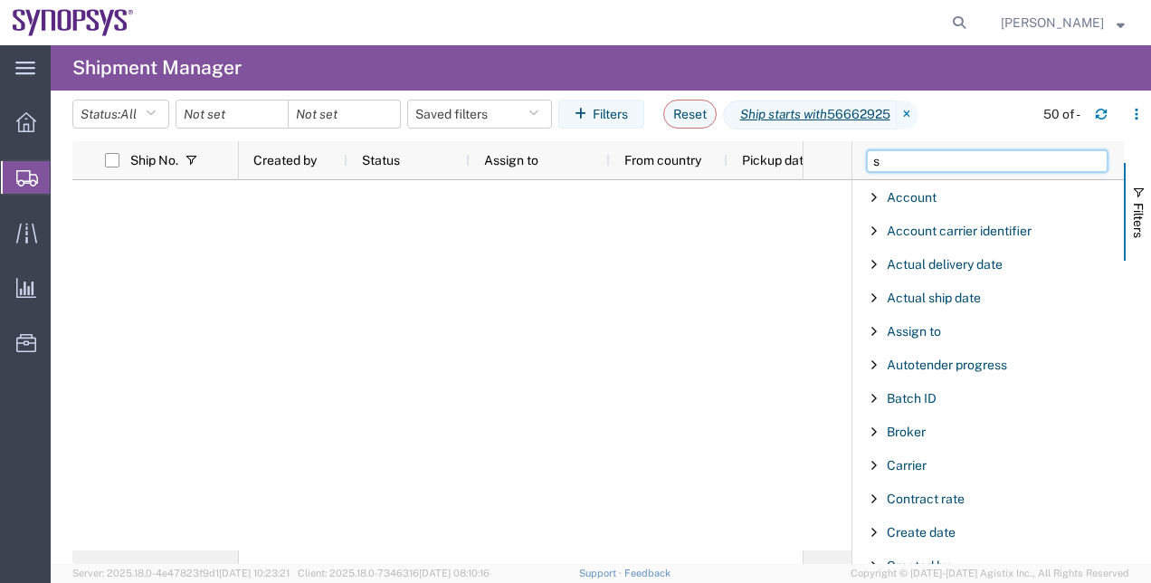
type input "sh"
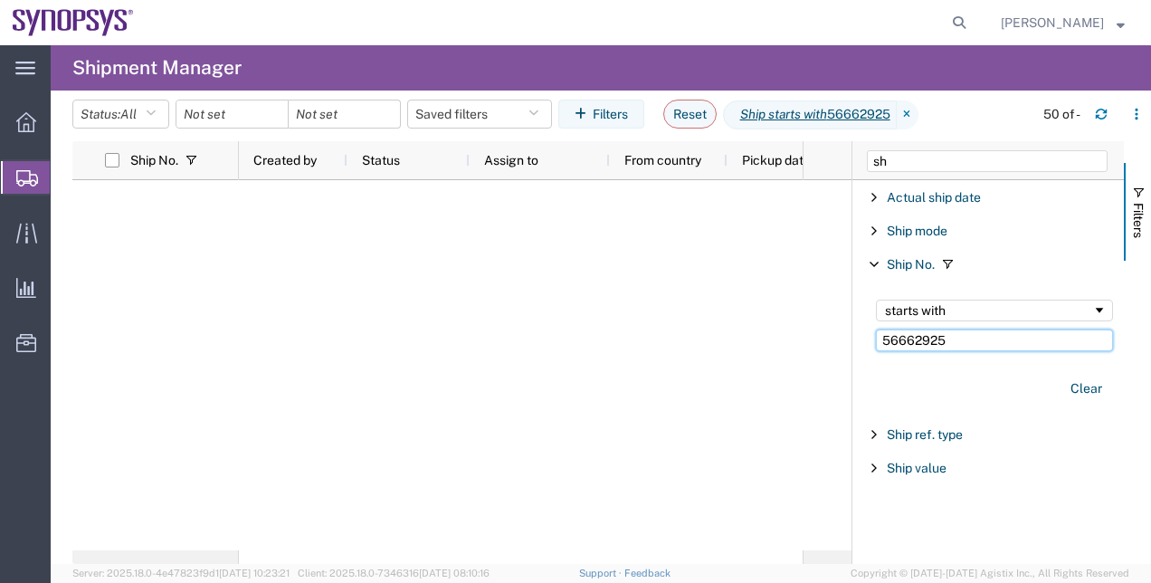
click at [967, 342] on input "56662925" at bounding box center [994, 340] width 237 height 22
click at [882, 338] on input "56662925" at bounding box center [994, 340] width 237 height 22
click at [969, 309] on div "starts with" at bounding box center [988, 310] width 207 height 14
click at [0, 0] on span "Shipment Manager" at bounding box center [0, 0] width 0 height 0
click at [261, 109] on input "date" at bounding box center [231, 113] width 111 height 27
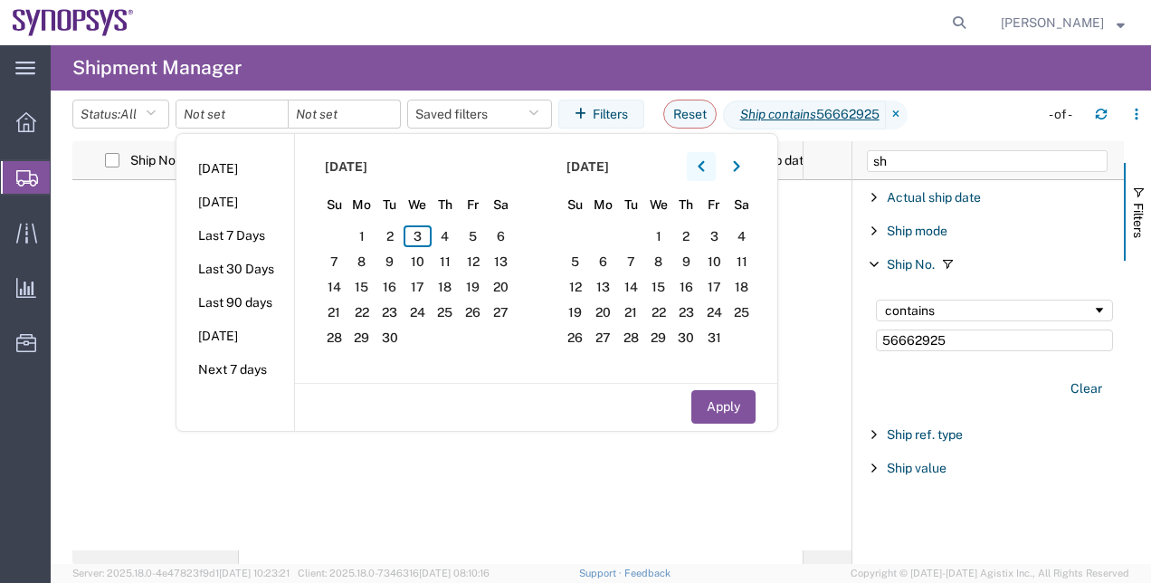
click at [699, 168] on button "button" at bounding box center [701, 166] width 29 height 29
click at [704, 165] on icon "button" at bounding box center [700, 166] width 6 height 11
click at [447, 336] on span "31" at bounding box center [445, 338] width 28 height 22
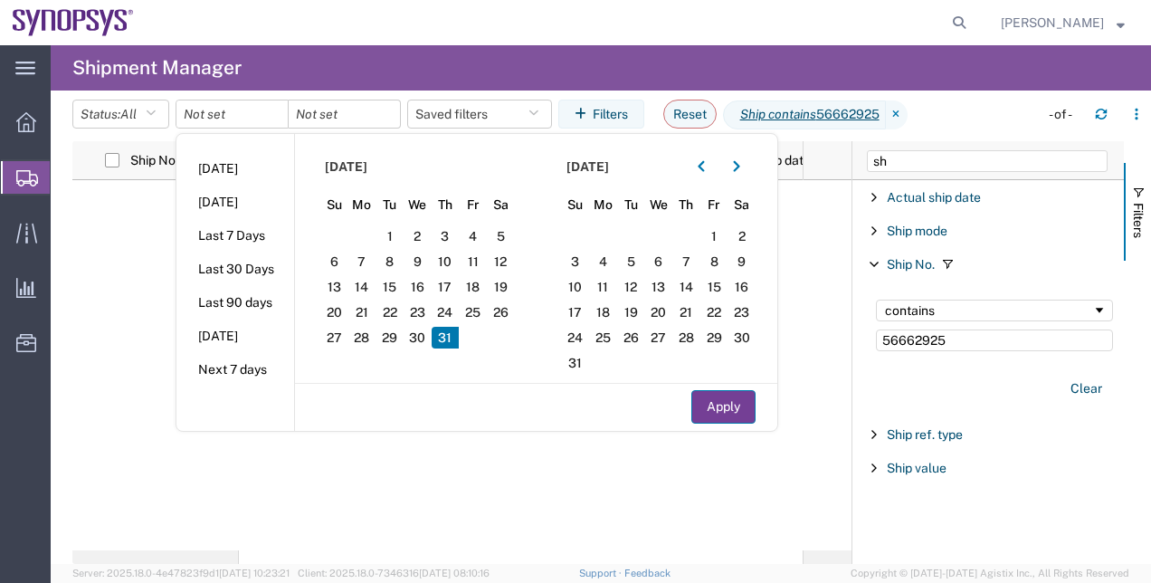
click at [752, 394] on button "Apply" at bounding box center [723, 406] width 64 height 33
type input "2025-07-31"
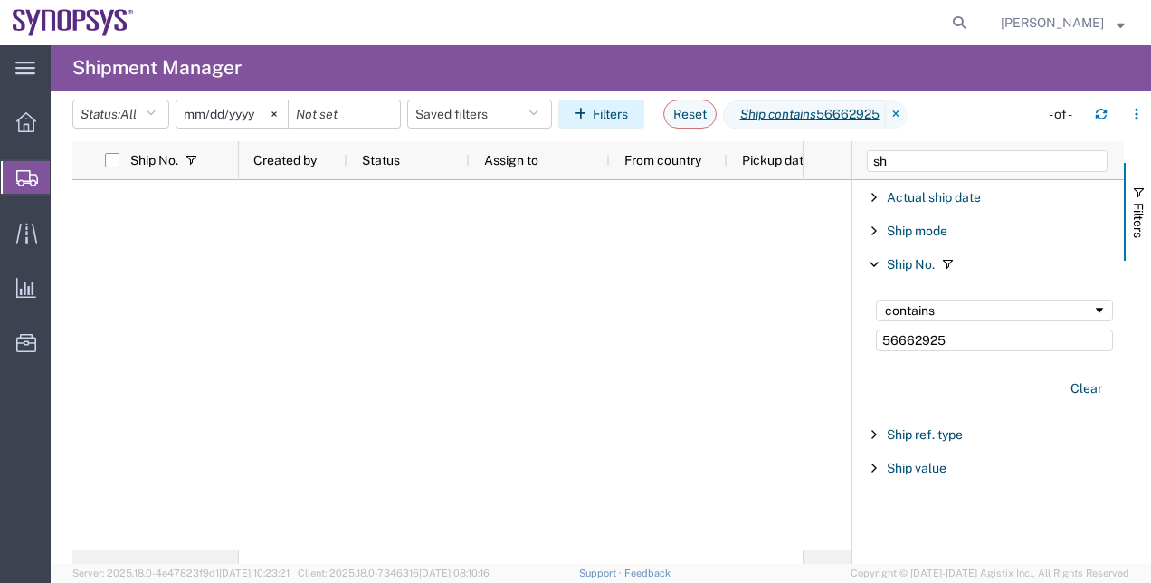
click at [592, 109] on icon "button" at bounding box center [583, 114] width 18 height 13
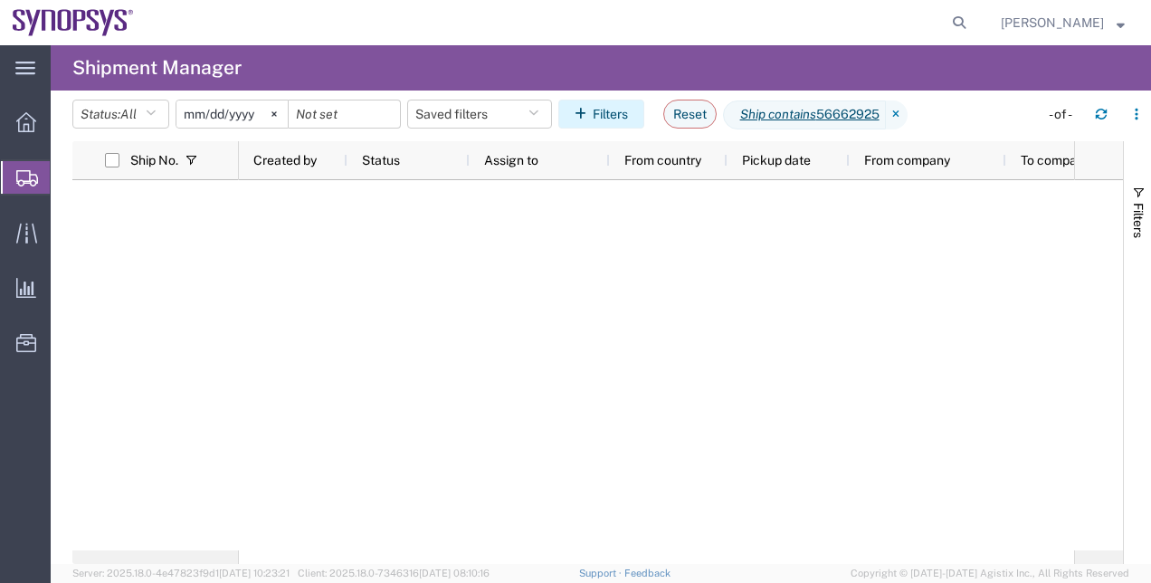
click at [592, 109] on icon "button" at bounding box center [583, 114] width 18 height 13
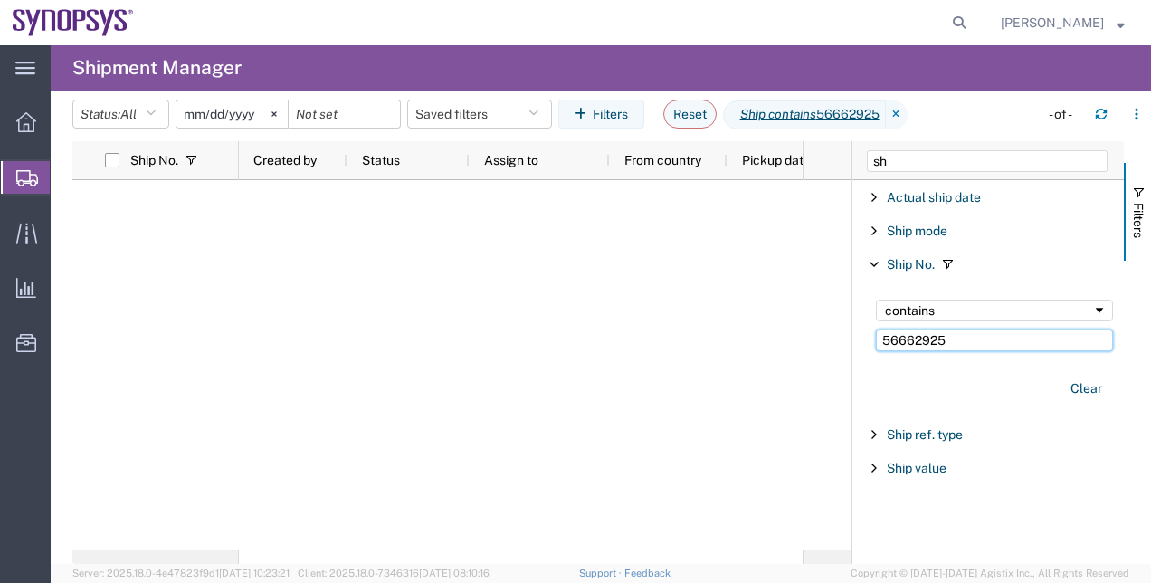
drag, startPoint x: 995, startPoint y: 336, endPoint x: 761, endPoint y: 364, distance: 235.8
click at [761, 364] on div "Ship No. Created by Status Assign to From country Pickup date From company Filt…" at bounding box center [611, 352] width 1078 height 422
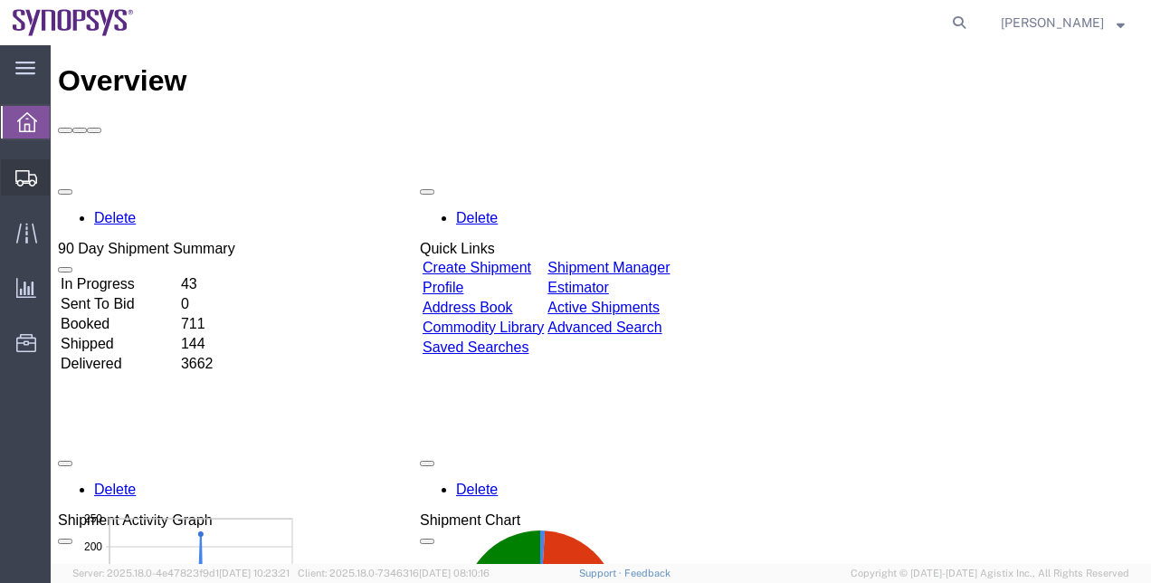
click at [0, 0] on span "Shipment Manager" at bounding box center [0, 0] width 0 height 0
